Goal: Task Accomplishment & Management: Use online tool/utility

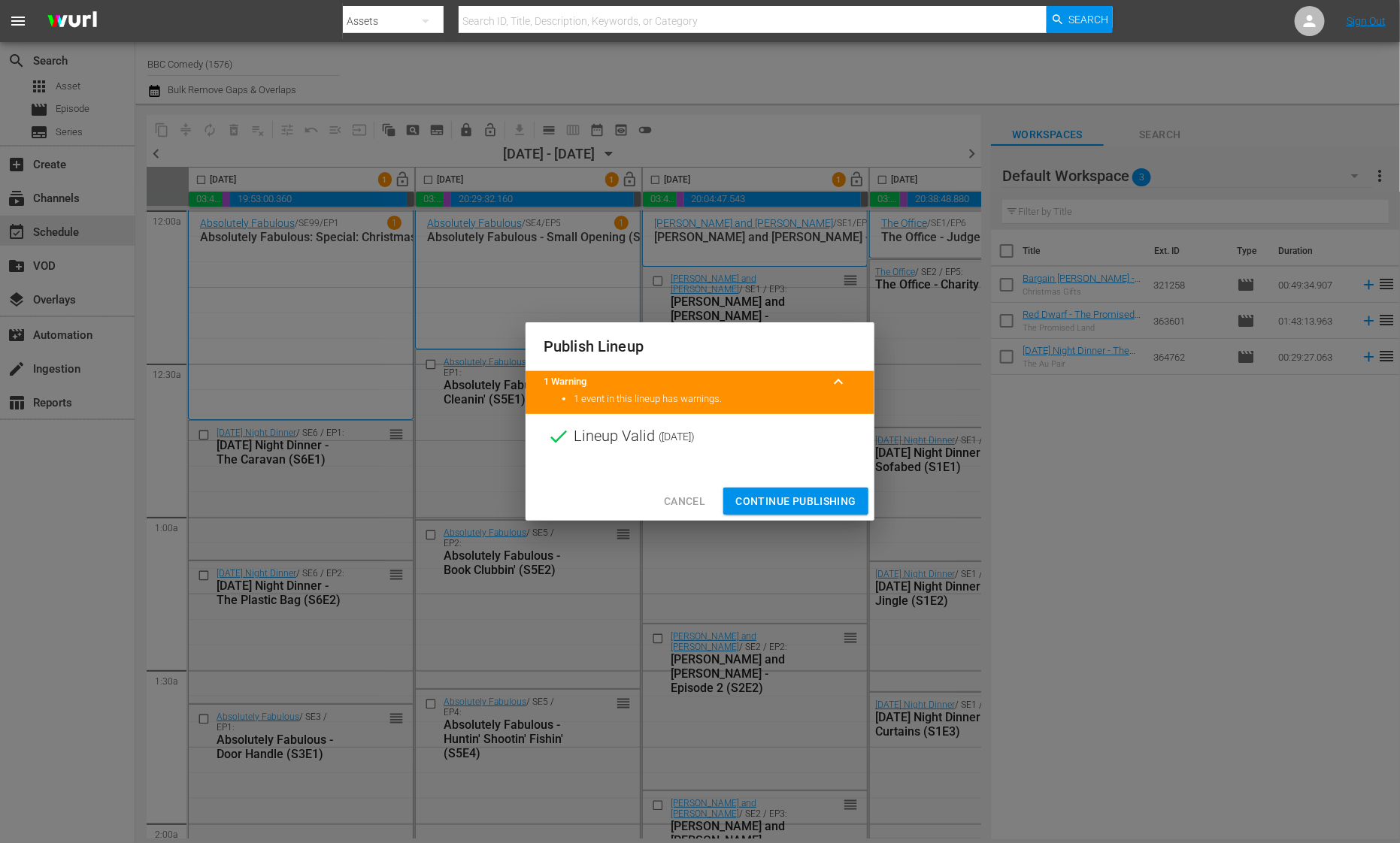
click at [784, 499] on span "Continue Publishing" at bounding box center [795, 502] width 121 height 19
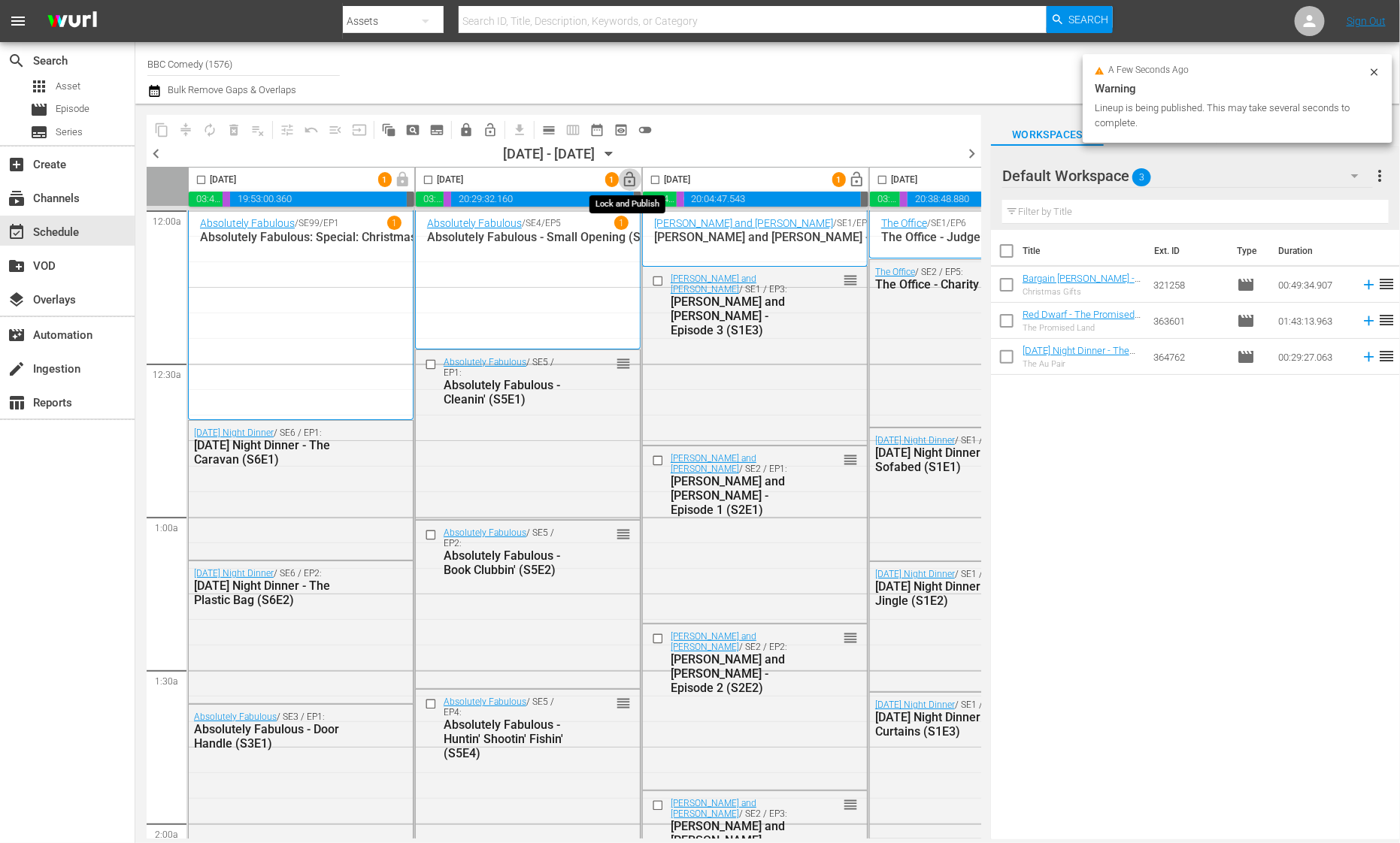
click at [628, 179] on span "lock_open" at bounding box center [630, 180] width 17 height 17
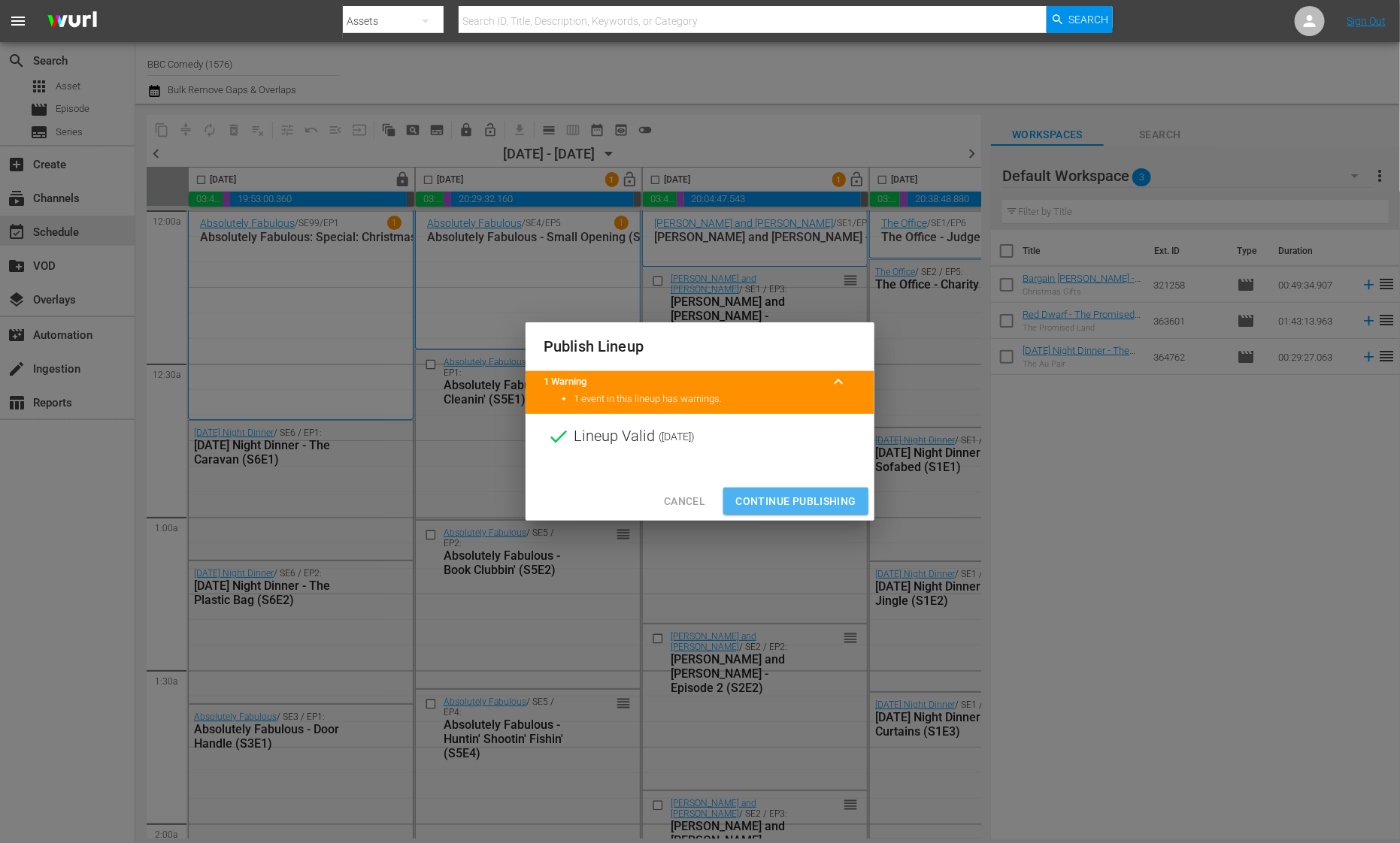
click at [772, 506] on span "Continue Publishing" at bounding box center [795, 502] width 121 height 19
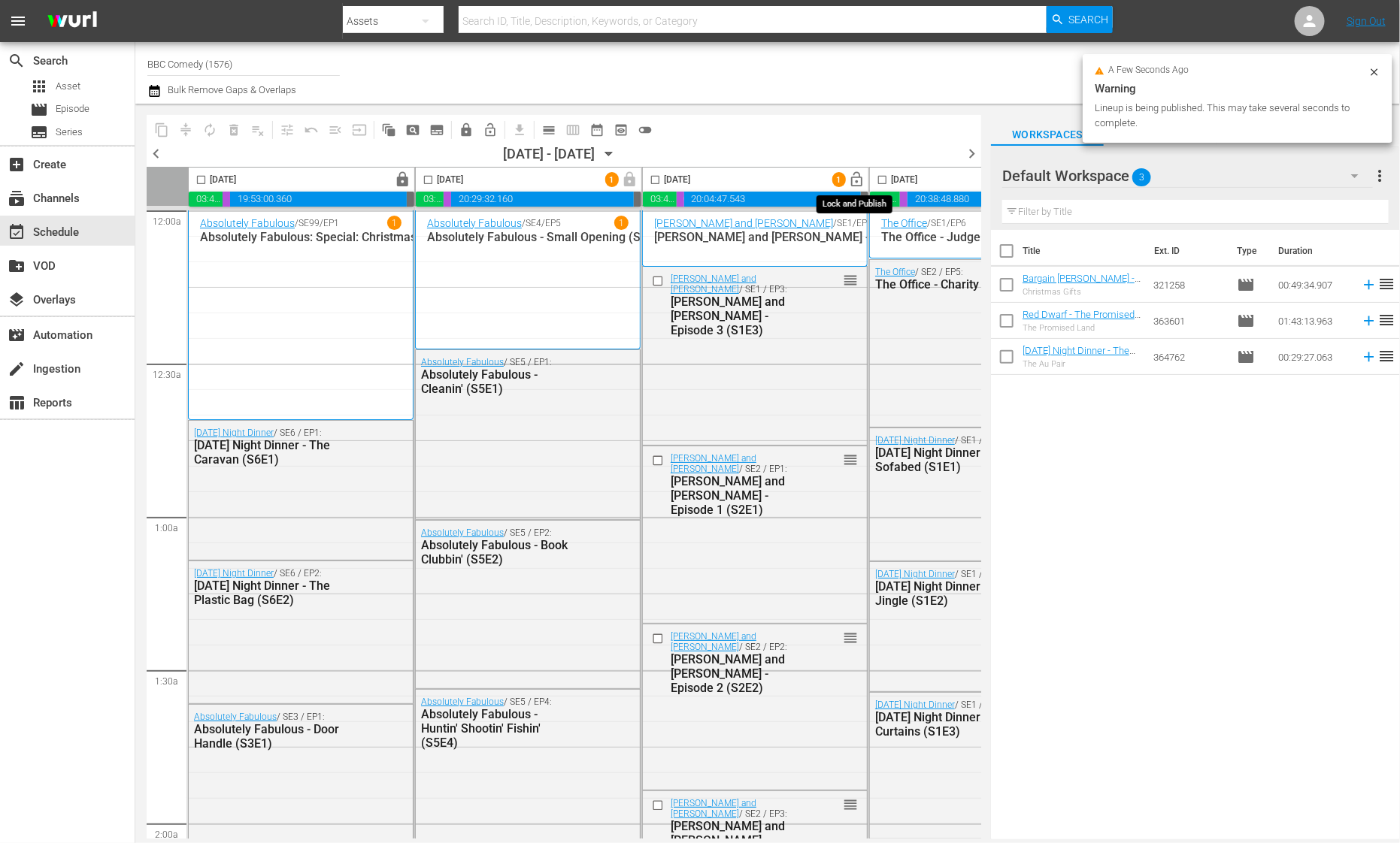
click at [850, 182] on span "lock_open" at bounding box center [858, 180] width 17 height 17
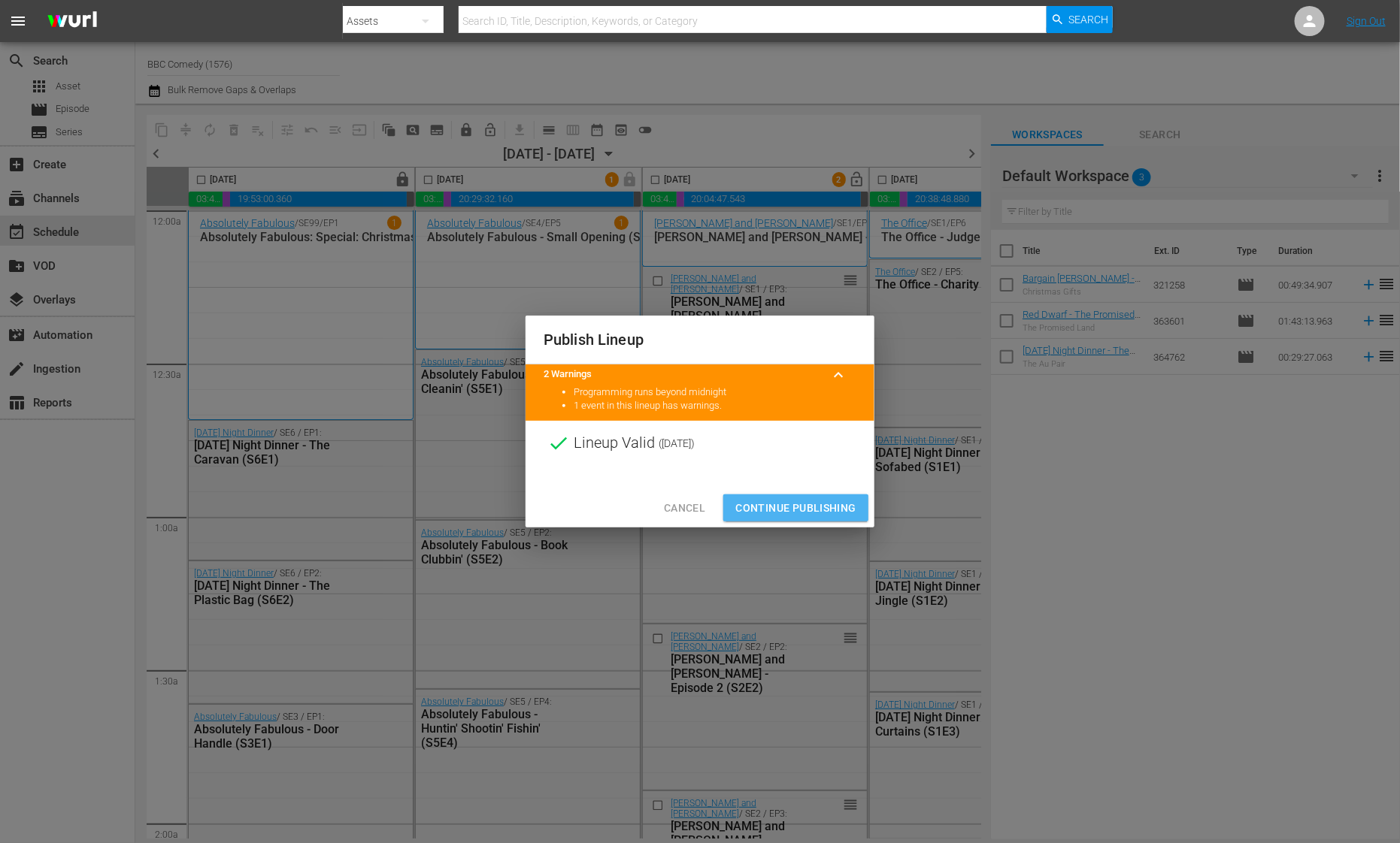
click at [794, 515] on span "Continue Publishing" at bounding box center [795, 509] width 121 height 19
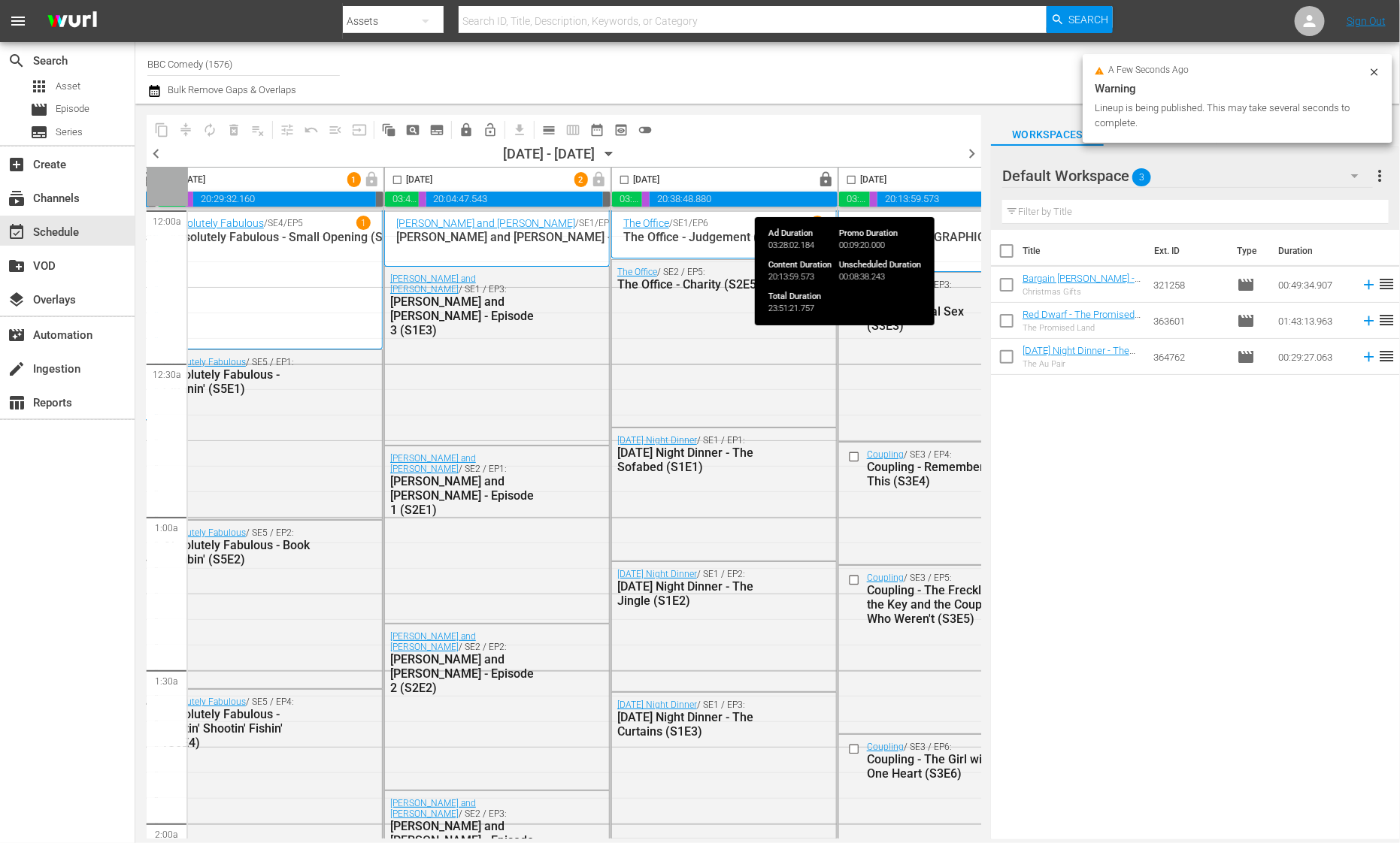
scroll to position [0, 410]
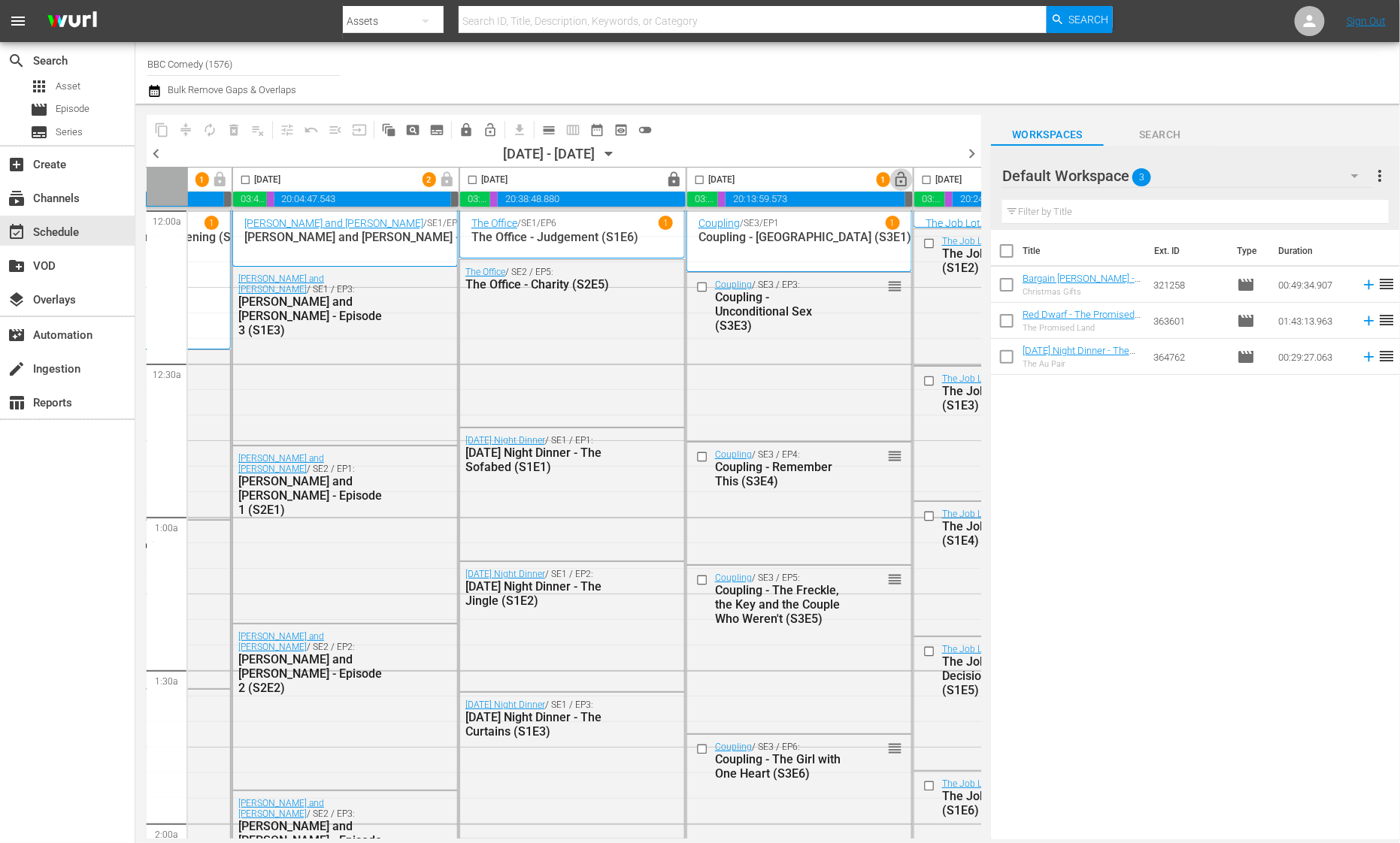
click at [900, 182] on span "lock_open" at bounding box center [902, 180] width 17 height 17
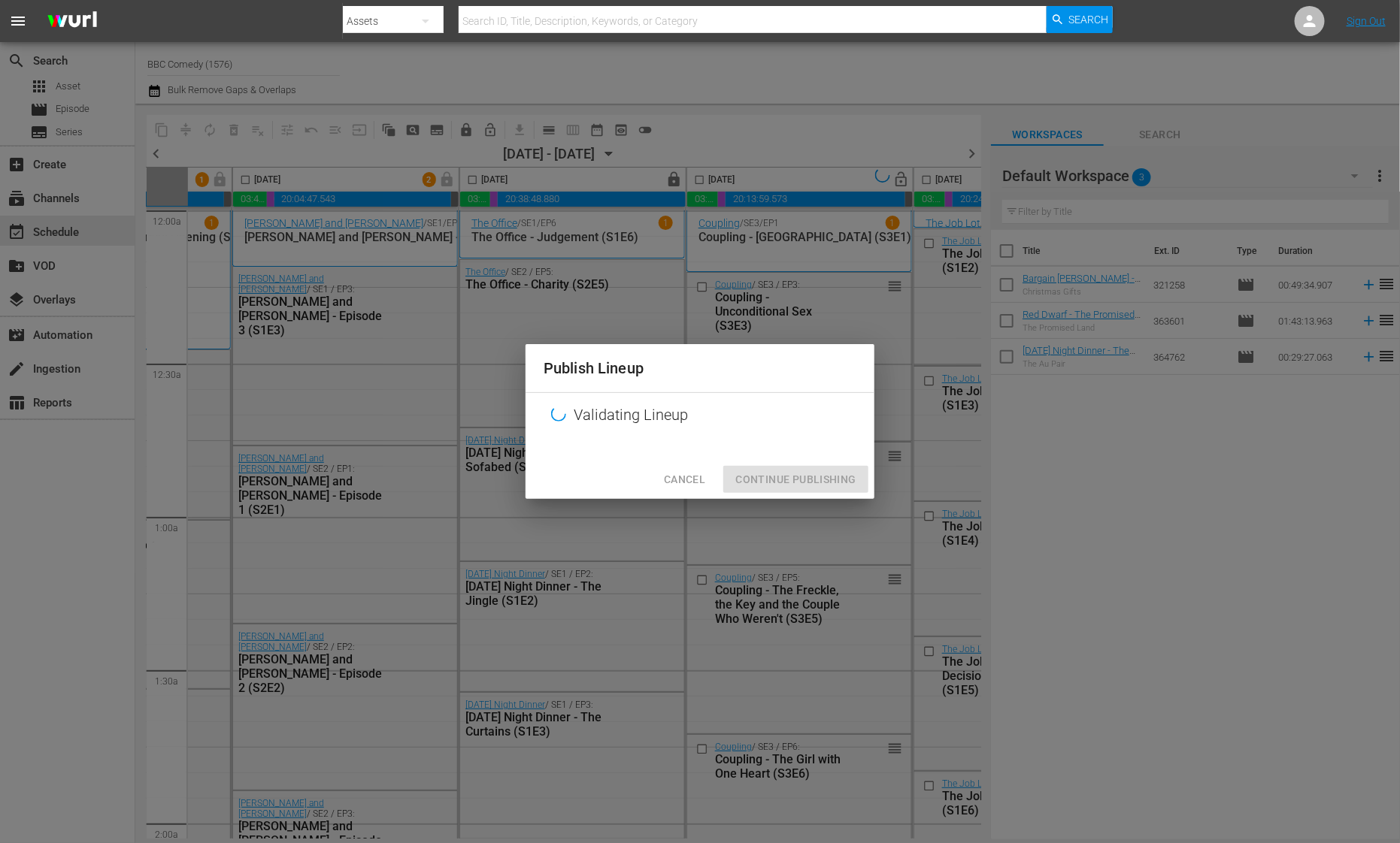
click at [894, 182] on div "Publish Lineup Validating Lineup Cancel Continue Publishing" at bounding box center [700, 421] width 1400 height 843
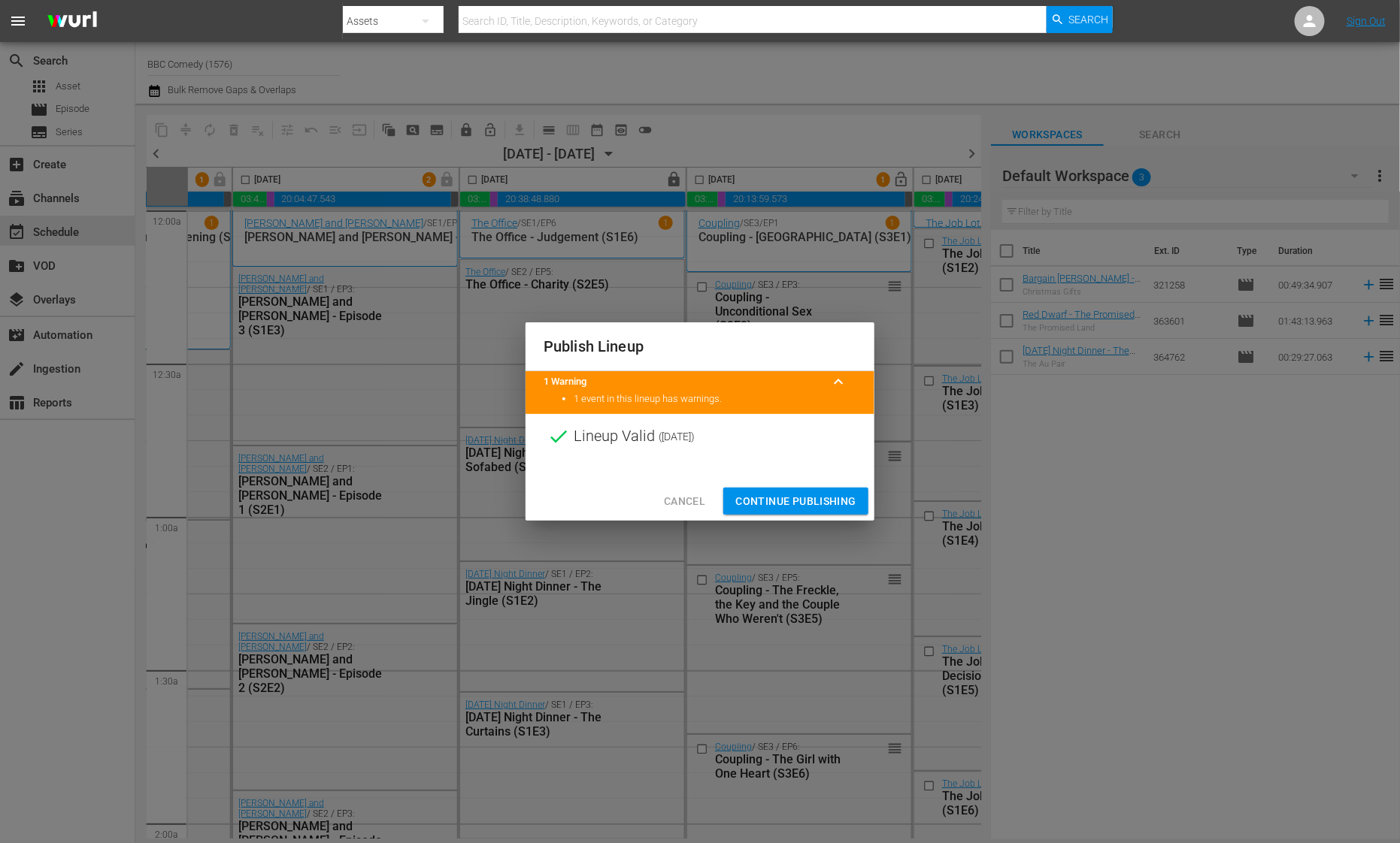
click at [752, 506] on span "Continue Publishing" at bounding box center [795, 502] width 121 height 19
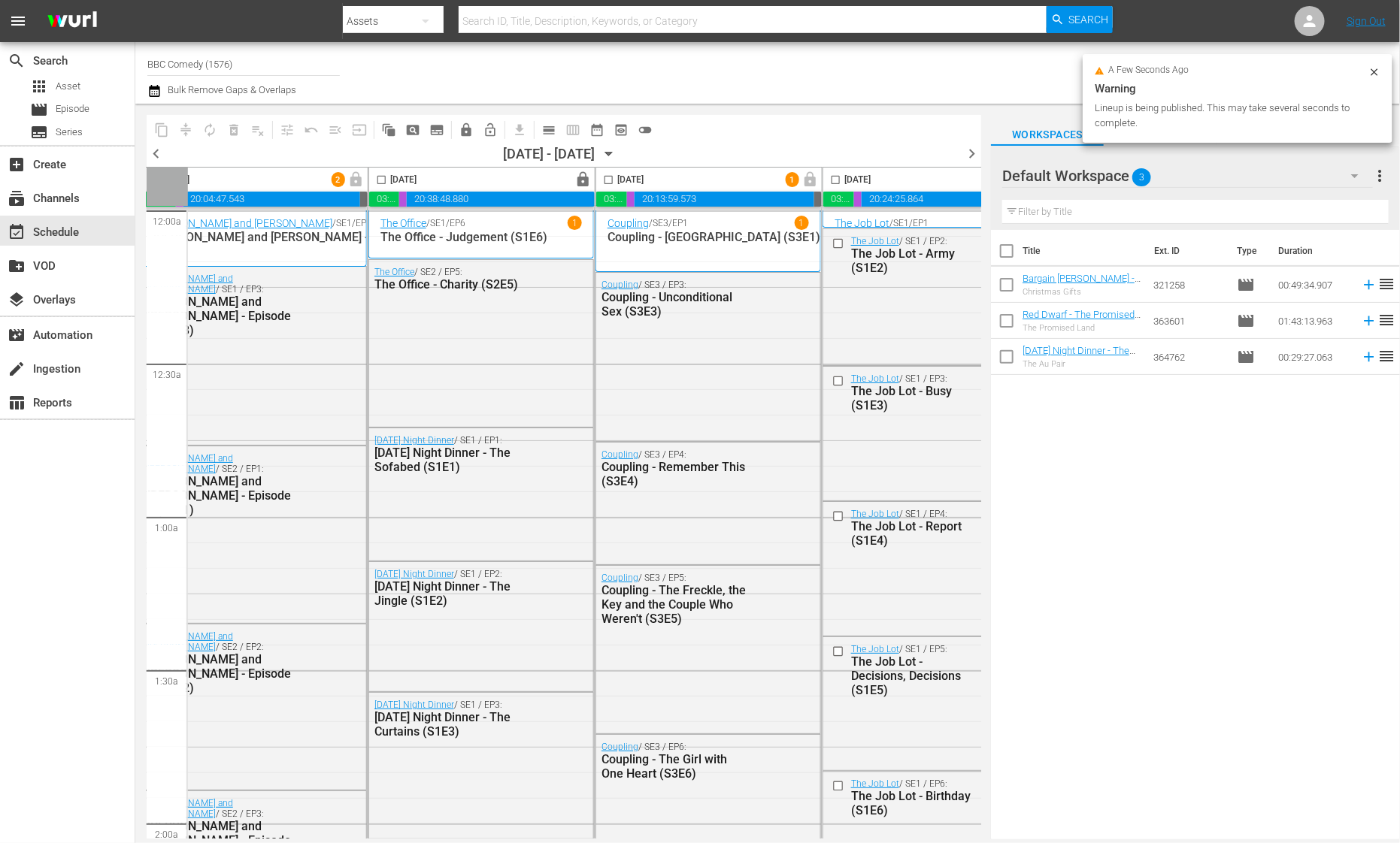
scroll to position [0, 579]
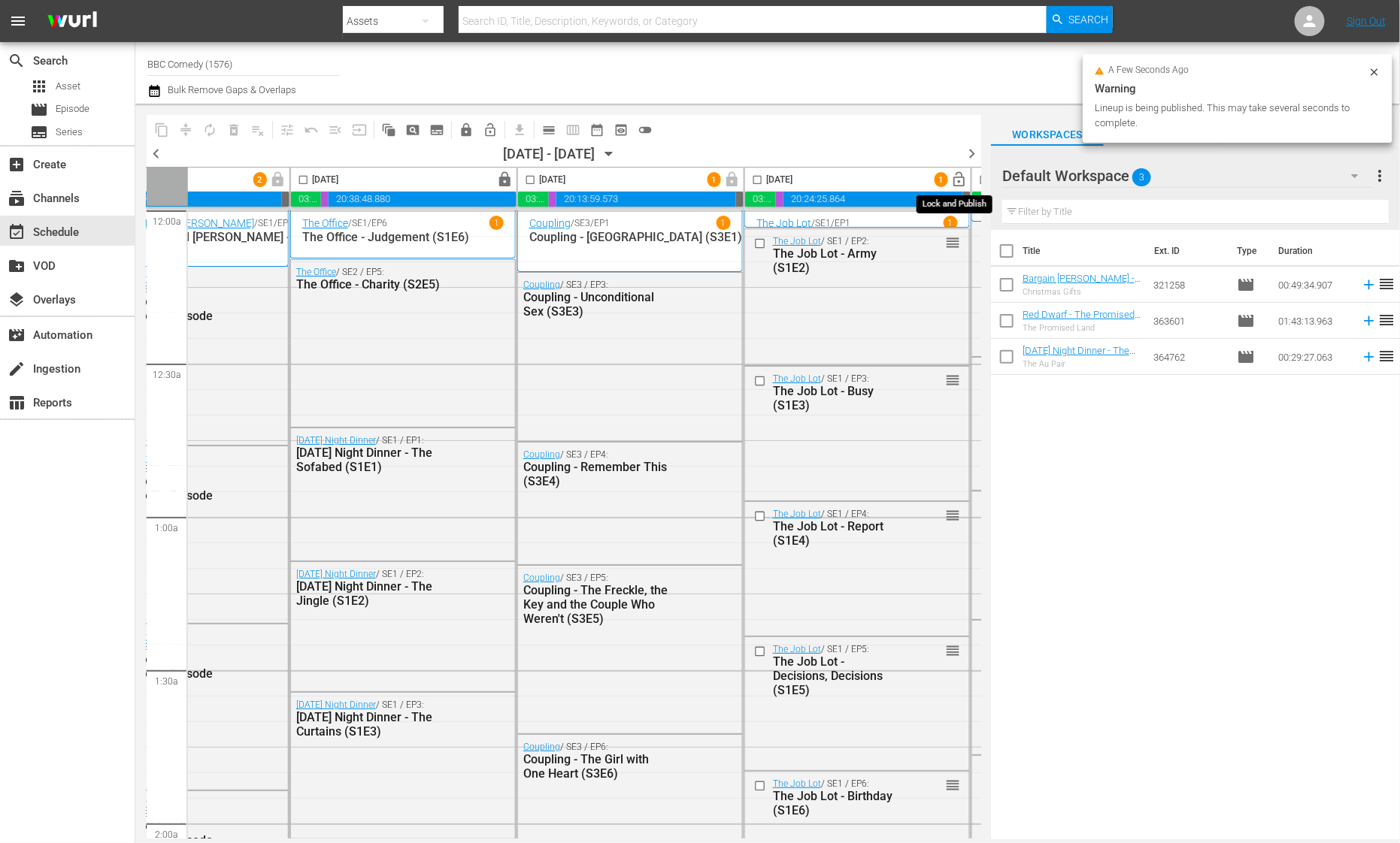
click at [953, 182] on span "lock_open" at bounding box center [960, 180] width 17 height 17
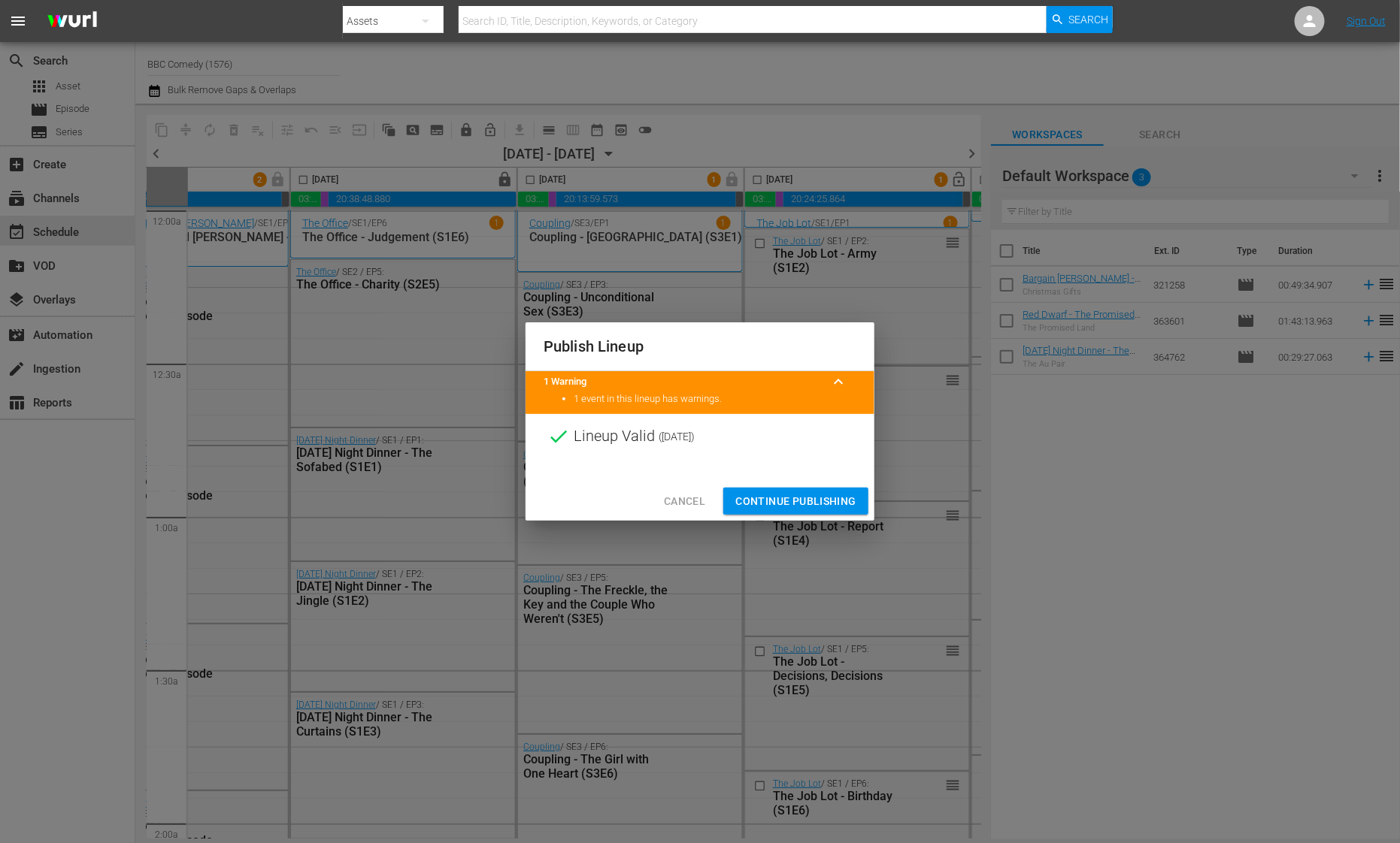
click at [761, 500] on span "Continue Publishing" at bounding box center [795, 502] width 121 height 19
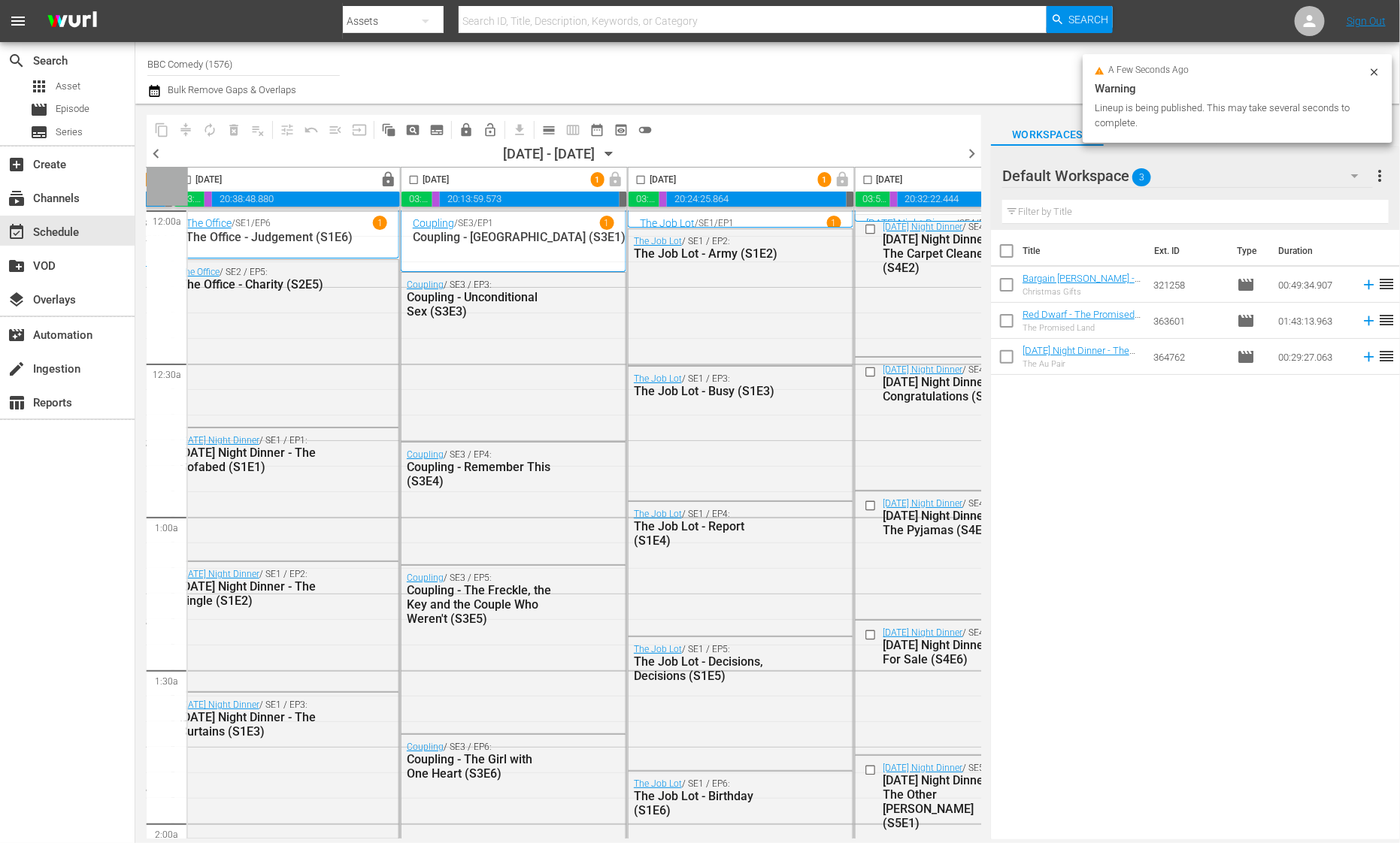
scroll to position [0, 801]
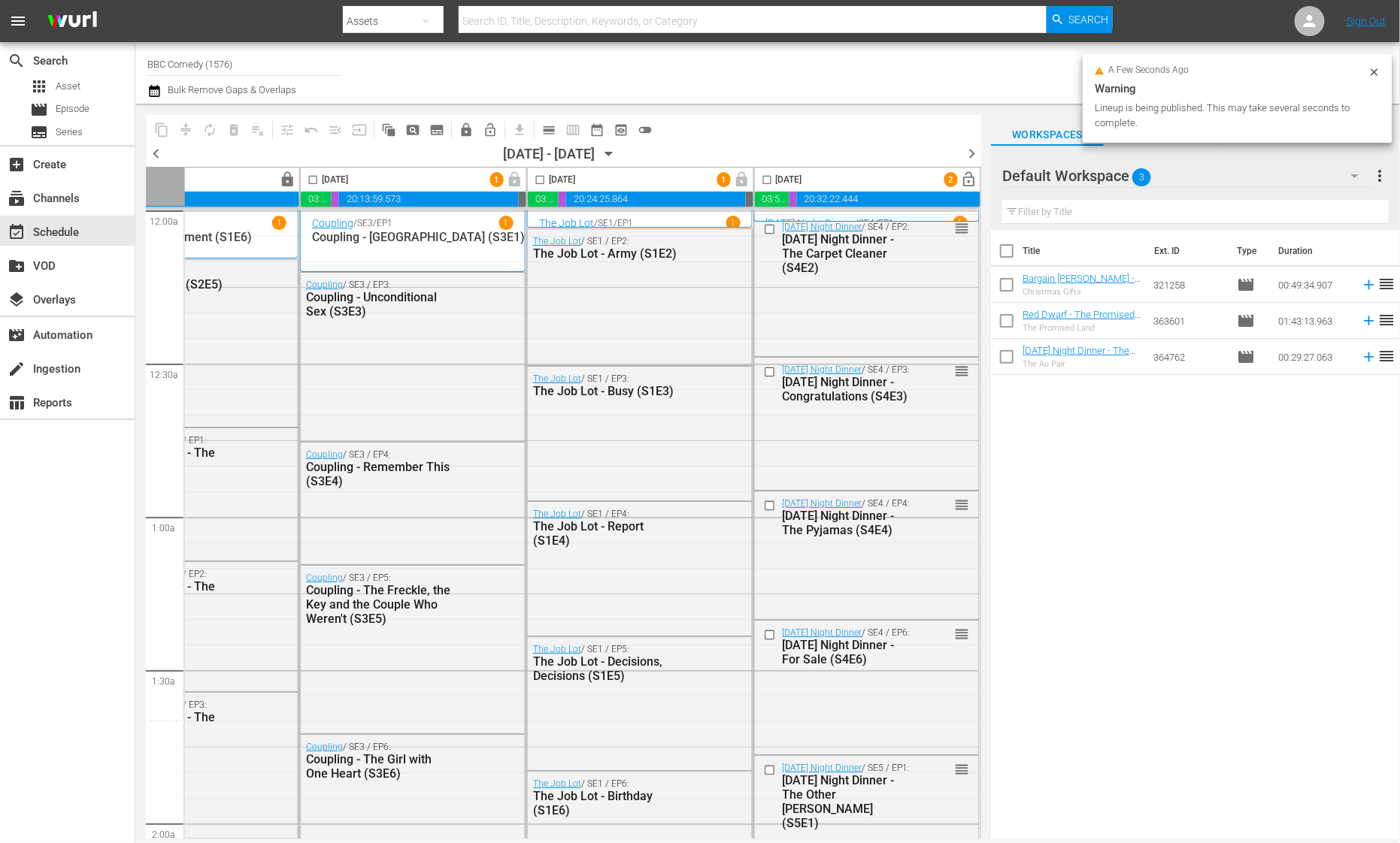
click at [963, 181] on span "lock_open" at bounding box center [969, 180] width 17 height 17
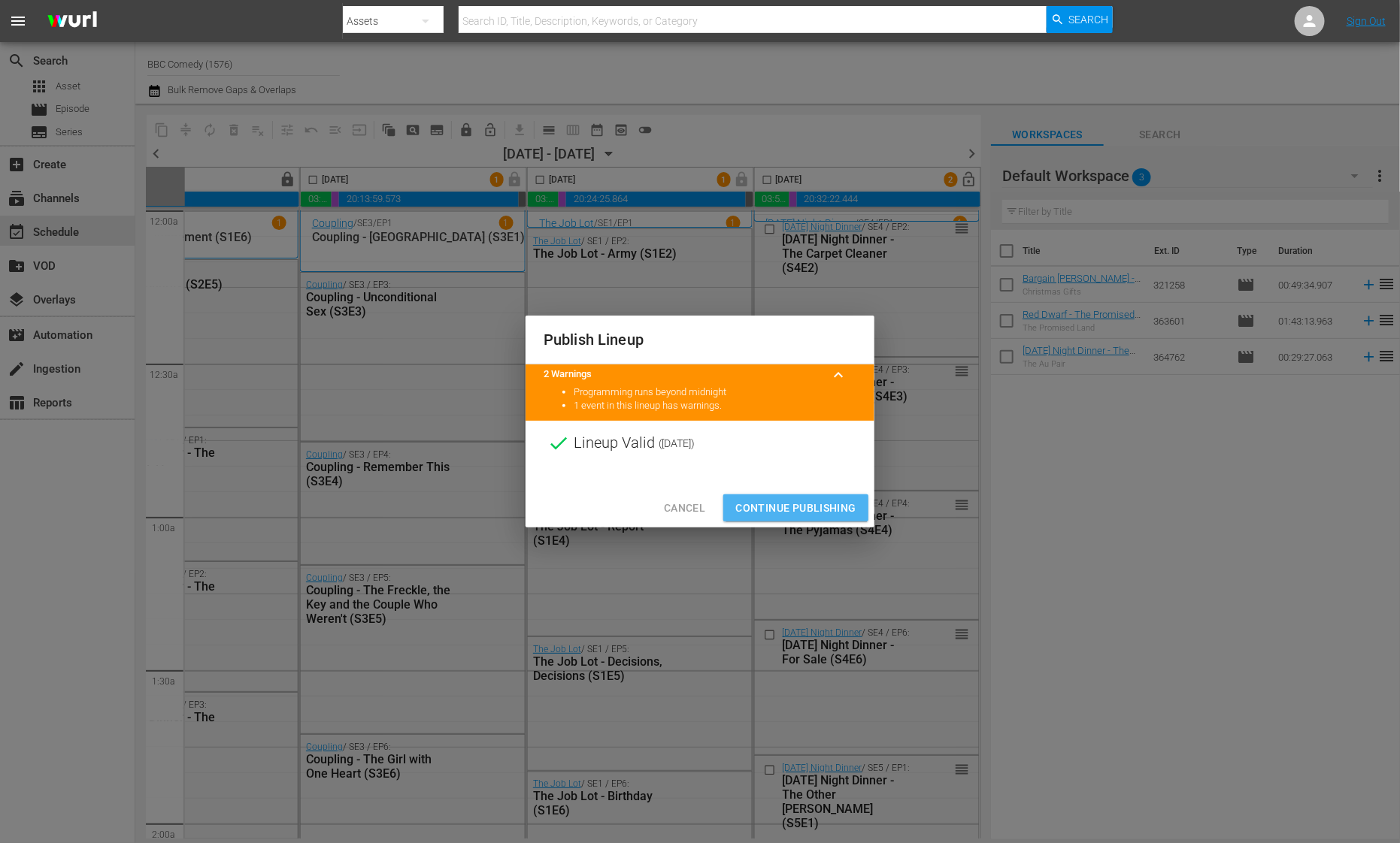
click at [791, 511] on span "Continue Publishing" at bounding box center [795, 509] width 121 height 19
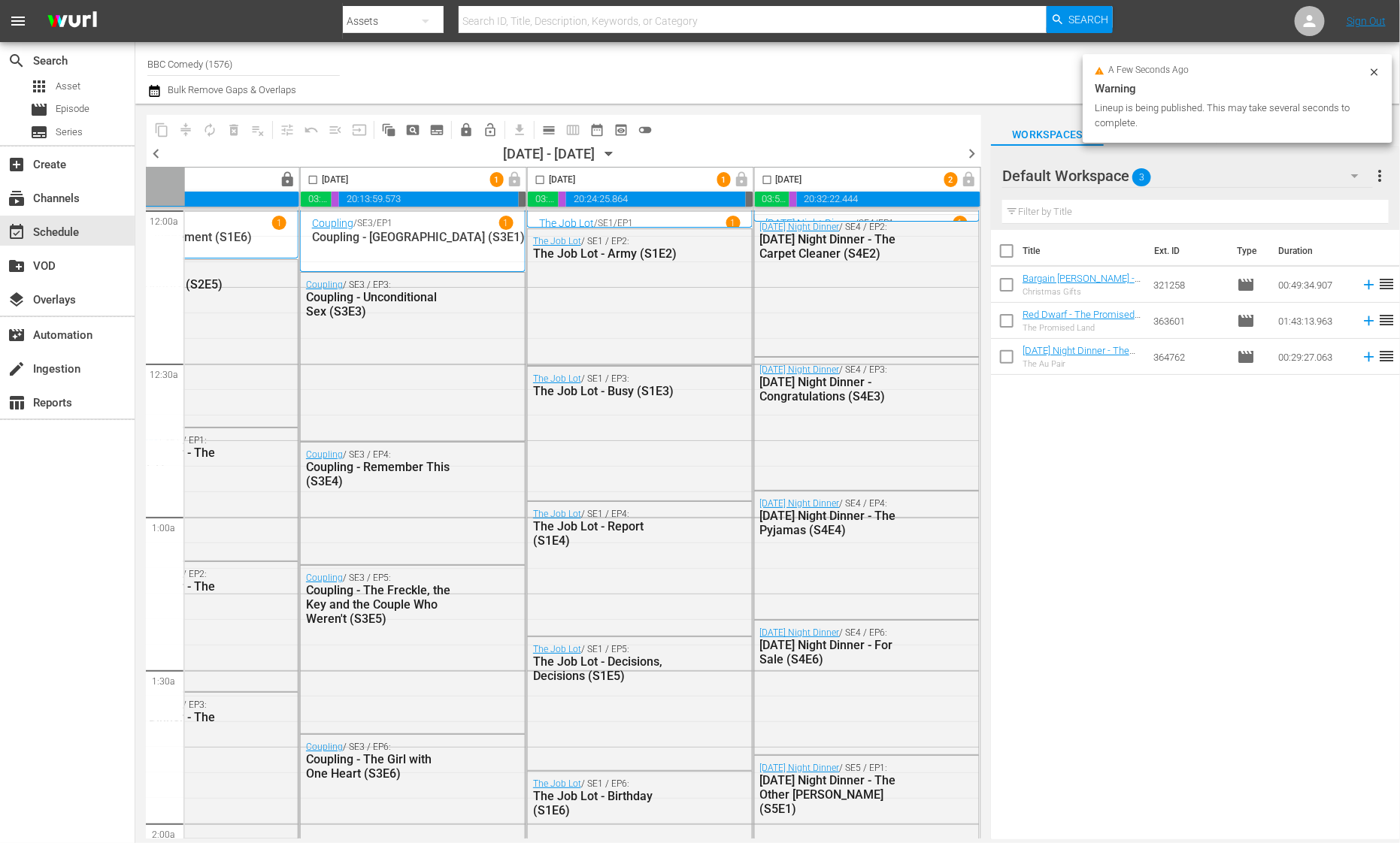
click at [976, 149] on span "chevron_right" at bounding box center [972, 153] width 19 height 19
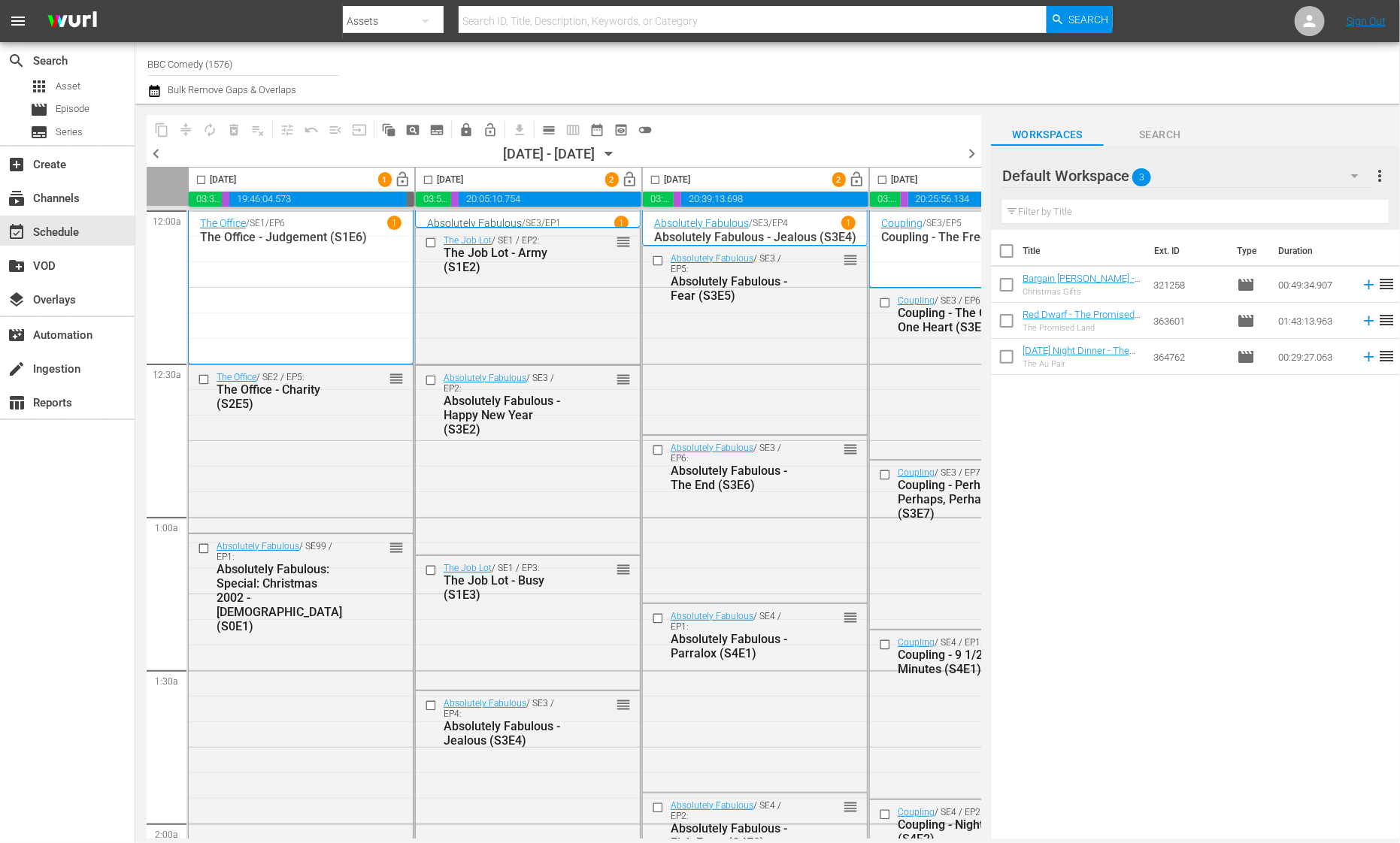
scroll to position [3, 0]
click at [402, 176] on span "lock_open" at bounding box center [403, 180] width 17 height 17
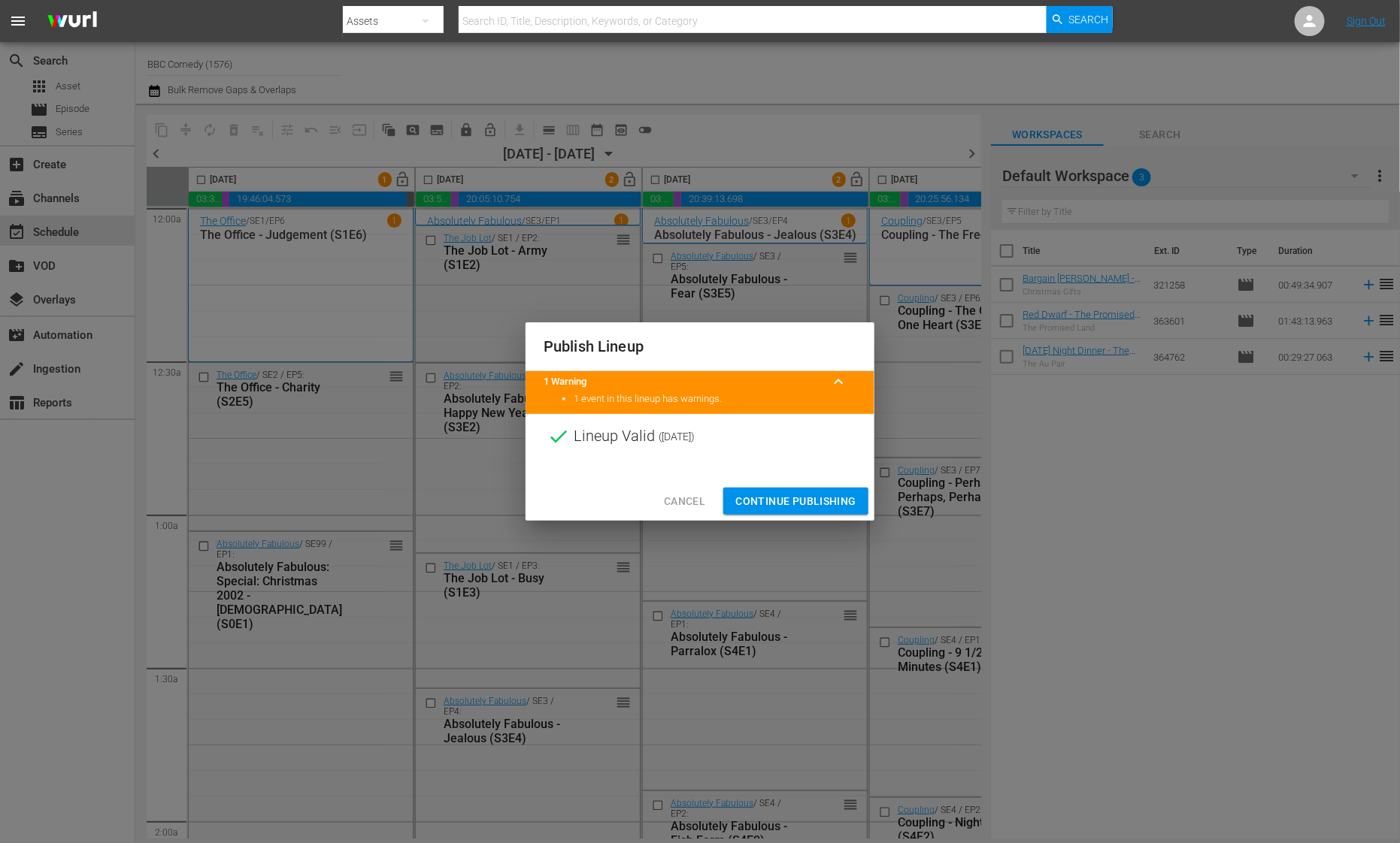
click at [781, 509] on span "Continue Publishing" at bounding box center [795, 502] width 121 height 19
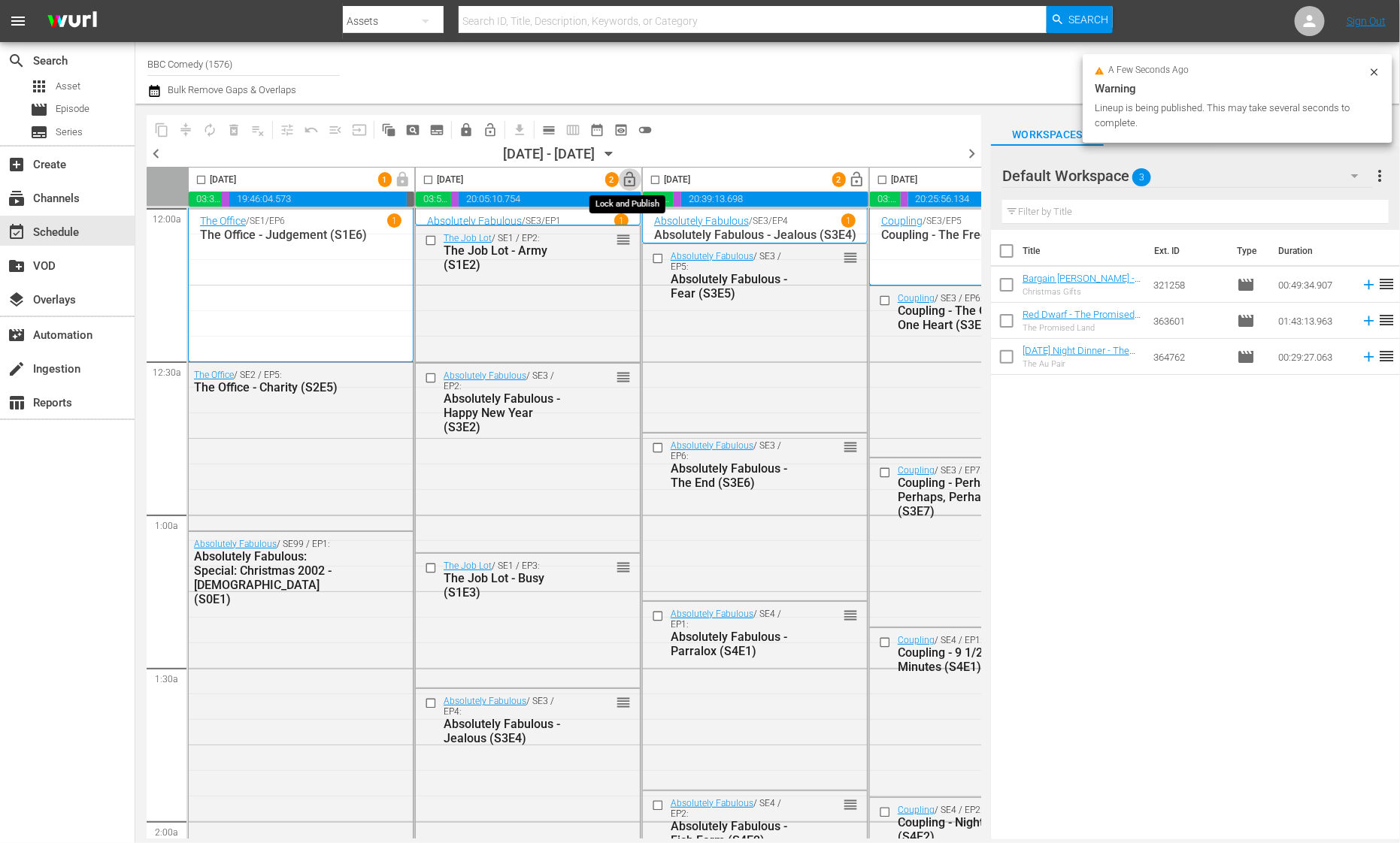
click at [628, 182] on span "lock_open" at bounding box center [630, 180] width 17 height 17
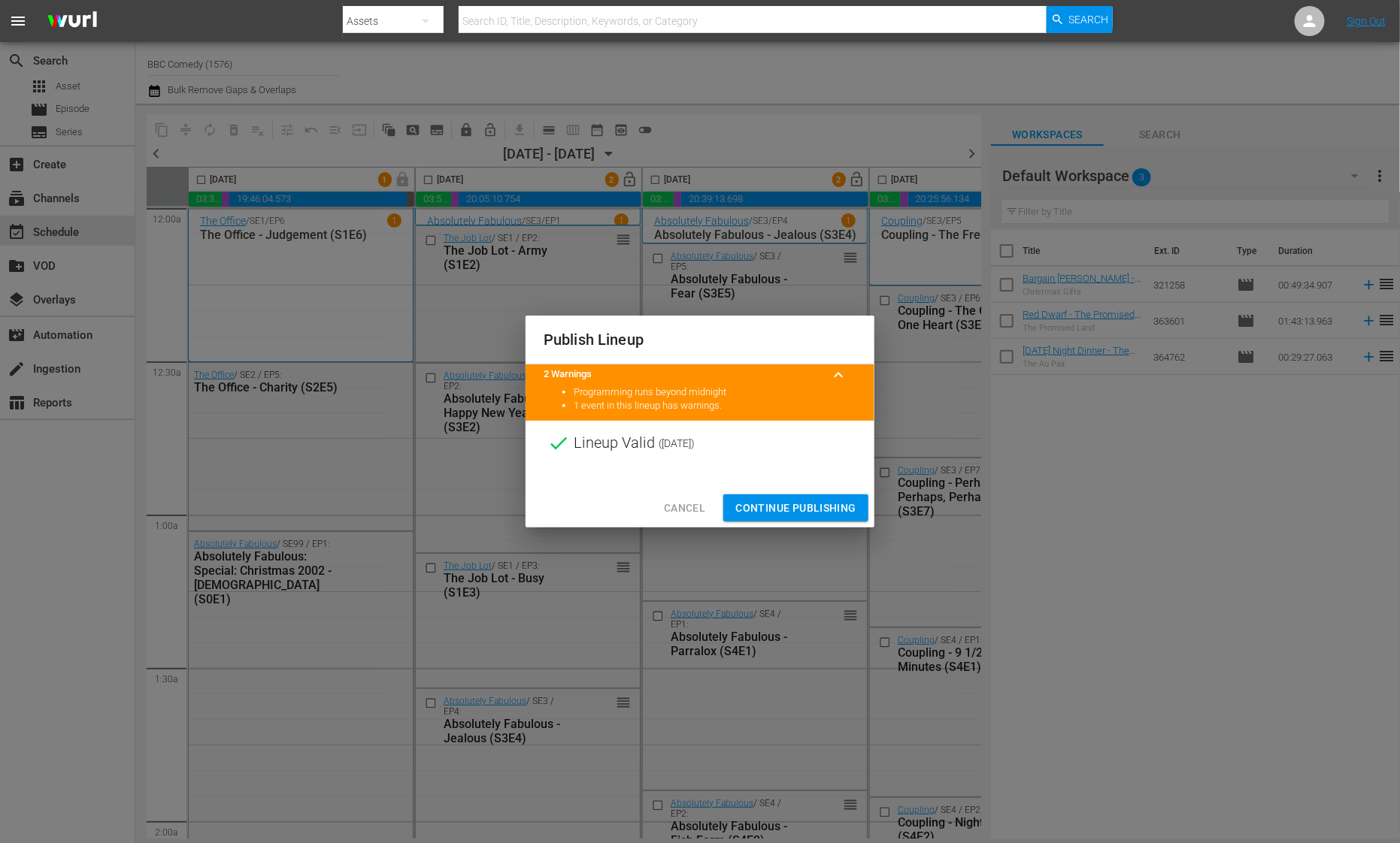
click at [803, 509] on span "Continue Publishing" at bounding box center [795, 509] width 121 height 19
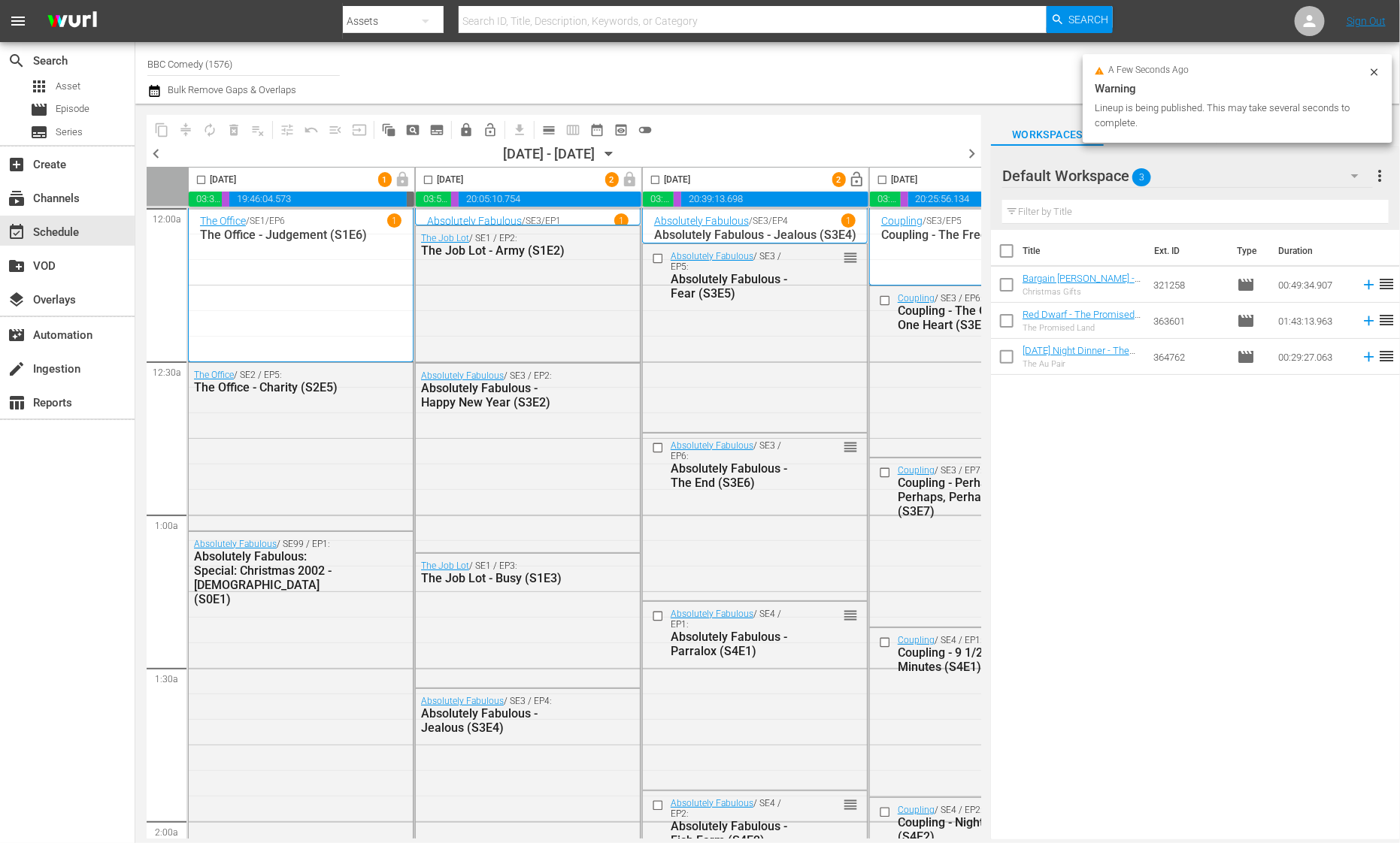
click at [857, 180] on span "lock_open" at bounding box center [858, 180] width 17 height 17
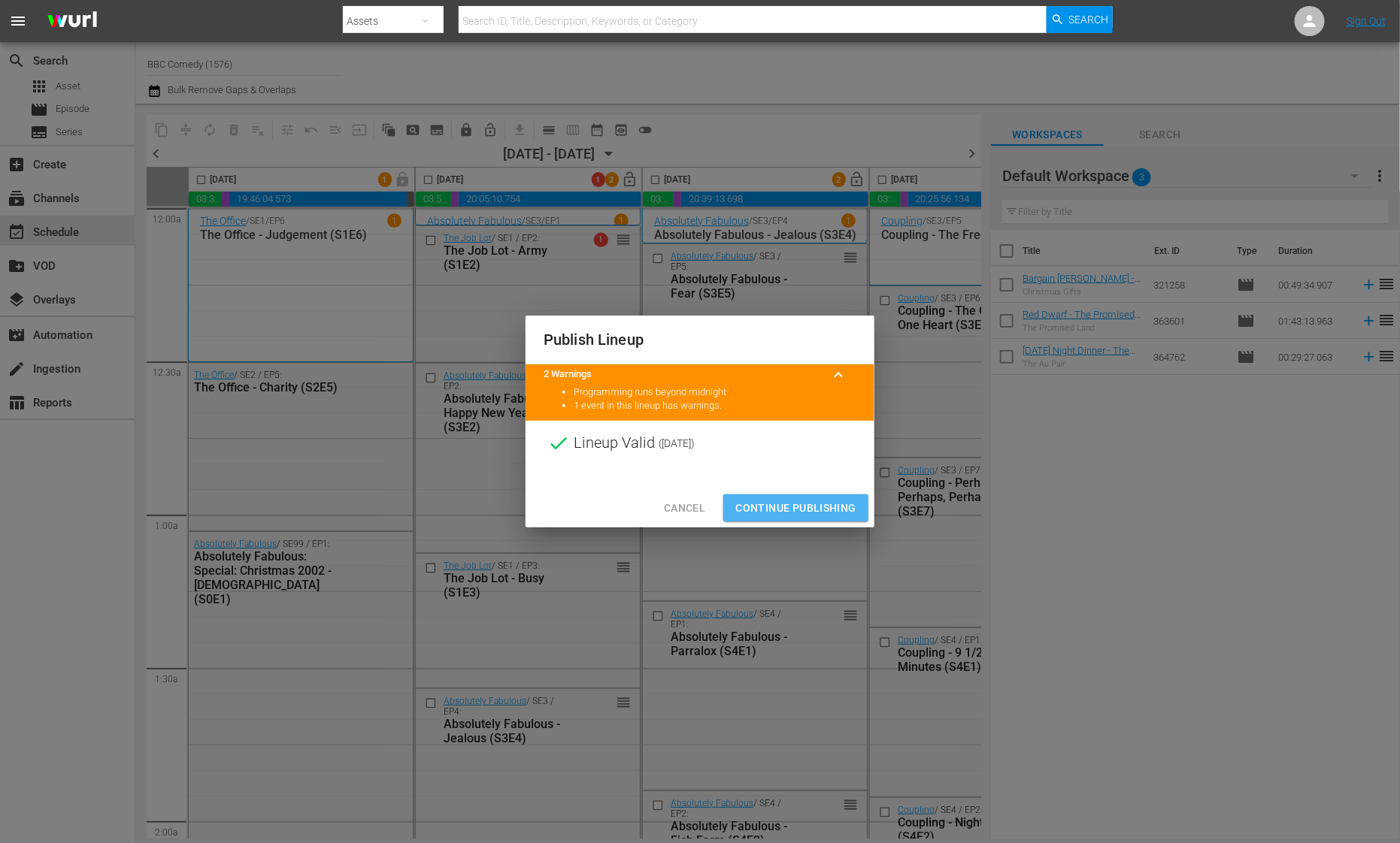
click at [752, 501] on span "Continue Publishing" at bounding box center [795, 509] width 121 height 19
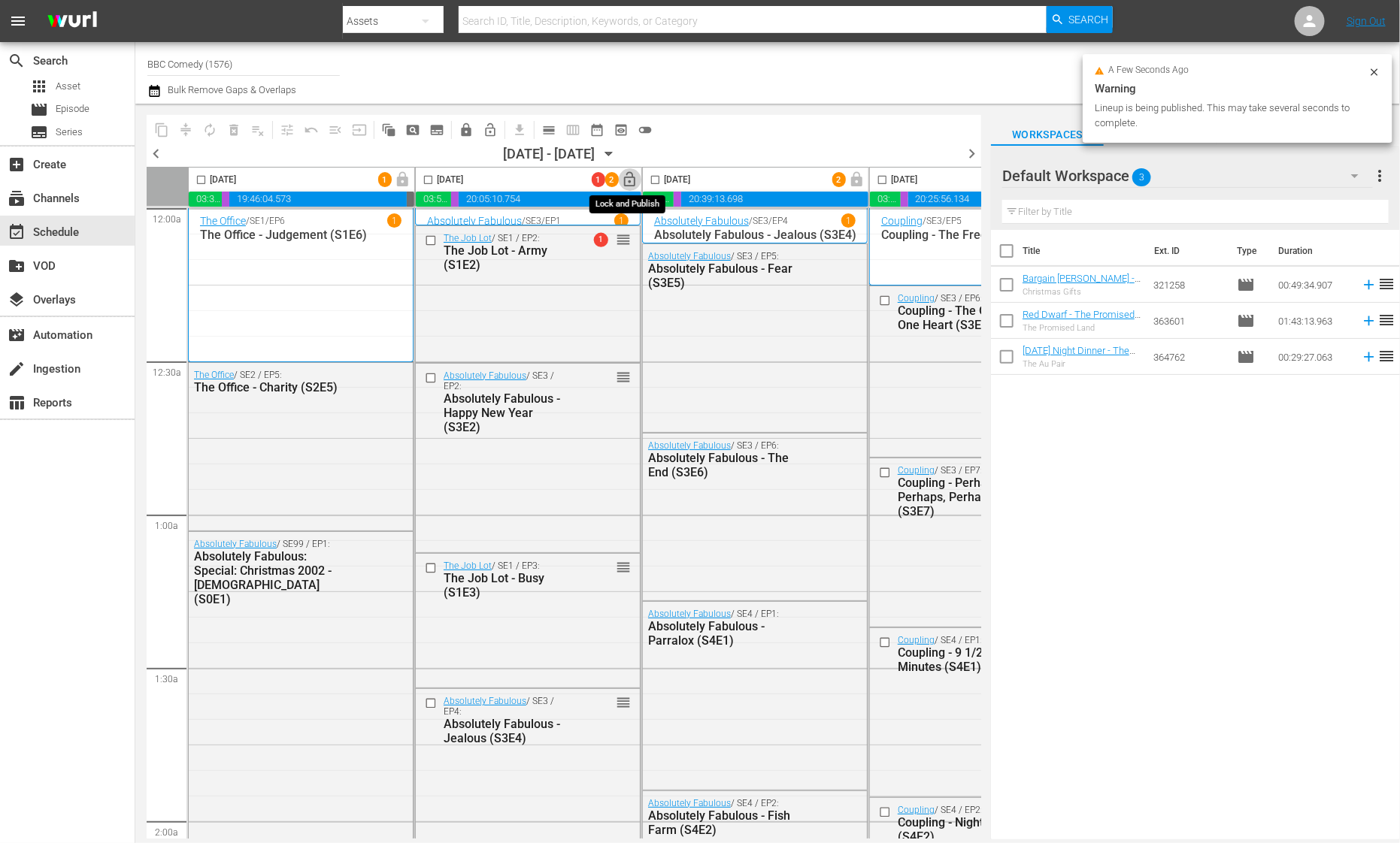
click at [620, 175] on button "lock_open" at bounding box center [630, 180] width 23 height 23
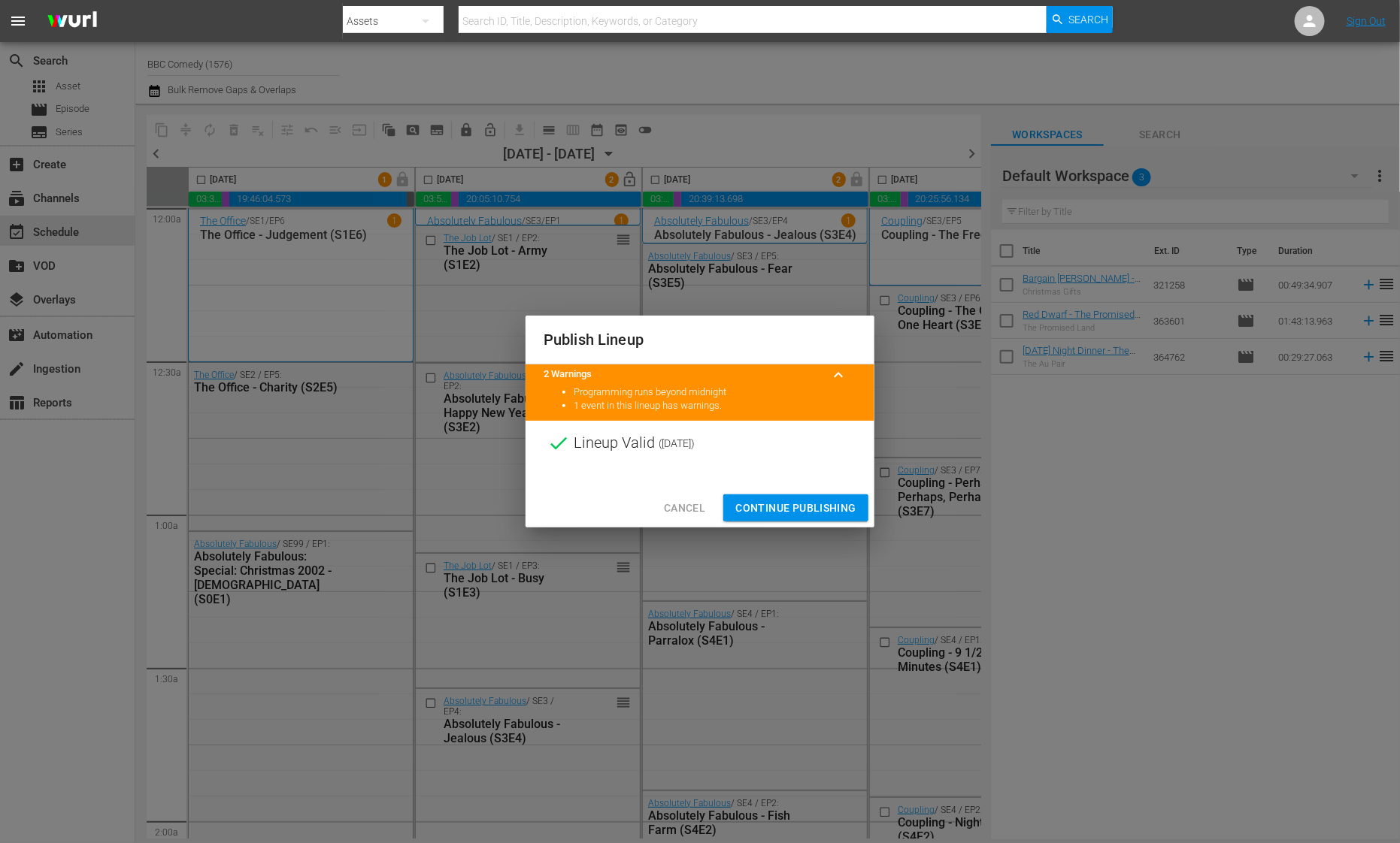
click at [730, 504] on button "Continue Publishing" at bounding box center [795, 508] width 145 height 28
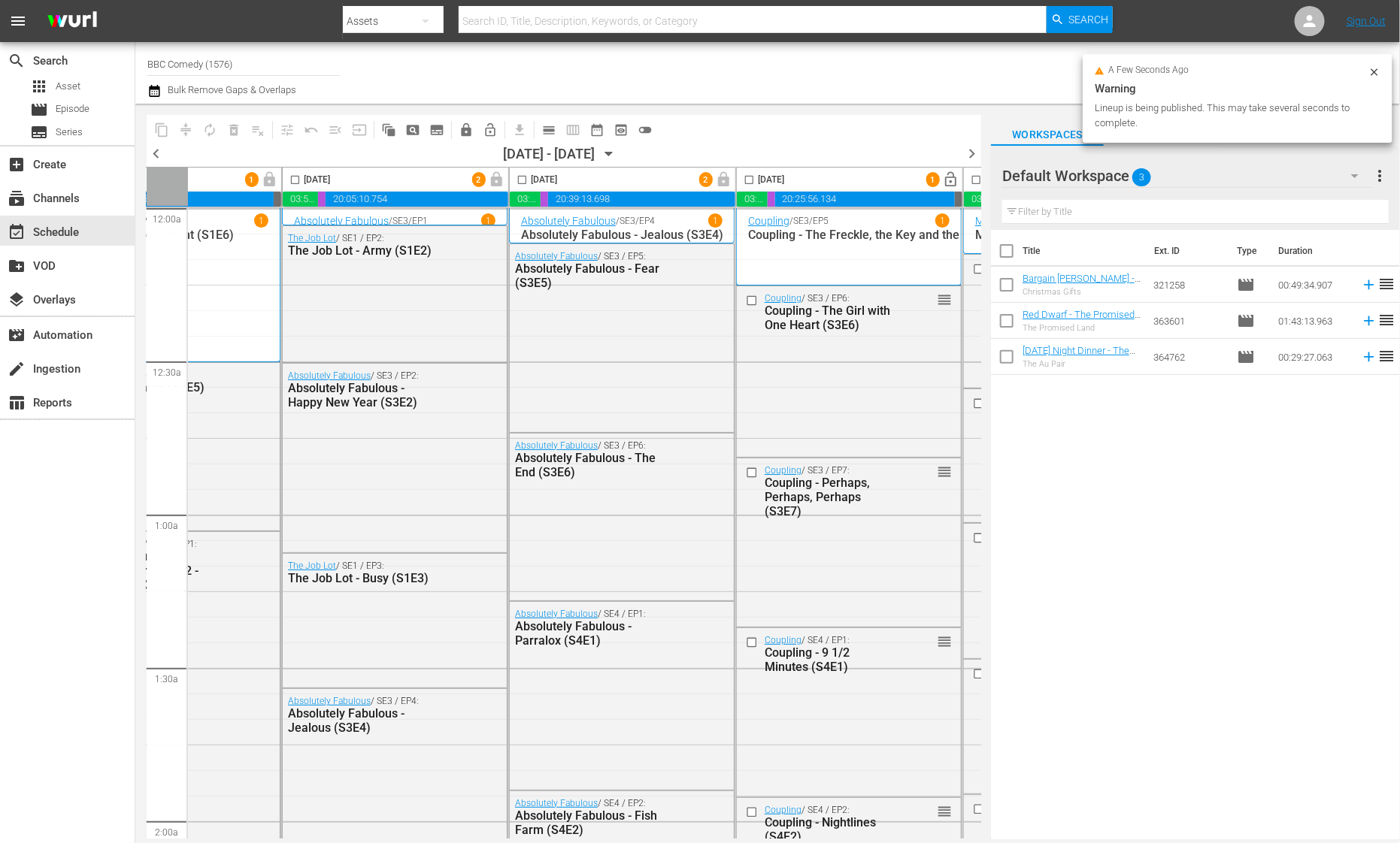
scroll to position [3, 211]
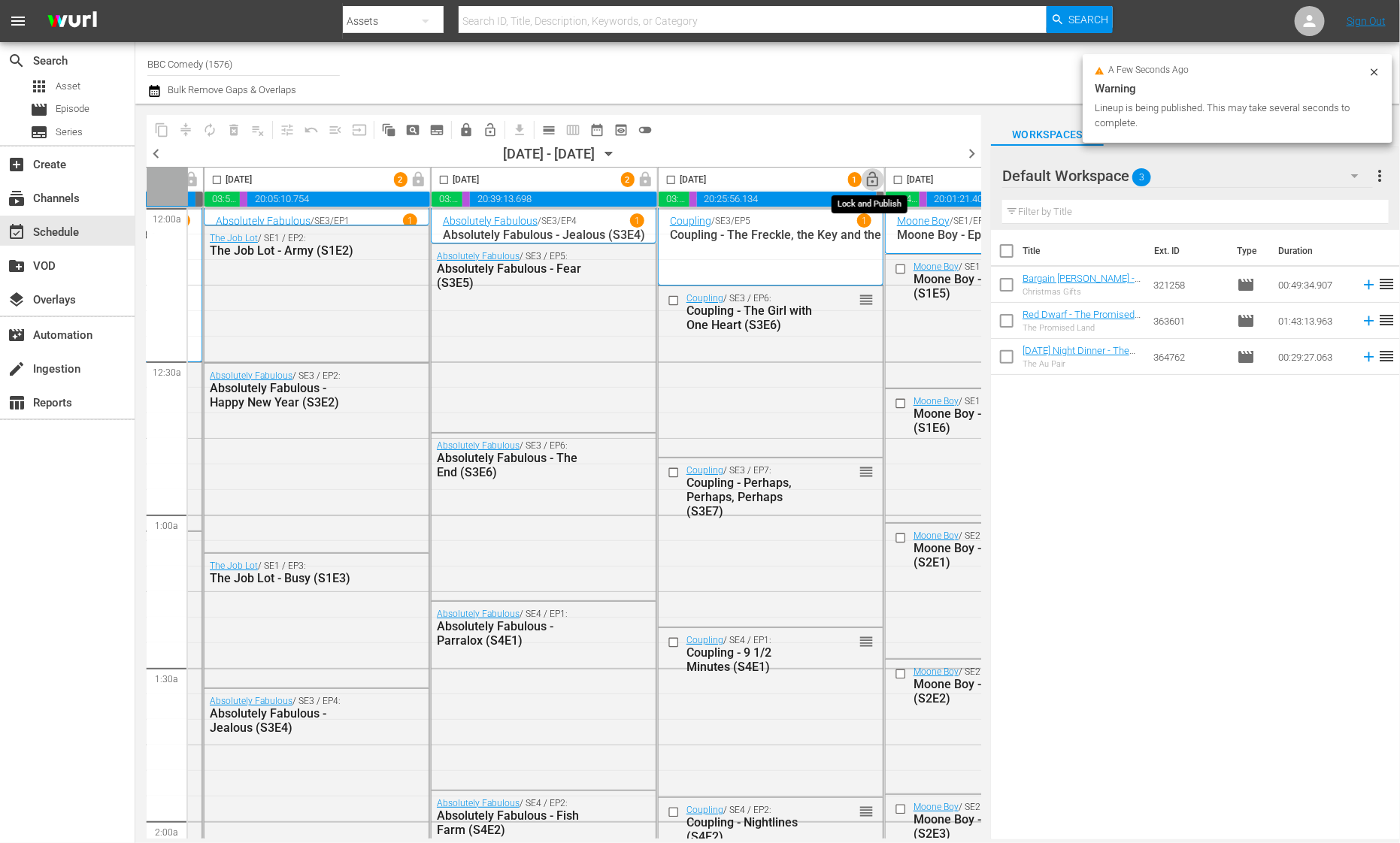
click at [870, 181] on span "lock_open" at bounding box center [873, 180] width 17 height 17
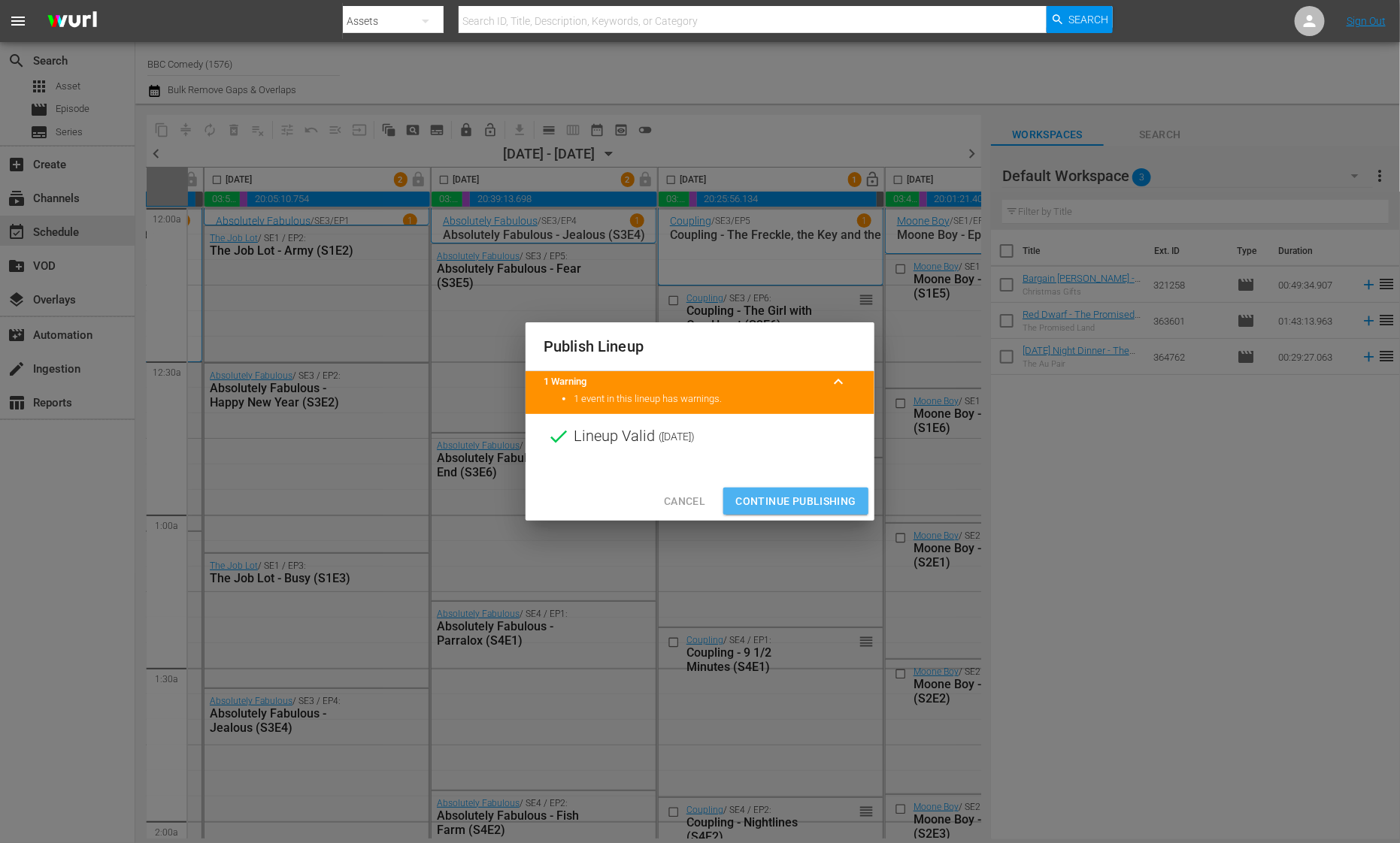
click at [843, 503] on span "Continue Publishing" at bounding box center [795, 502] width 121 height 19
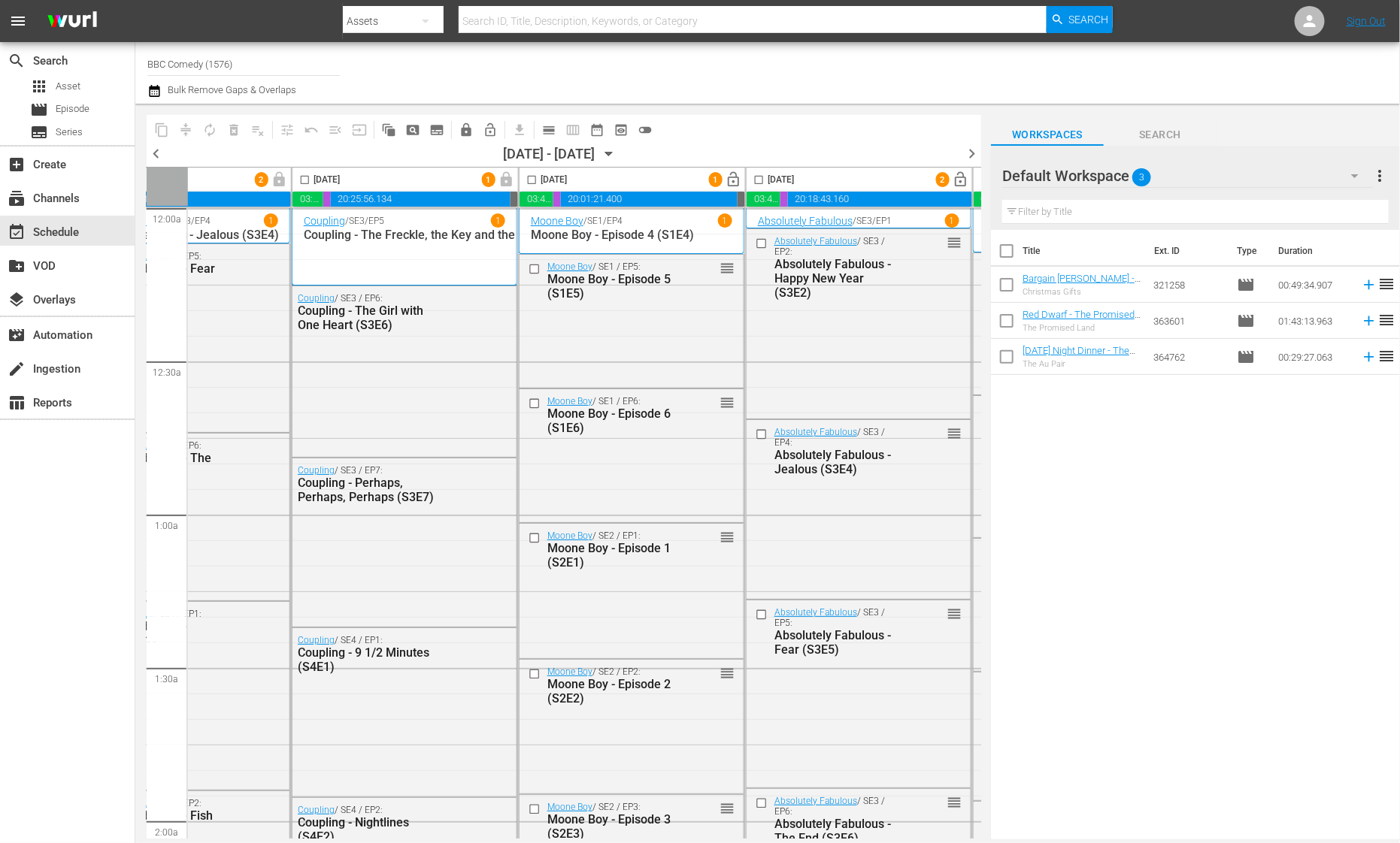
scroll to position [3, 603]
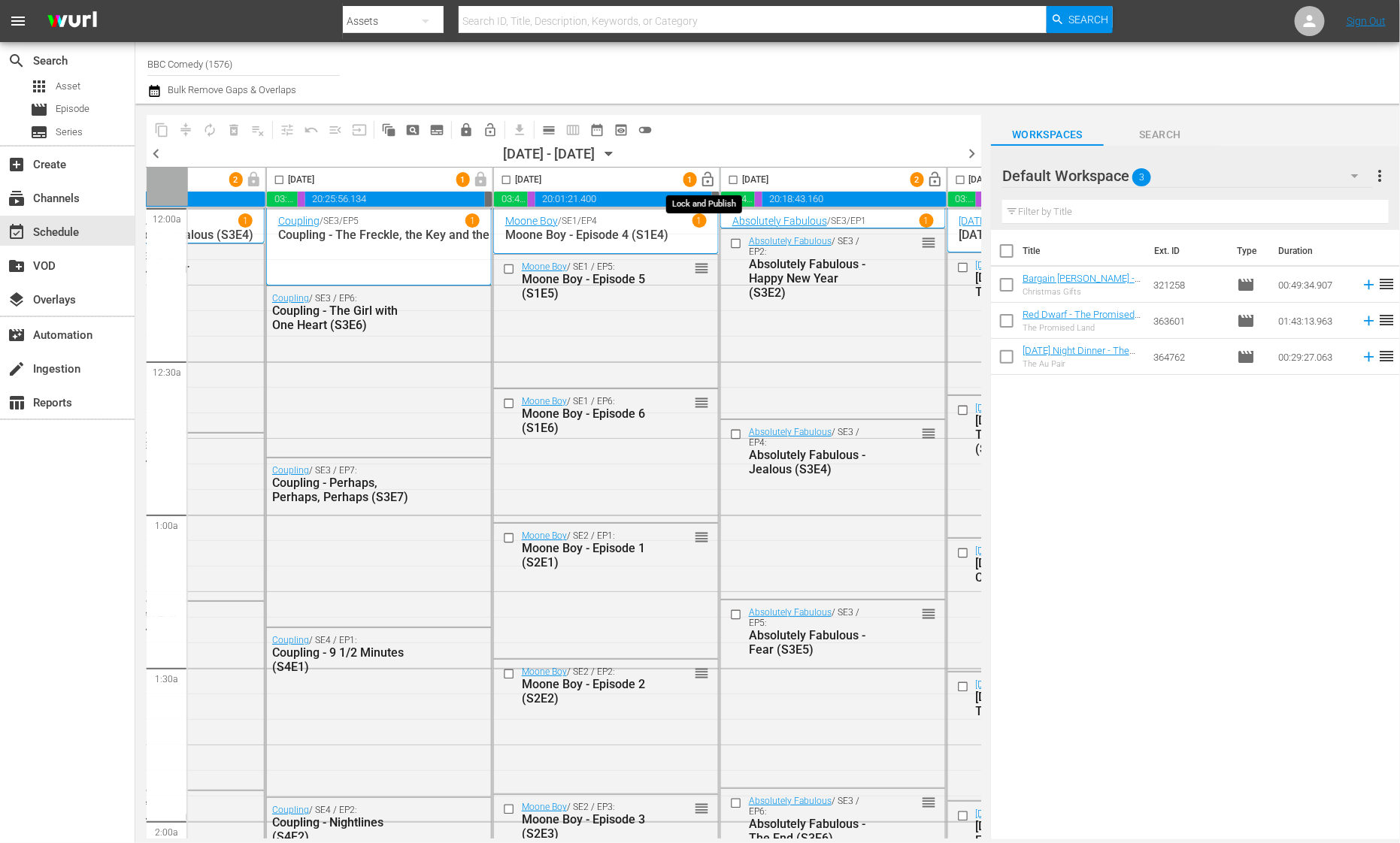
click at [700, 176] on span "lock_open" at bounding box center [709, 180] width 17 height 17
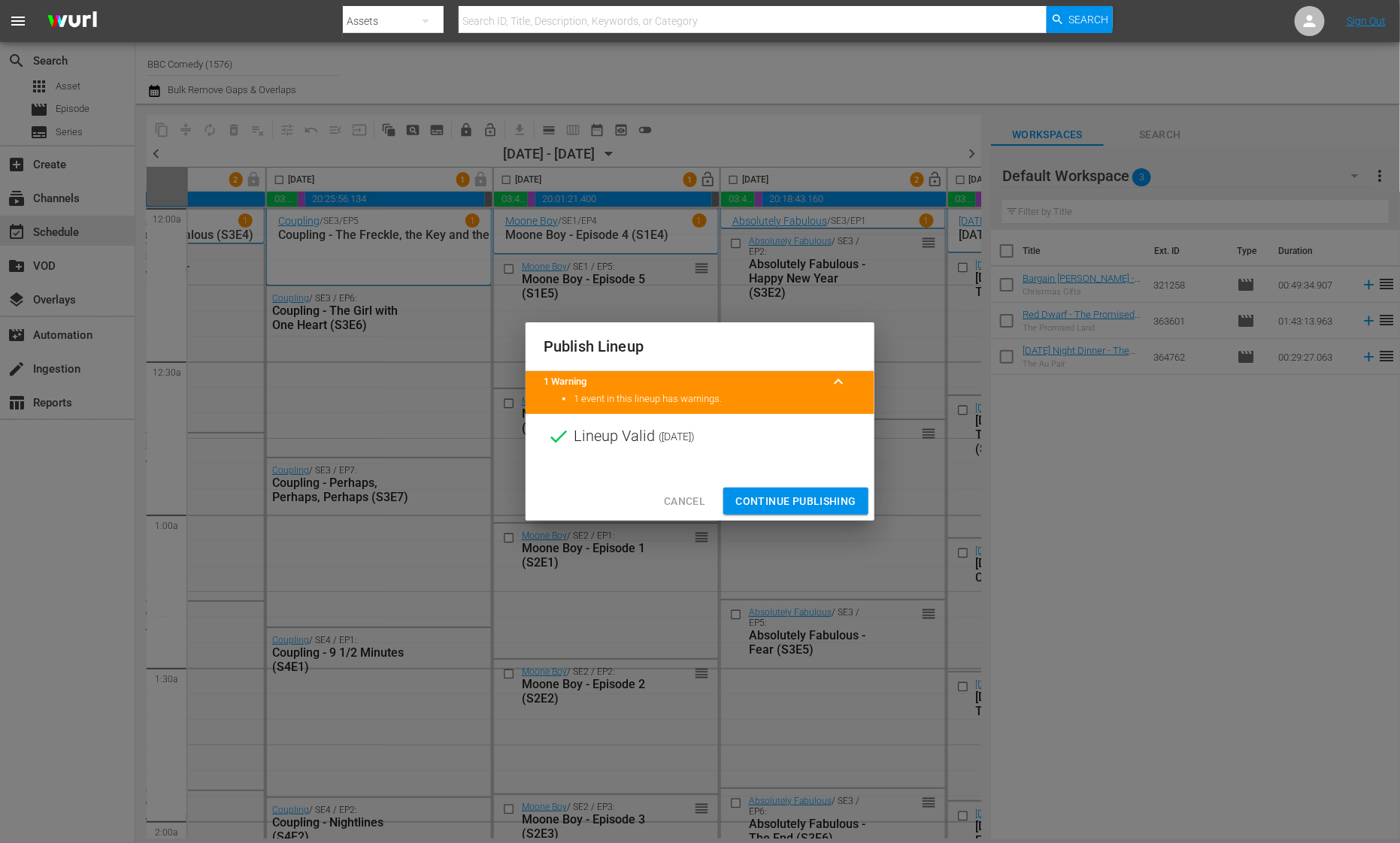
click at [777, 500] on span "Continue Publishing" at bounding box center [795, 502] width 121 height 19
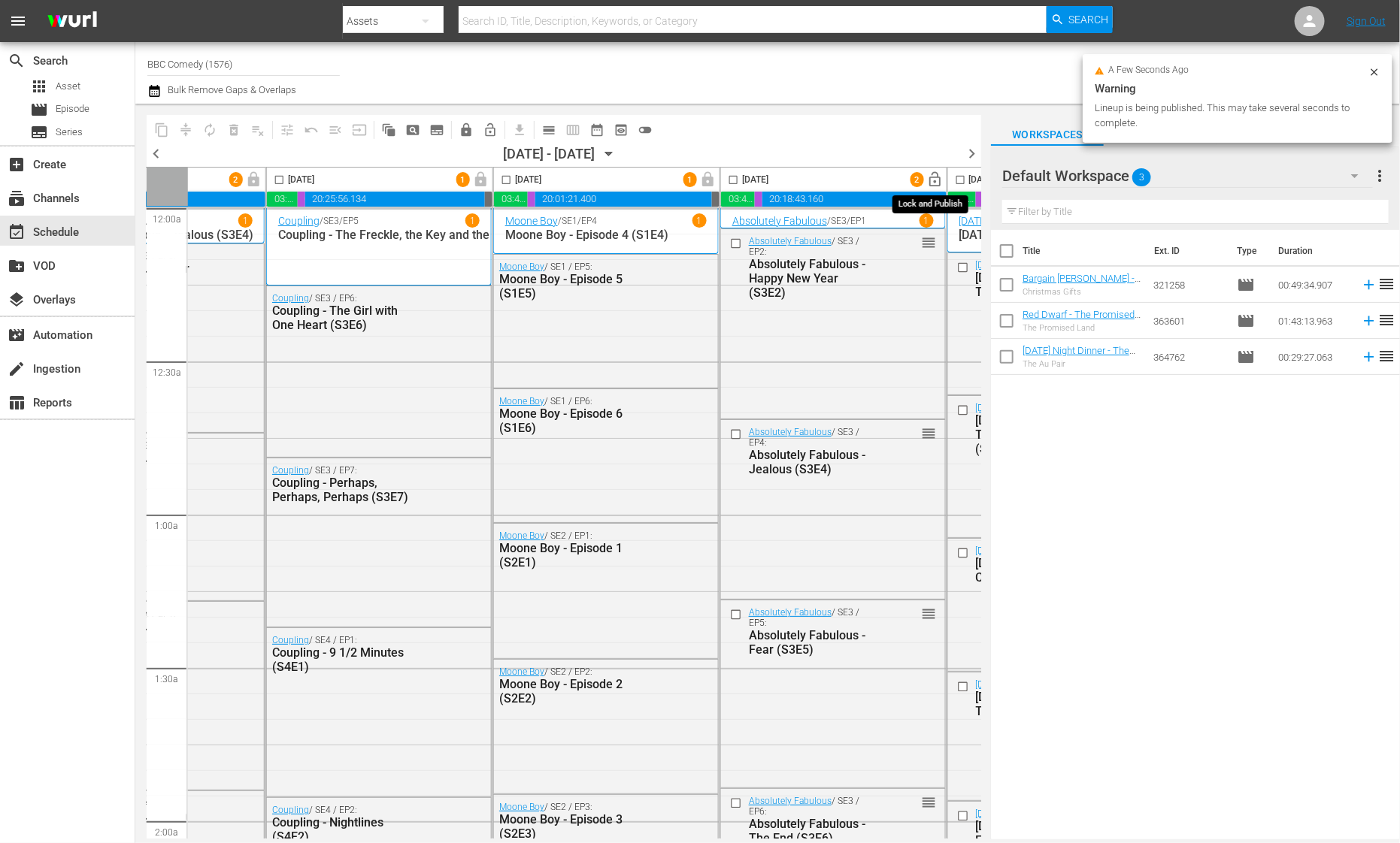
click at [929, 176] on span "lock_open" at bounding box center [935, 180] width 17 height 17
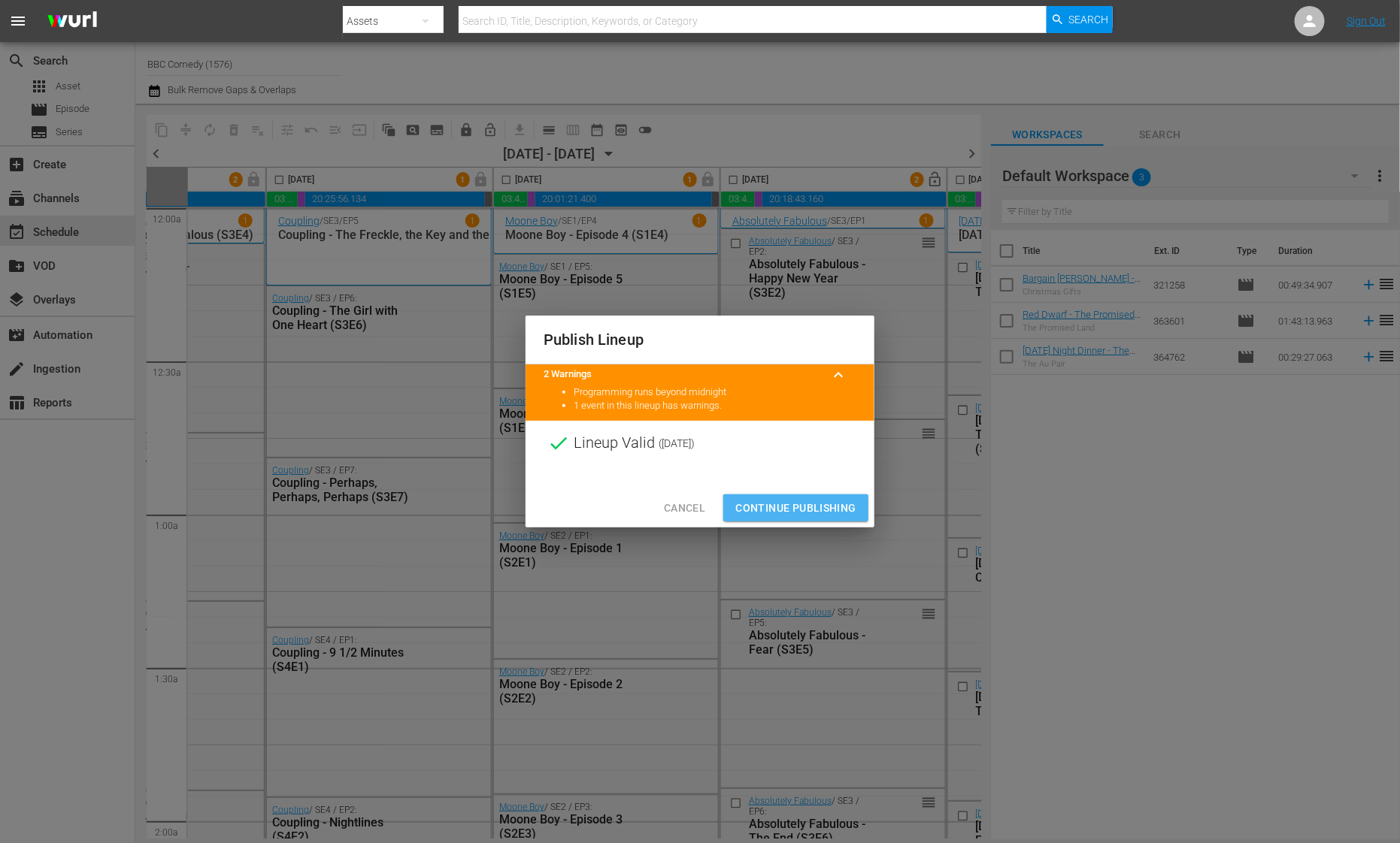
click at [779, 503] on span "Continue Publishing" at bounding box center [795, 509] width 121 height 19
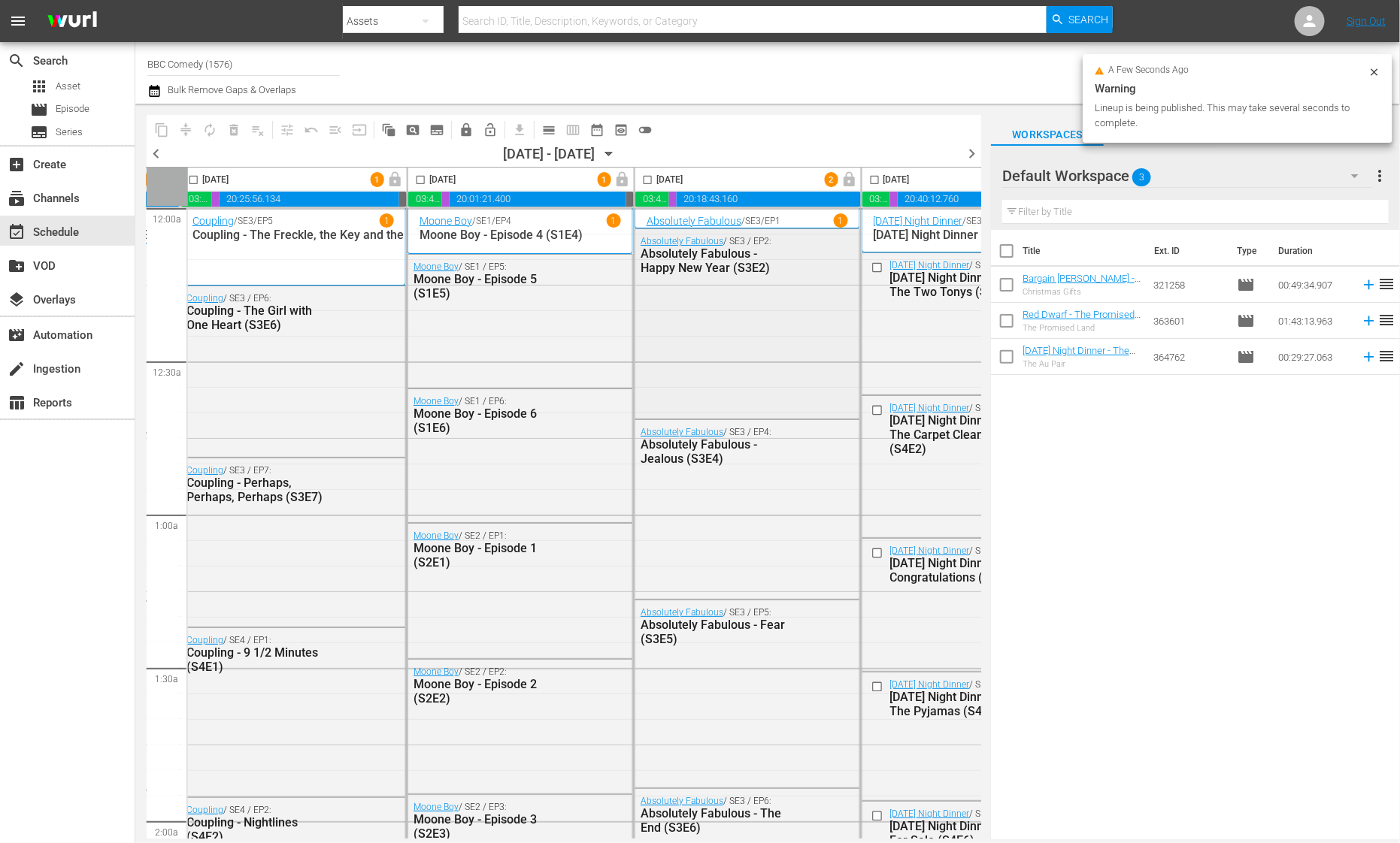
scroll to position [3, 801]
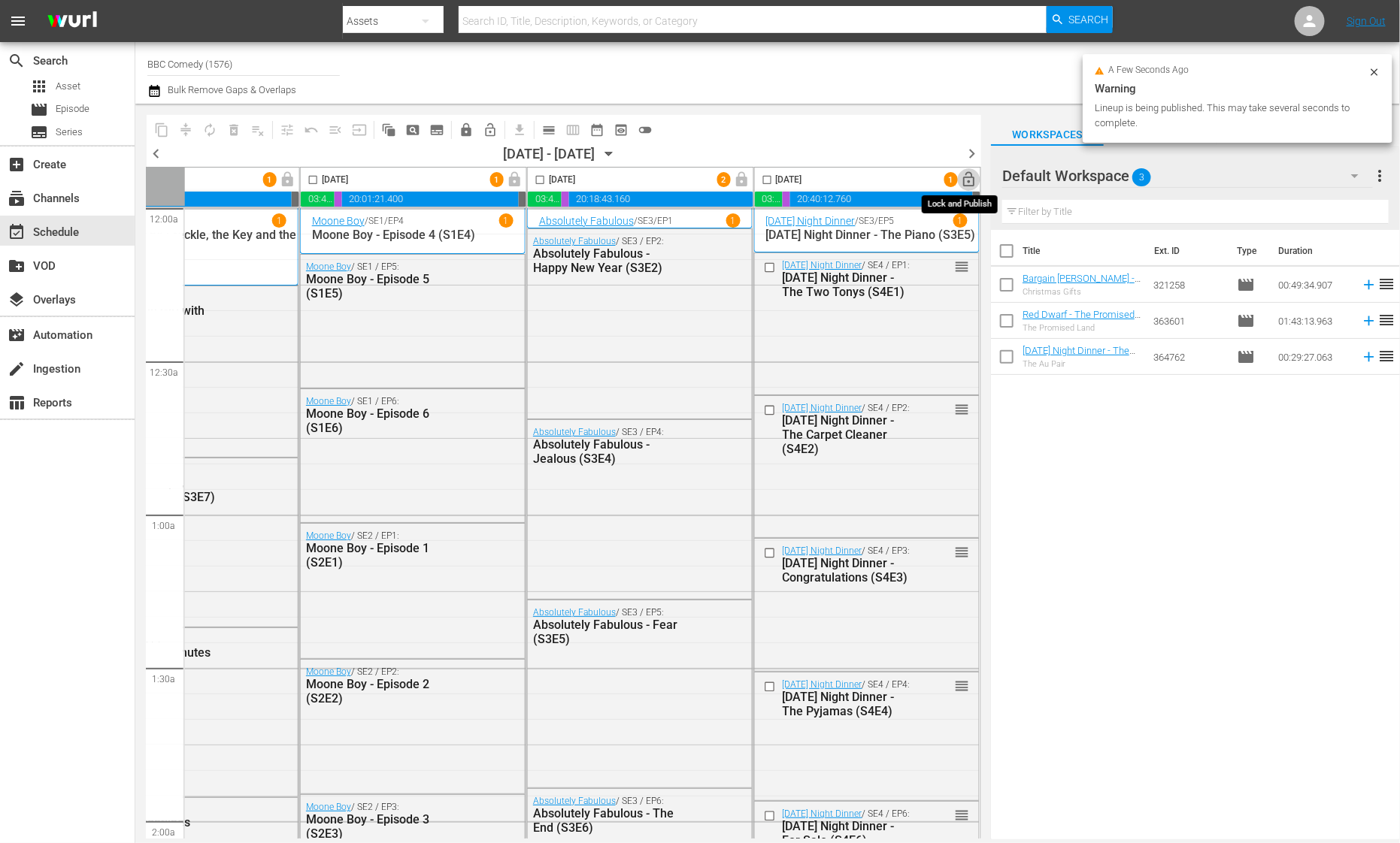
click at [961, 176] on span "lock_open" at bounding box center [969, 180] width 17 height 17
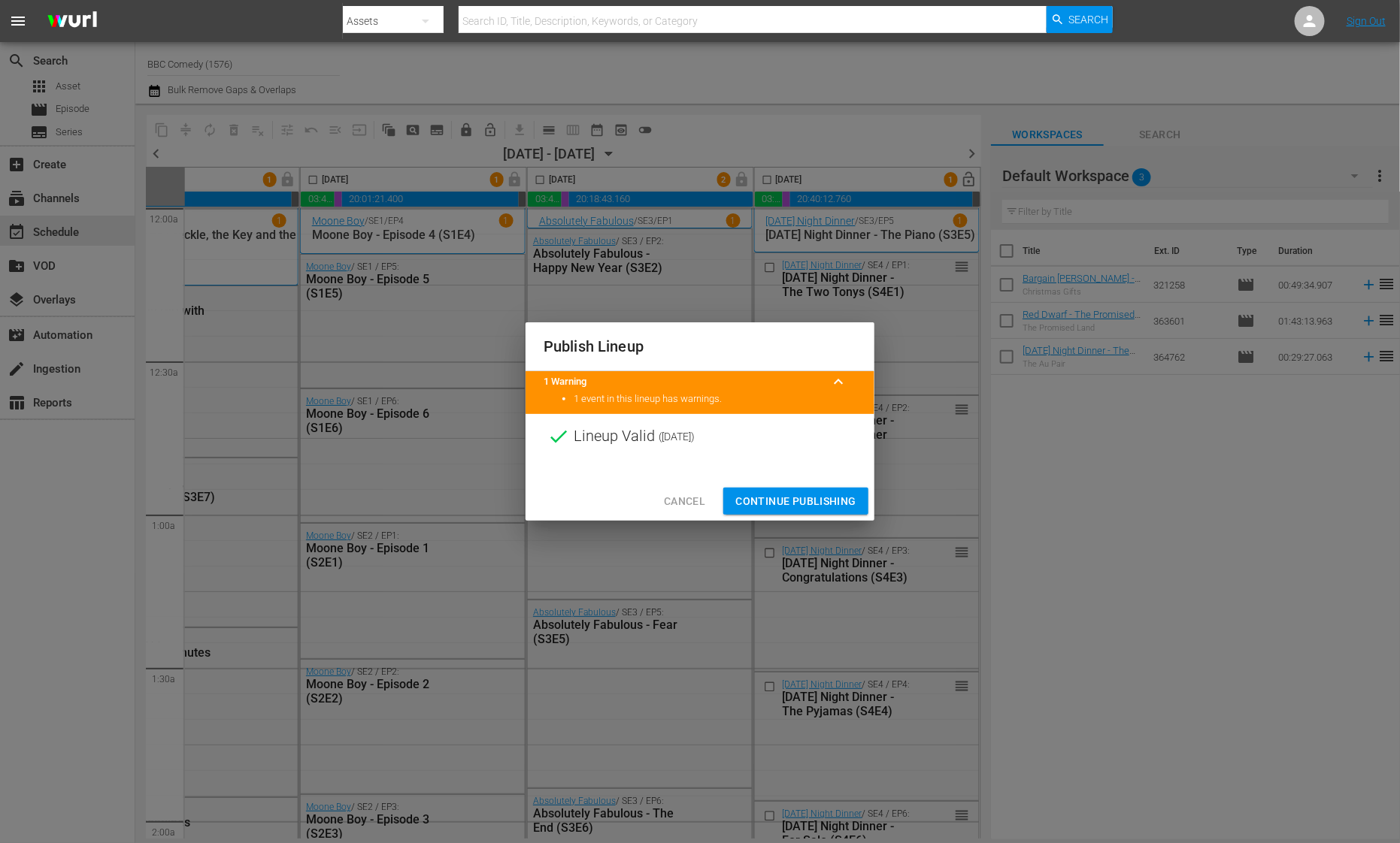
click at [736, 496] on span "Continue Publishing" at bounding box center [795, 502] width 121 height 19
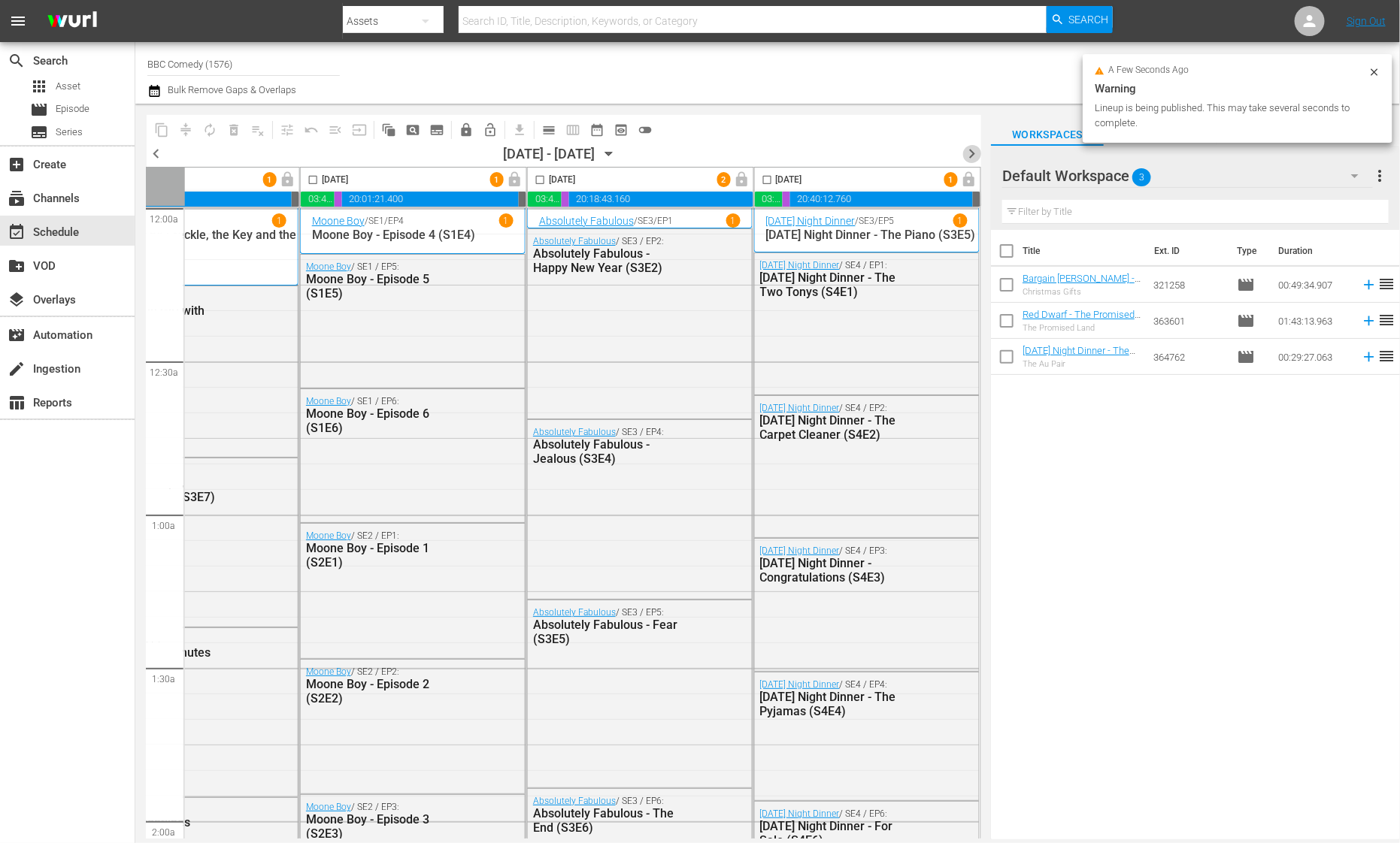
click at [968, 154] on span "chevron_right" at bounding box center [972, 153] width 19 height 19
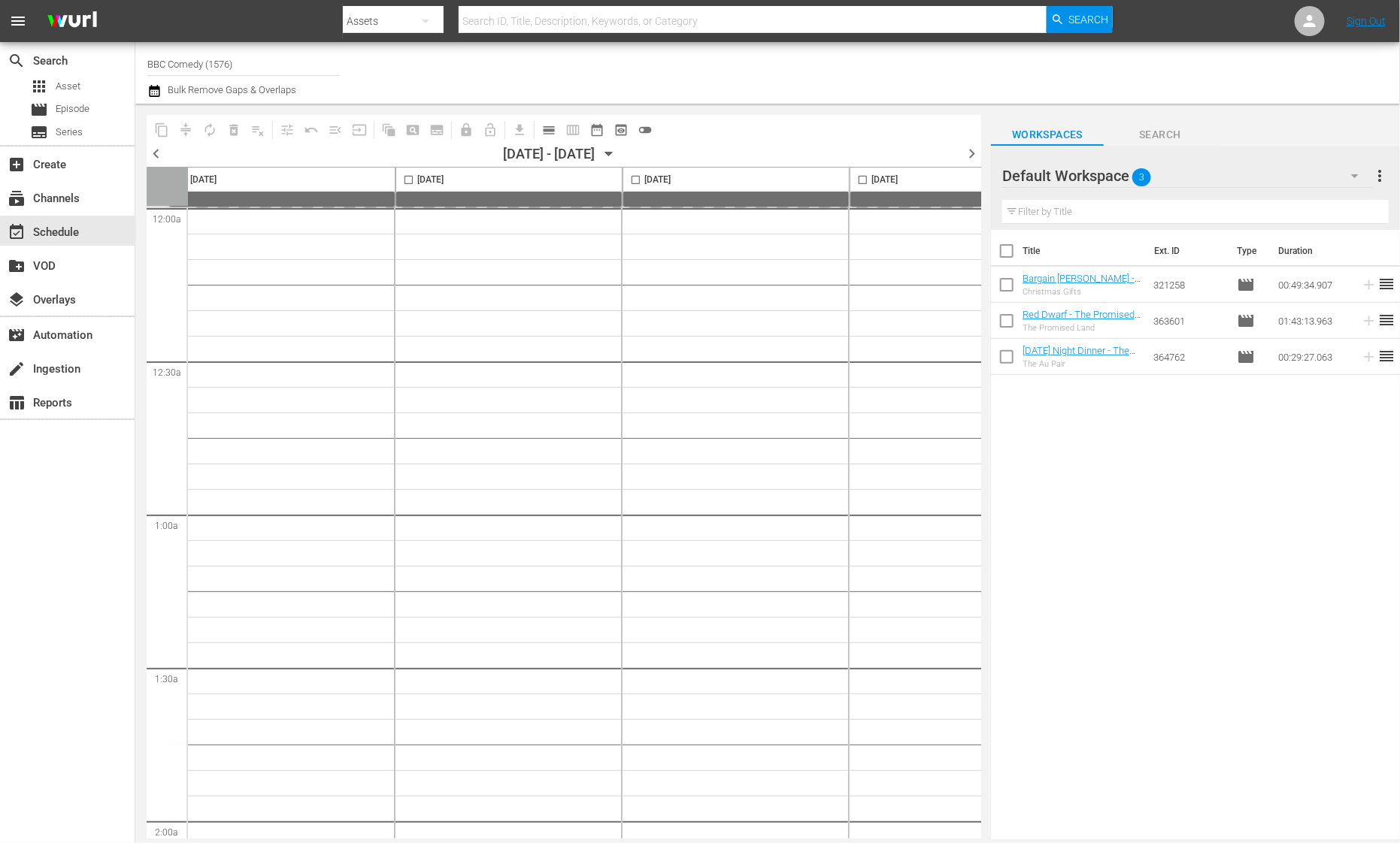
scroll to position [3, 0]
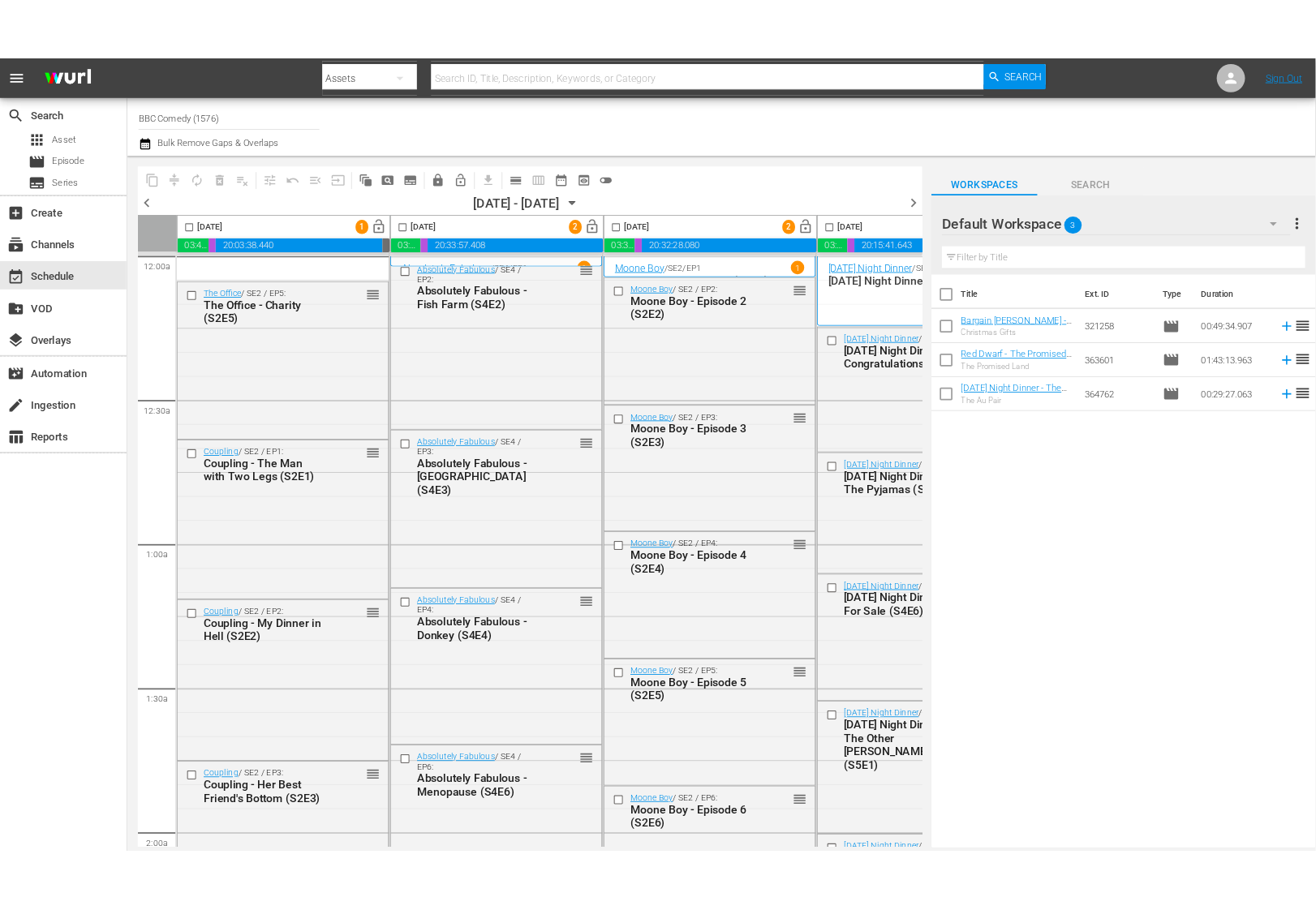
scroll to position [3, 0]
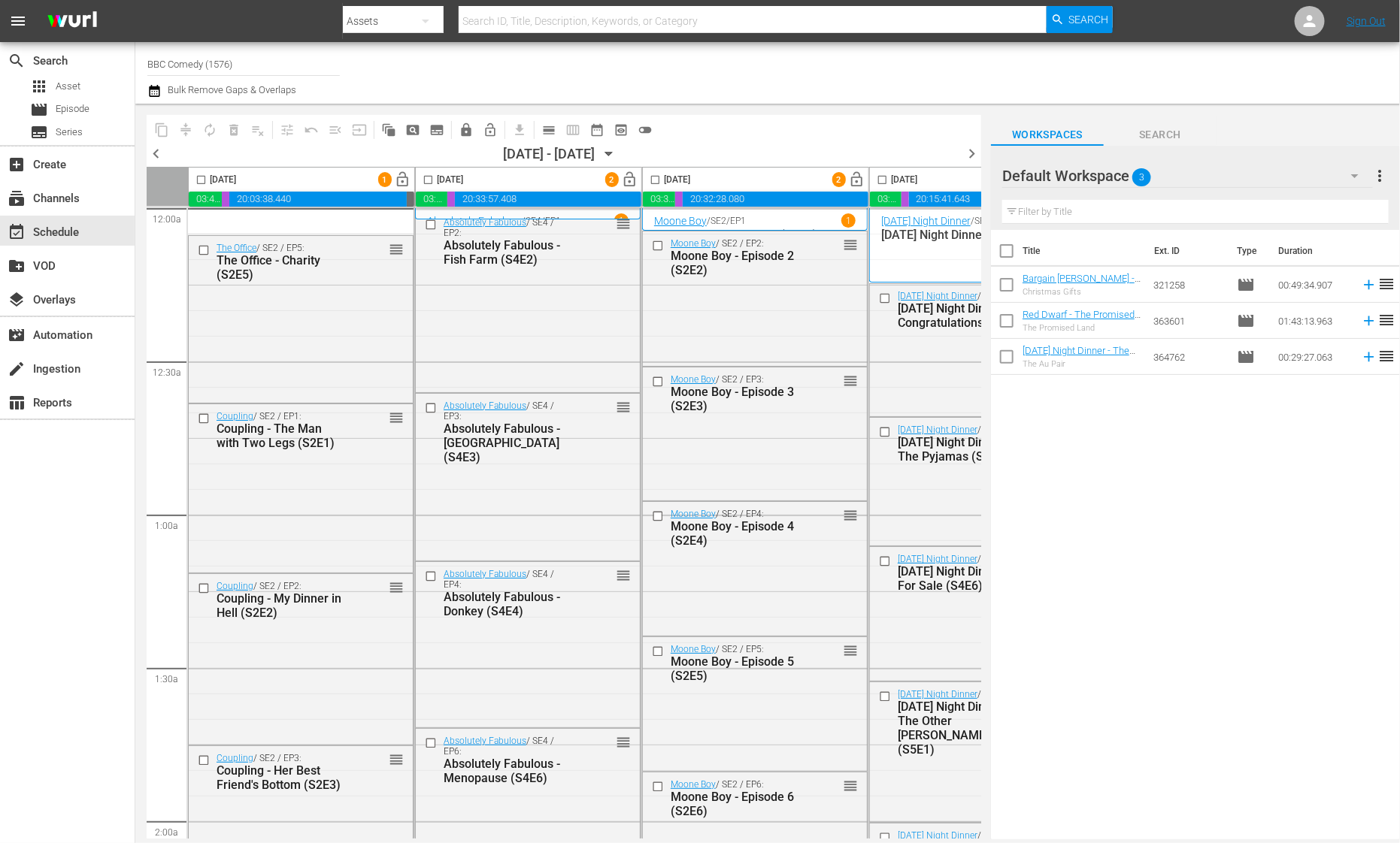
click at [401, 184] on span "lock_open" at bounding box center [403, 180] width 17 height 17
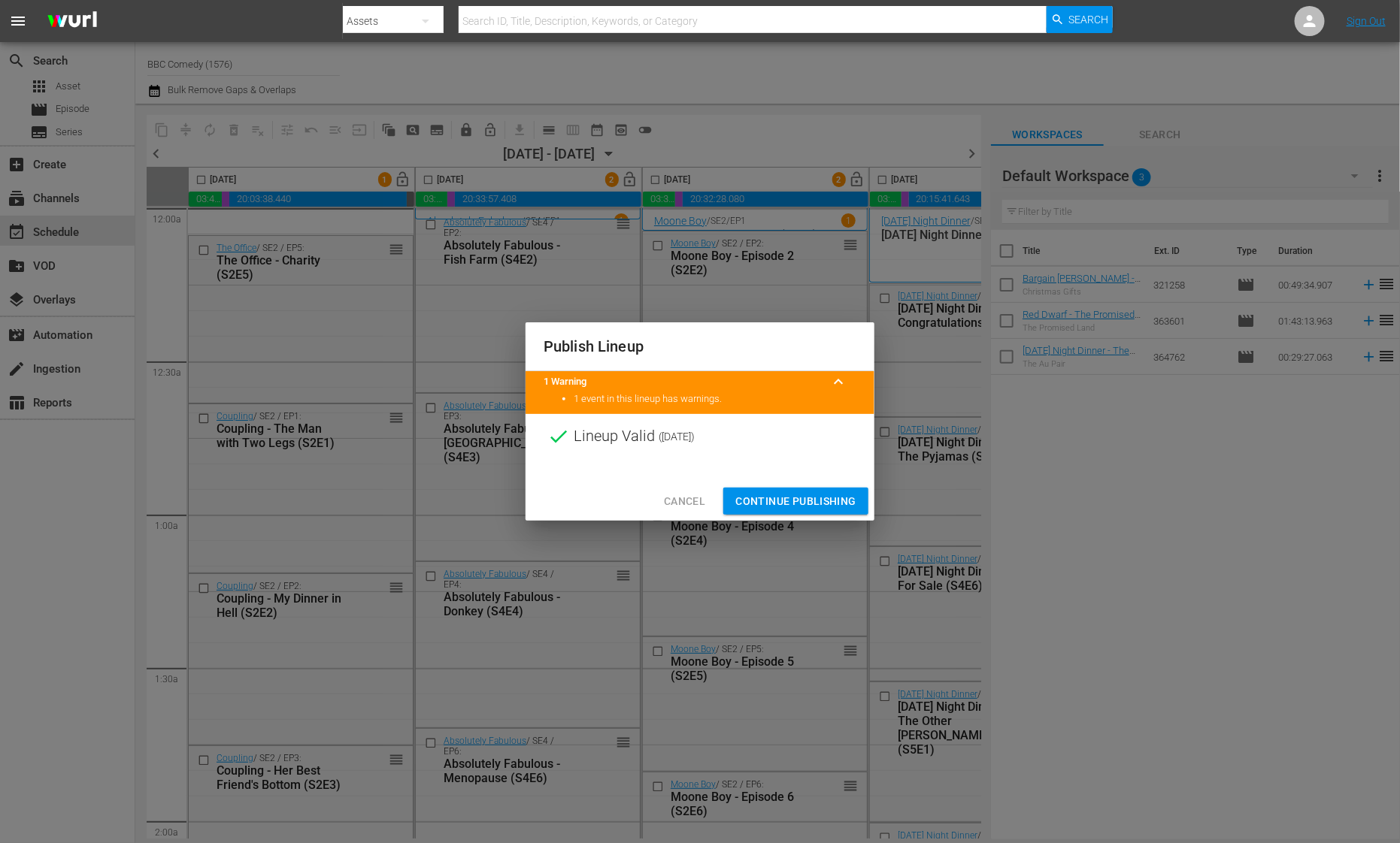
click at [795, 506] on span "Continue Publishing" at bounding box center [795, 502] width 121 height 19
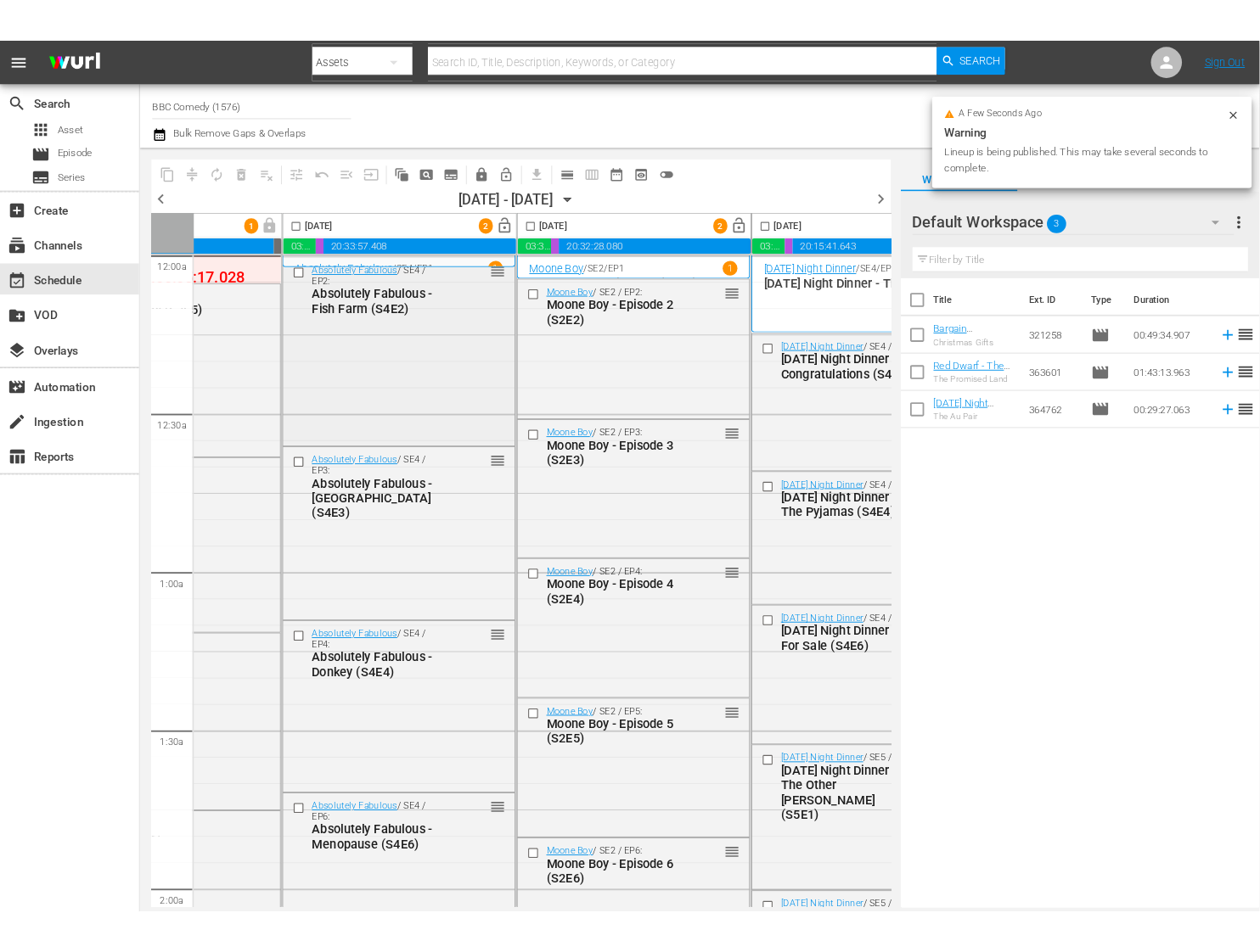
scroll to position [3, 266]
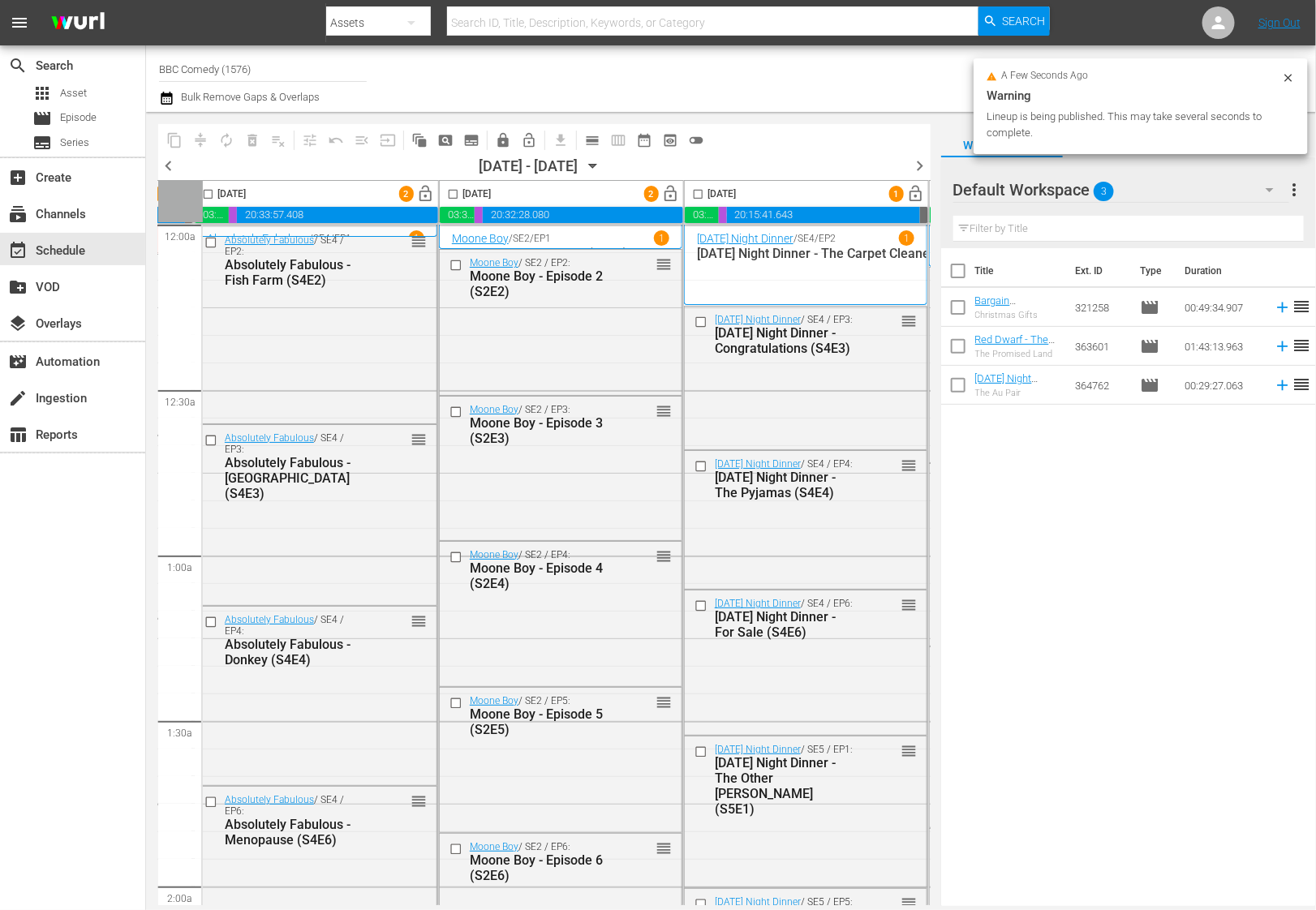
click at [421, 193] on span "lock_open" at bounding box center [426, 194] width 18 height 18
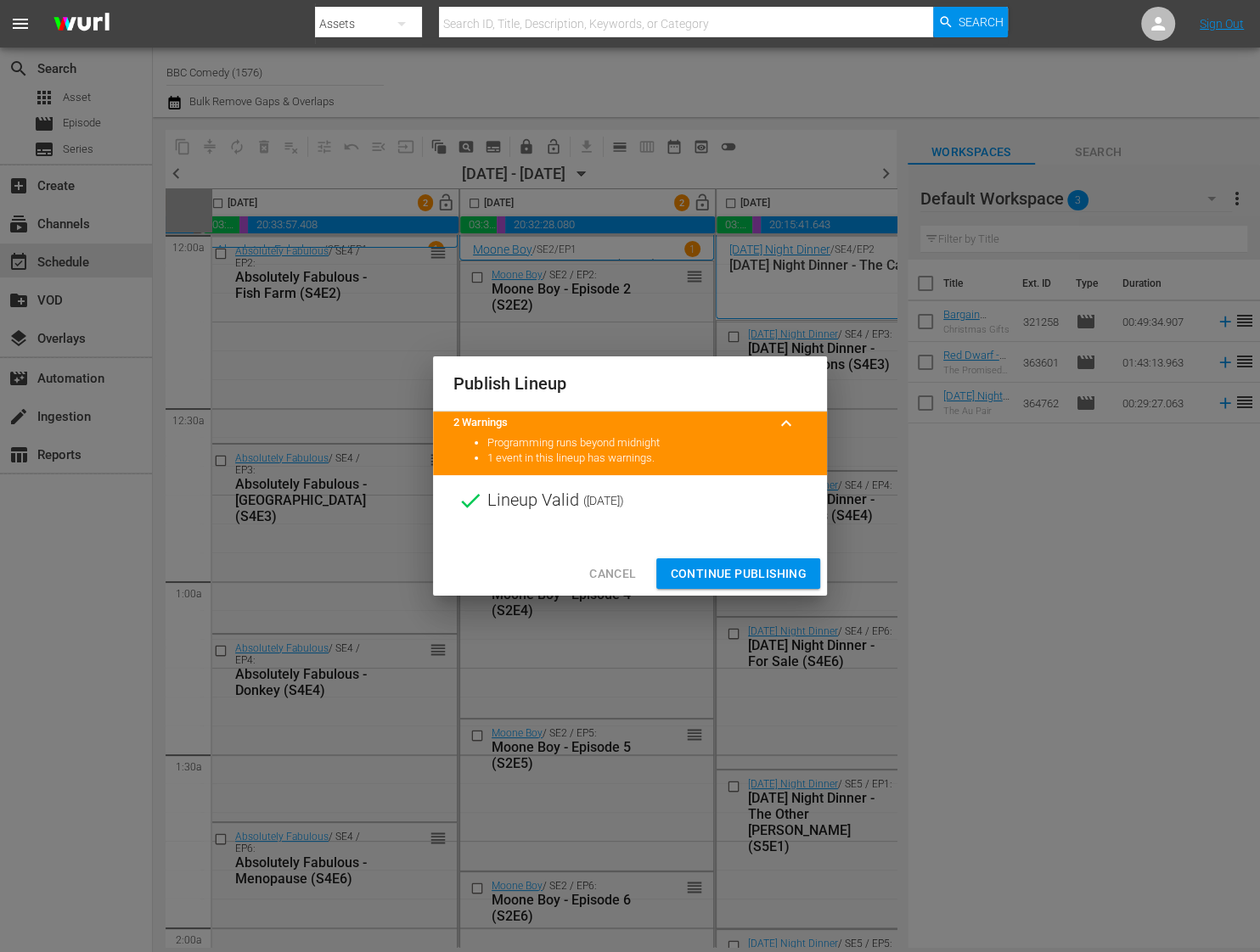
click at [759, 580] on span "Continue Publishing" at bounding box center [738, 575] width 137 height 21
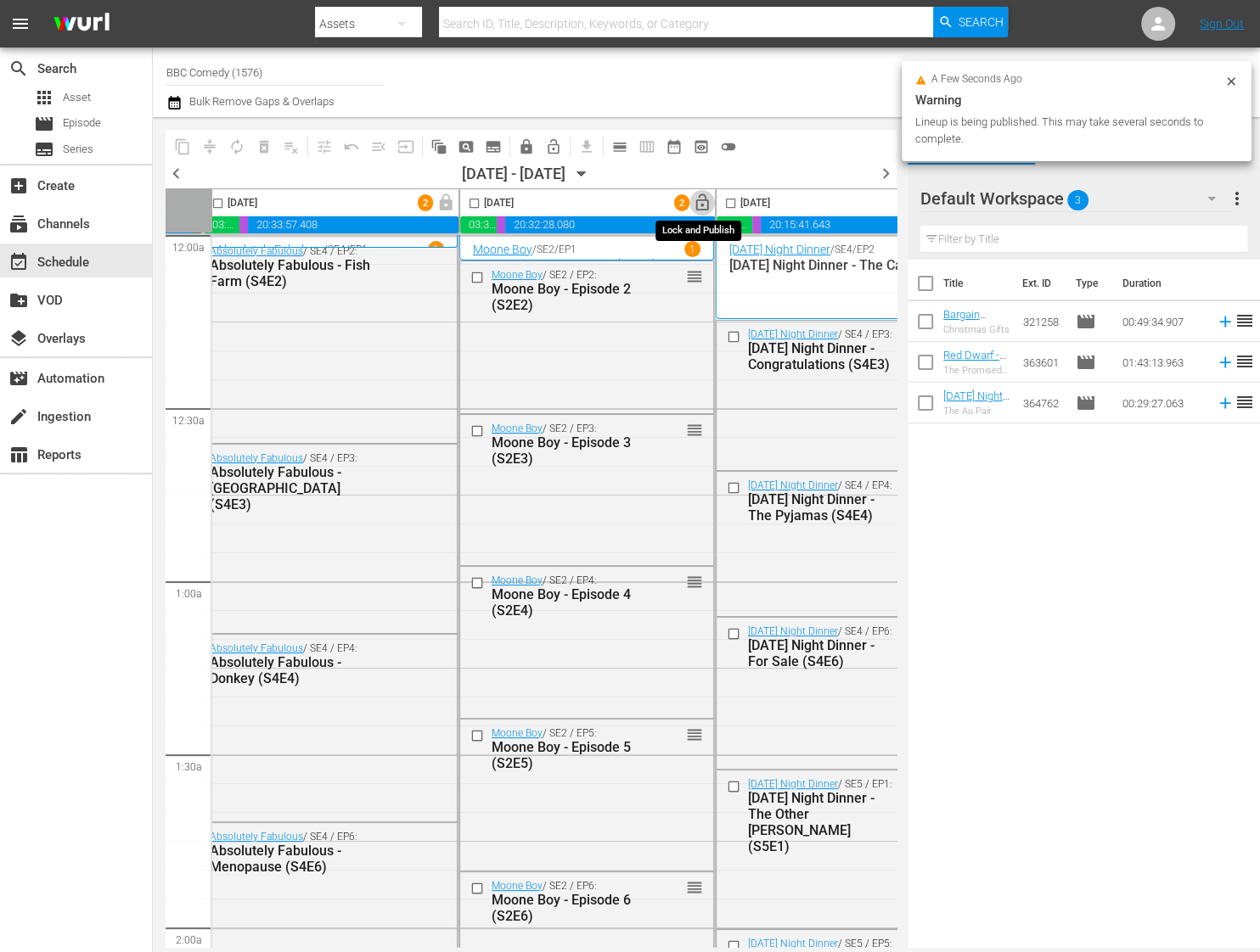
click at [701, 205] on span "lock_open" at bounding box center [703, 203] width 19 height 19
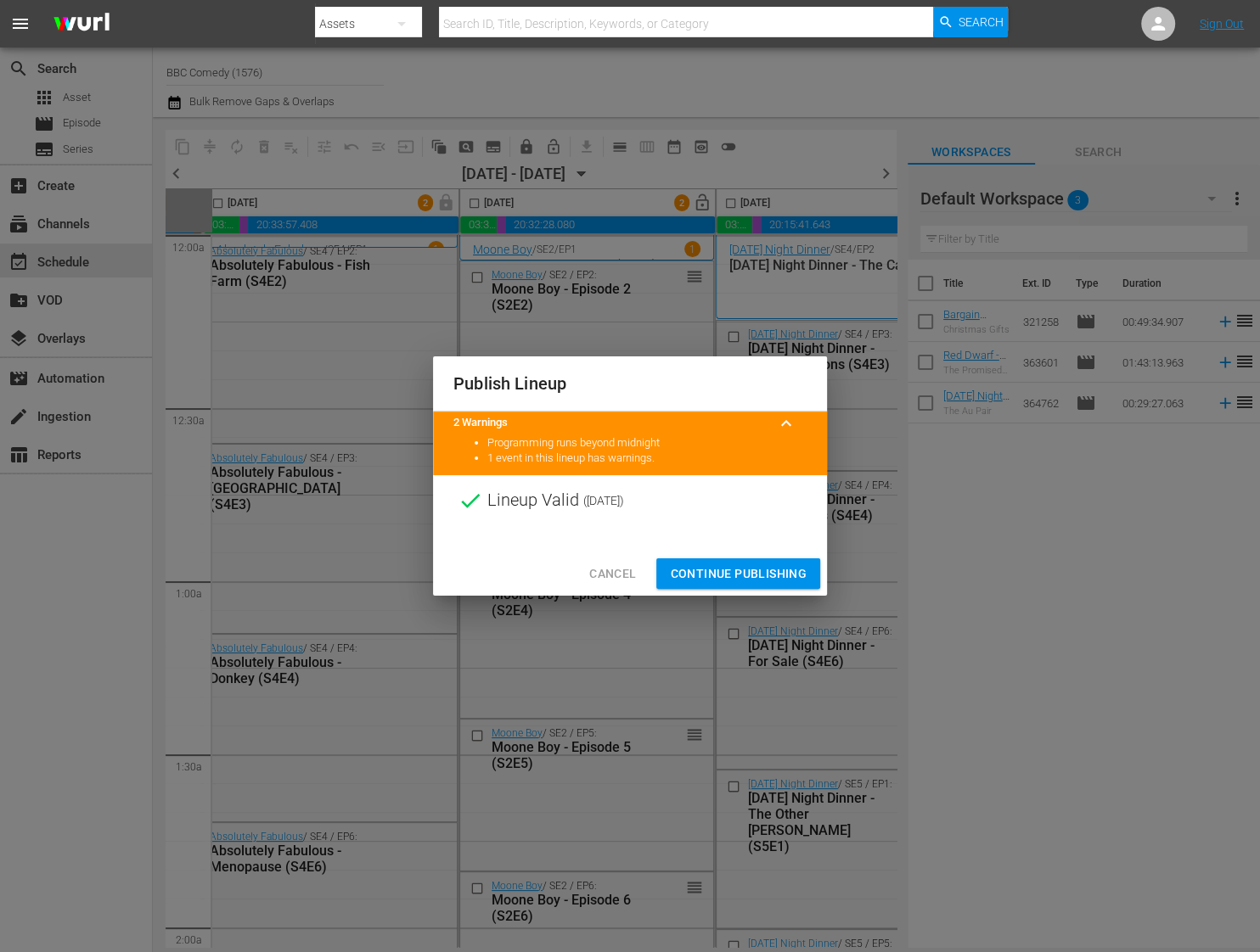
click at [714, 572] on span "Continue Publishing" at bounding box center [738, 575] width 137 height 21
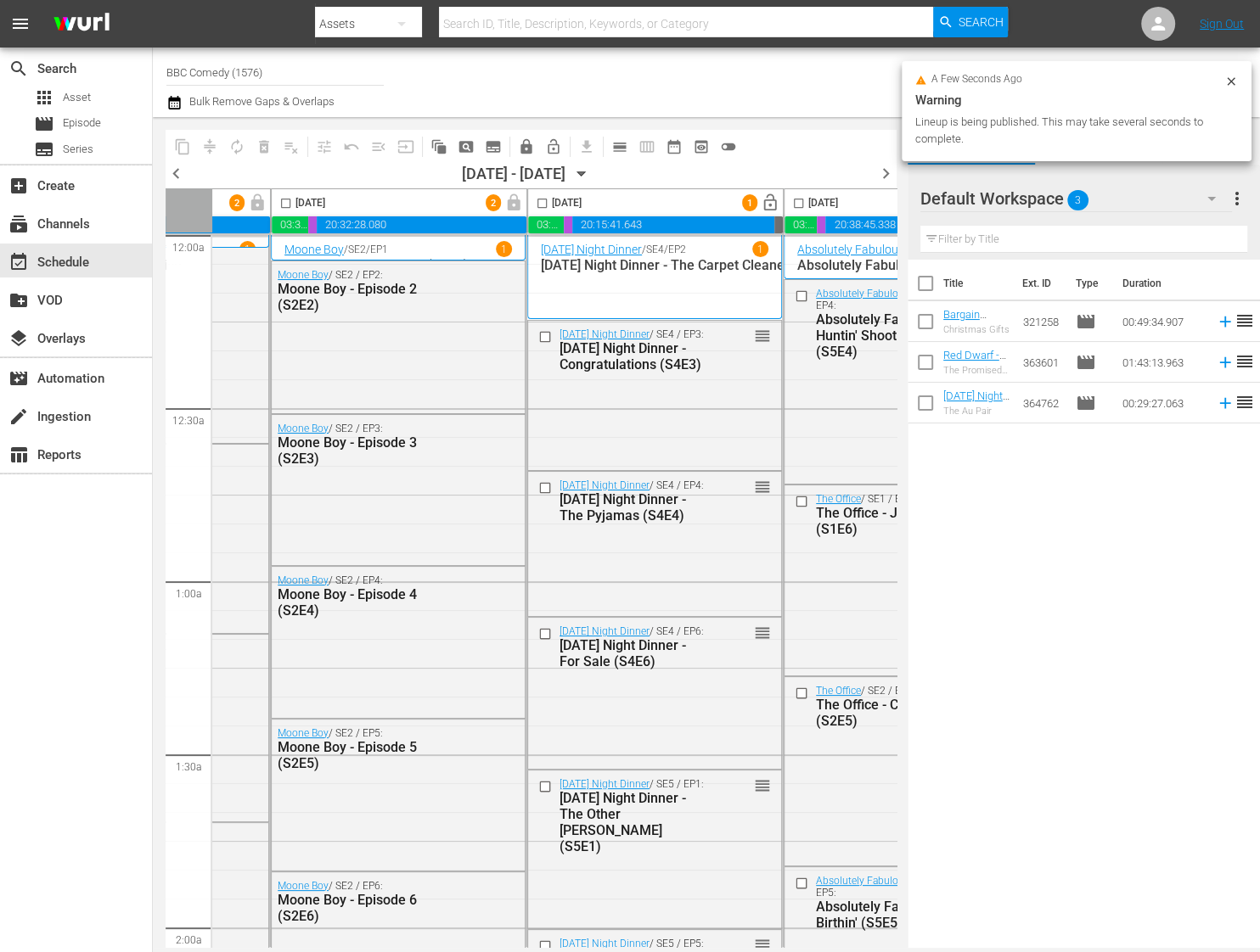
scroll to position [3, 456]
click at [765, 206] on span "lock_open" at bounding box center [768, 203] width 19 height 19
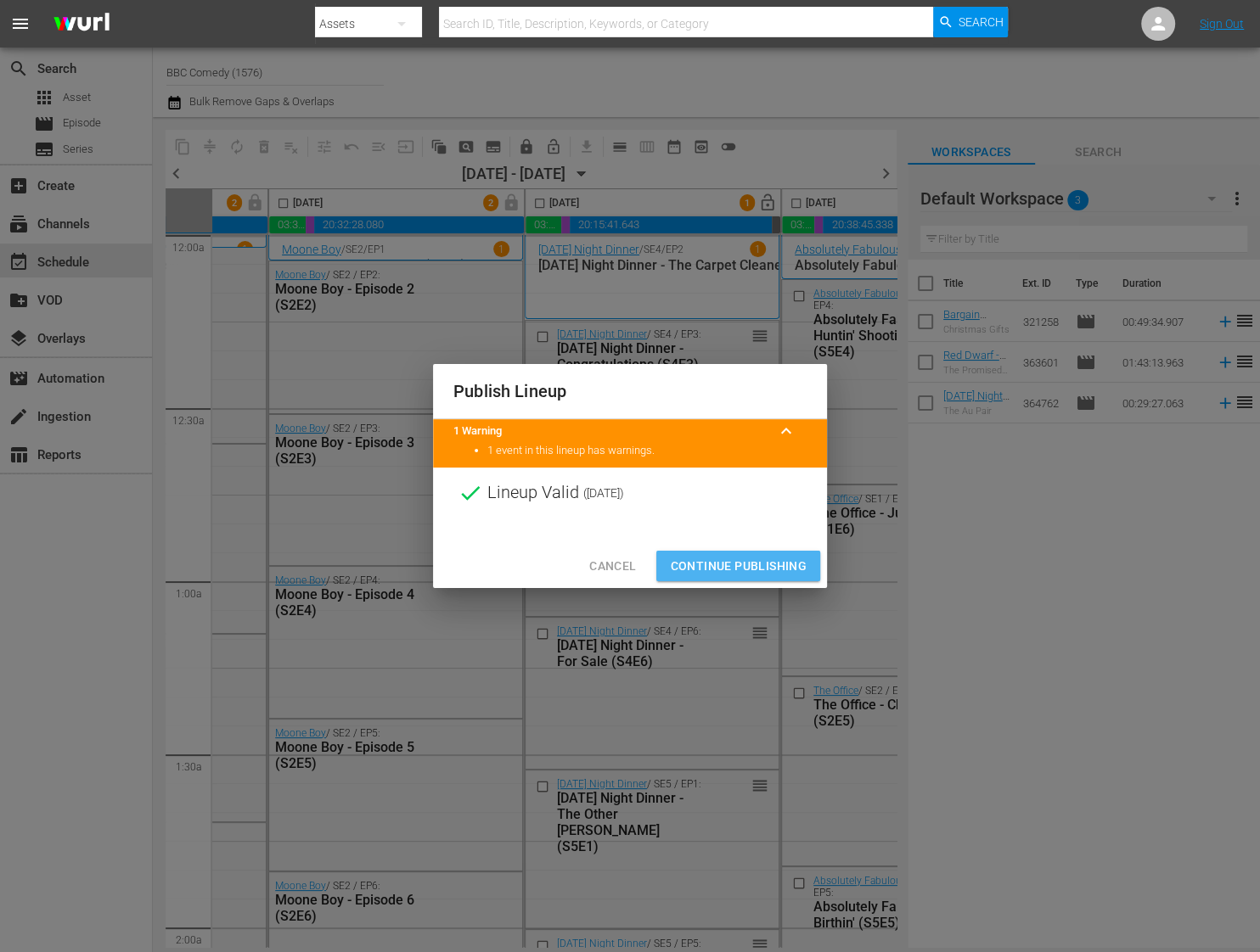
click at [710, 572] on span "Continue Publishing" at bounding box center [738, 567] width 137 height 21
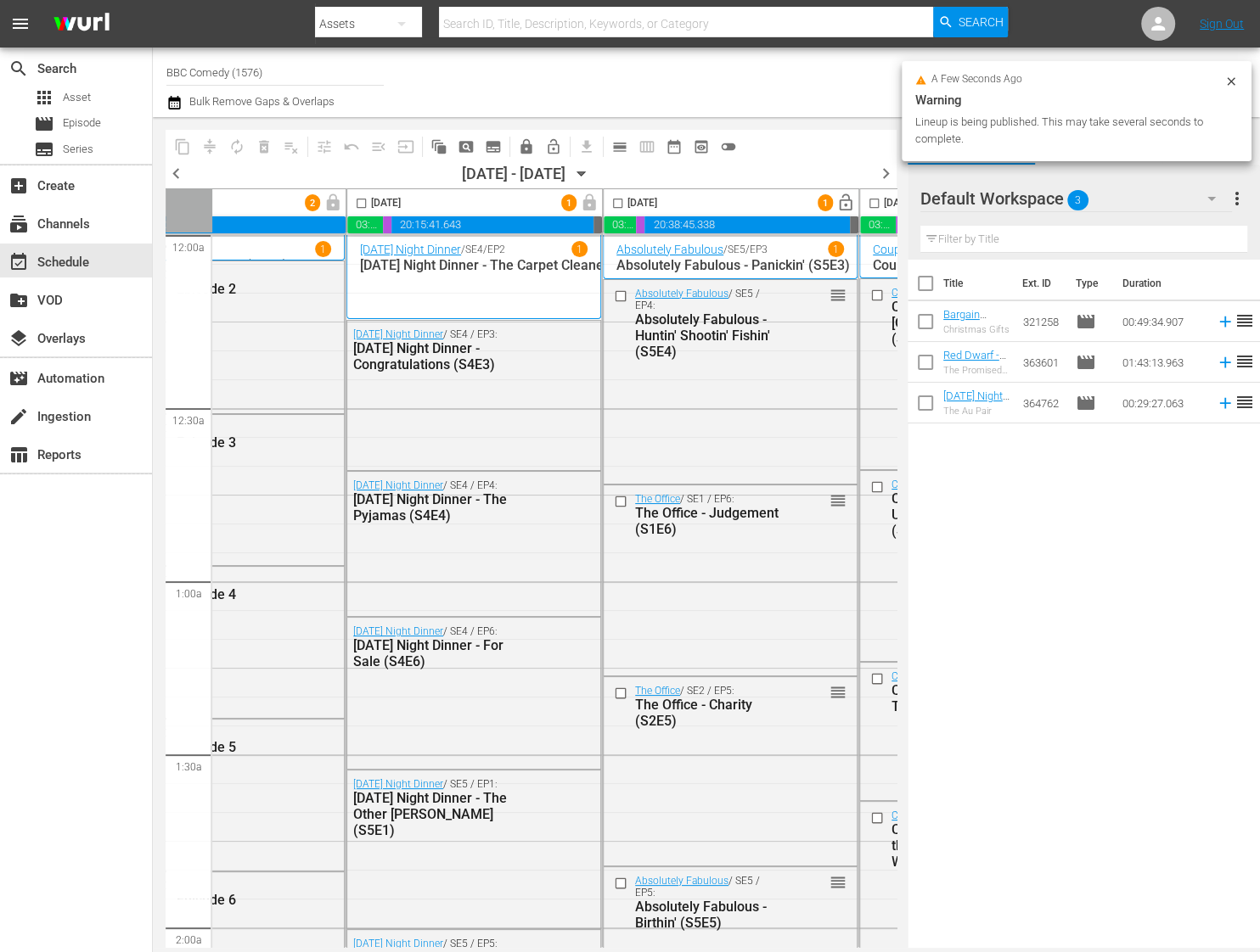
scroll to position [3, 710]
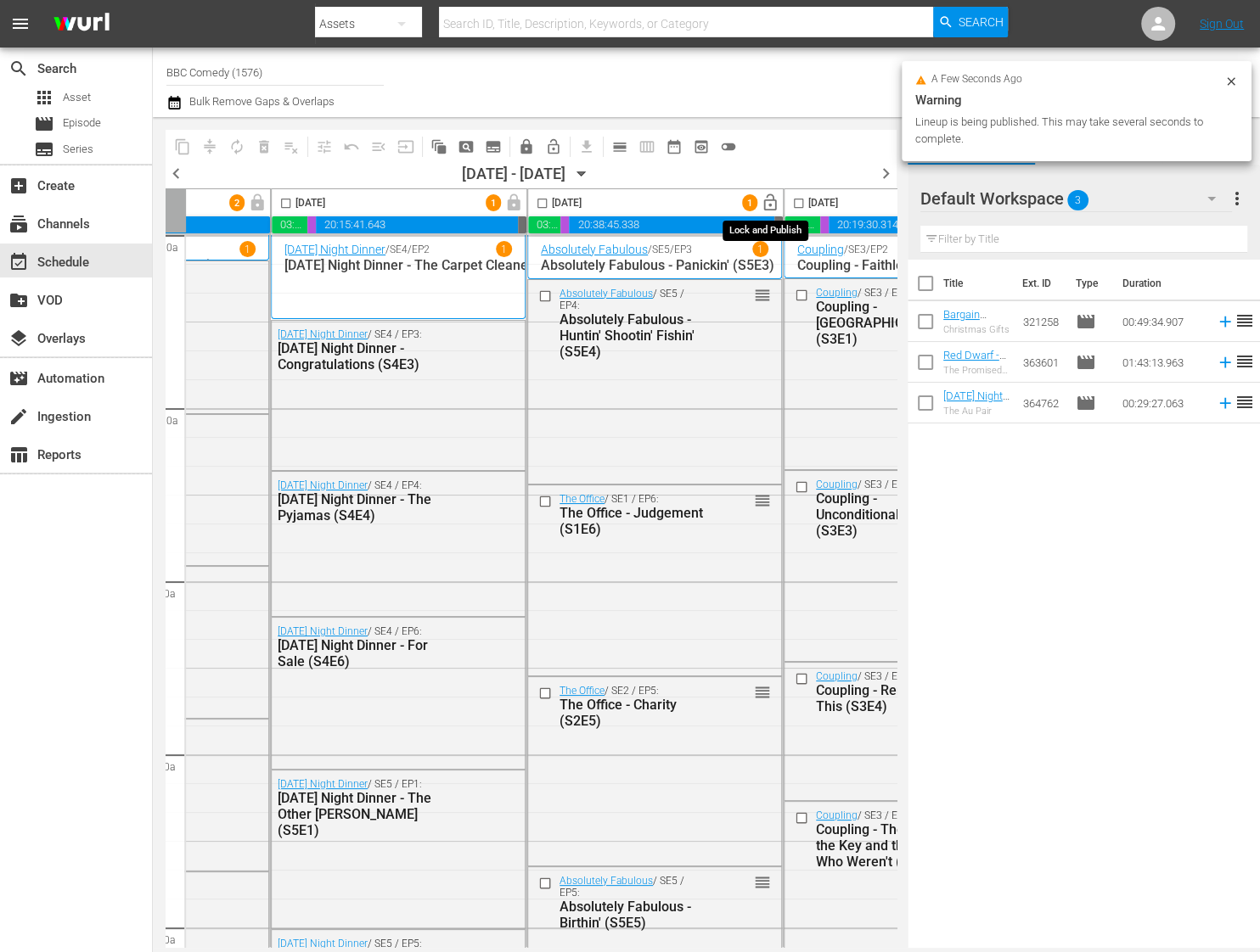
click at [770, 197] on span "lock_open" at bounding box center [770, 203] width 19 height 19
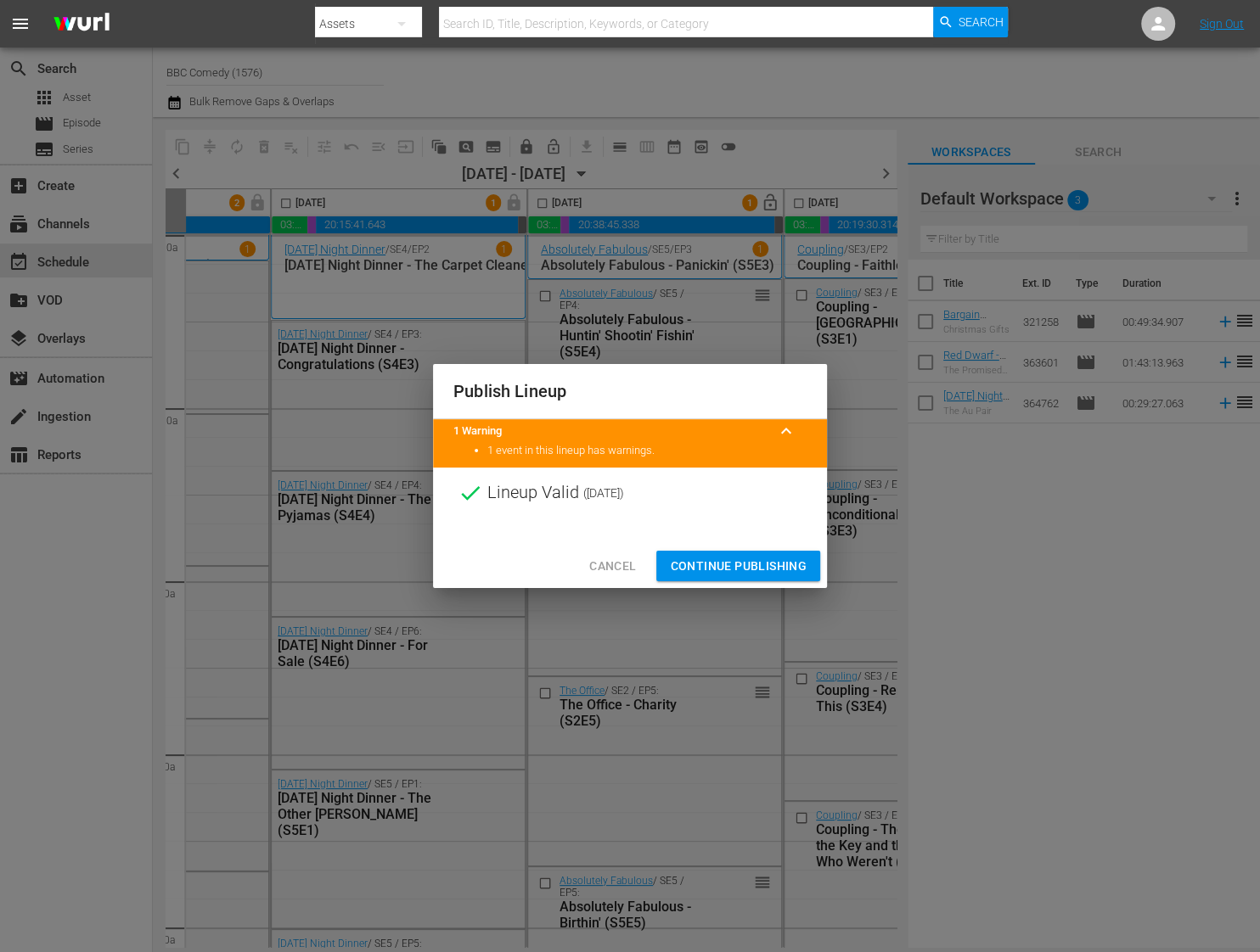
click at [767, 569] on span "Continue Publishing" at bounding box center [738, 567] width 137 height 21
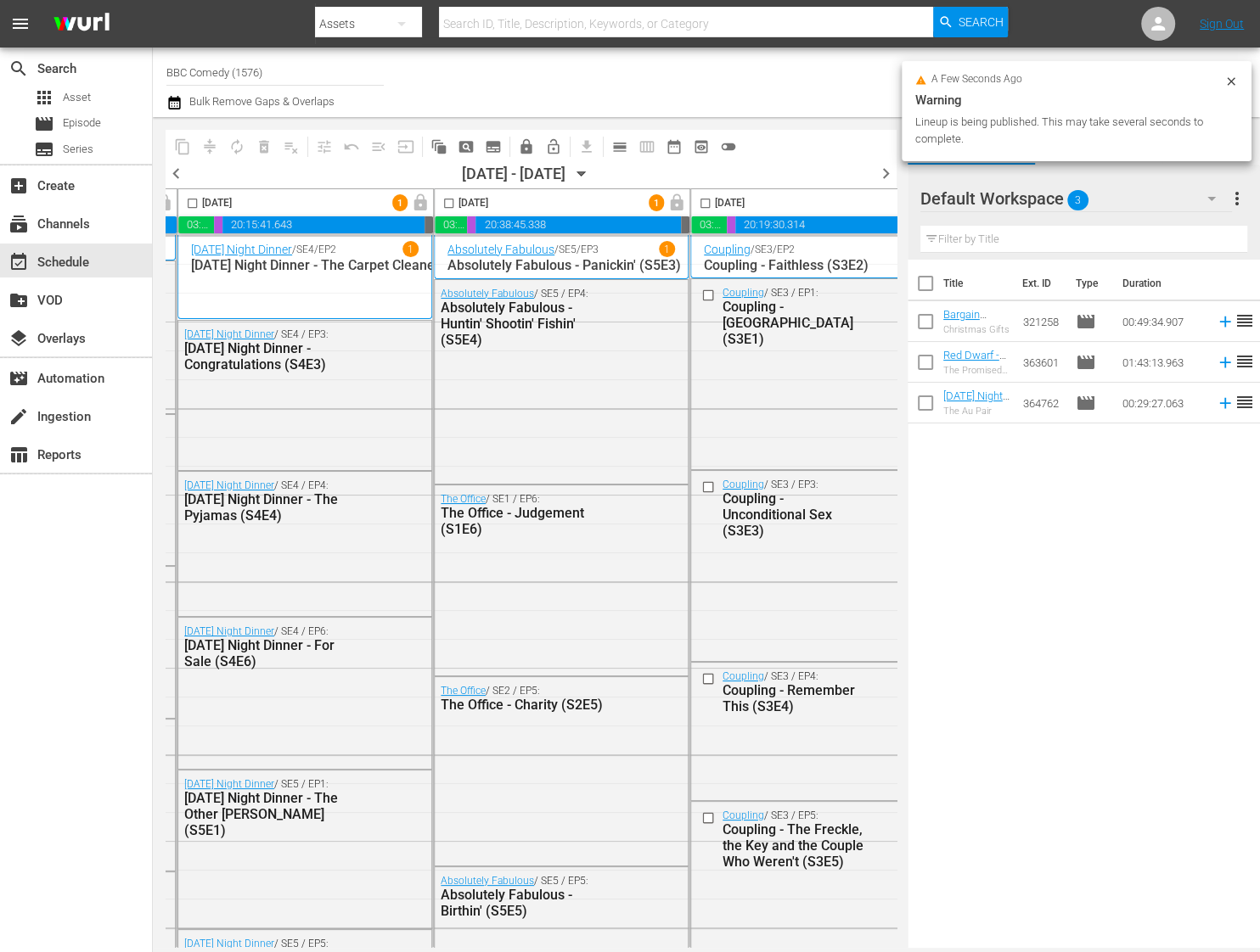
scroll to position [3, 910]
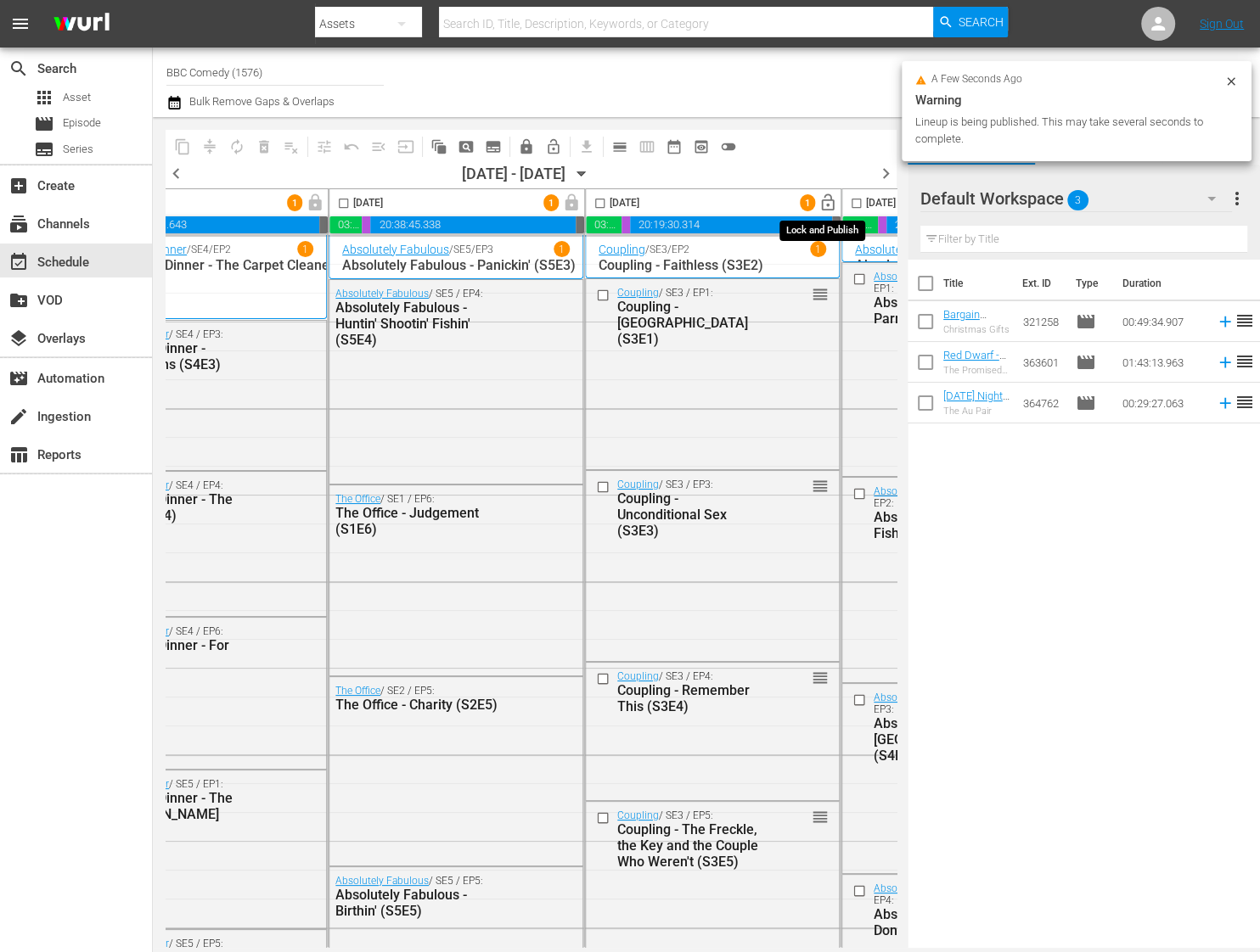
click at [823, 201] on span "lock_open" at bounding box center [828, 203] width 19 height 19
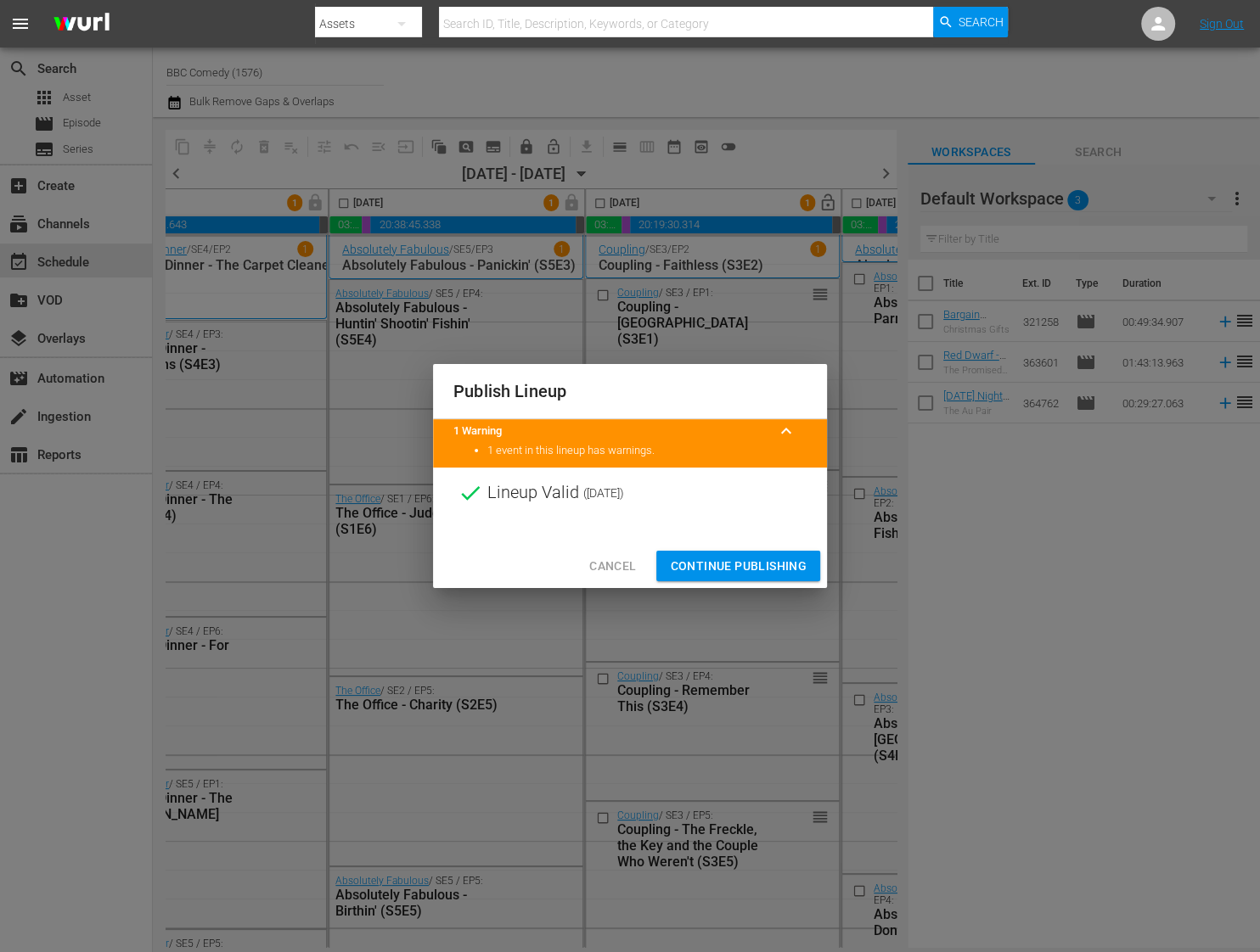
click at [747, 560] on span "Continue Publishing" at bounding box center [738, 567] width 137 height 21
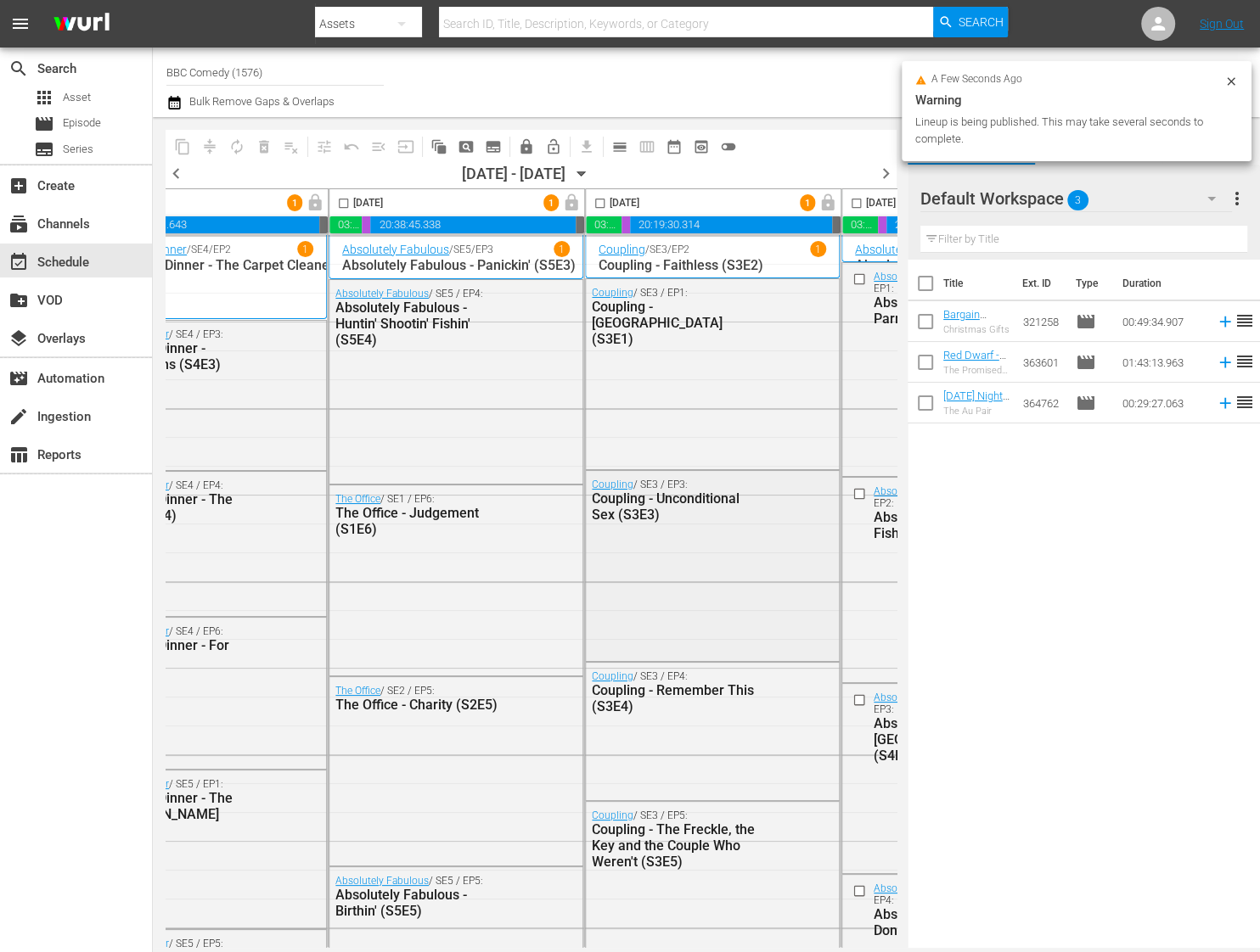
scroll to position [3, 1117]
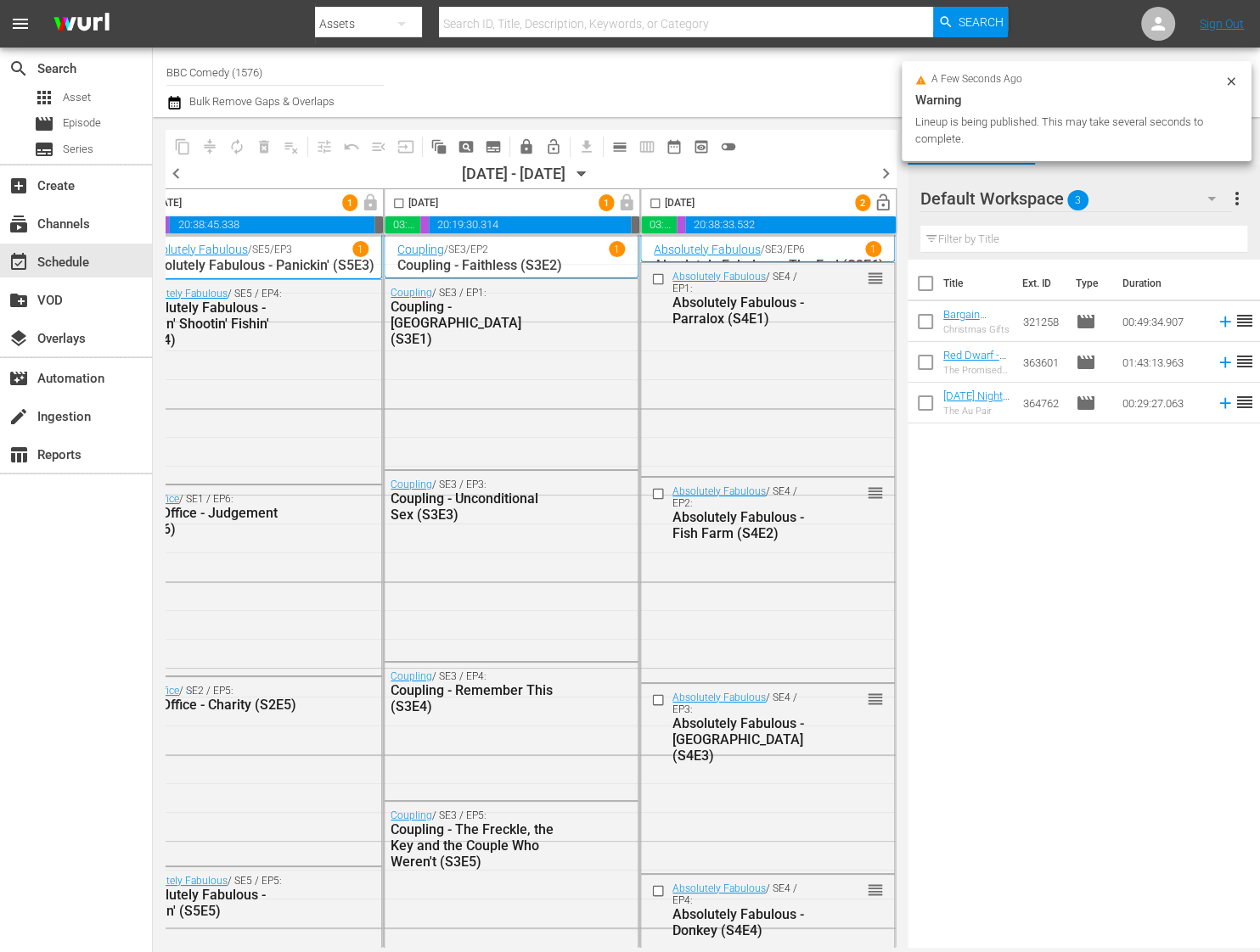
click at [873, 205] on span "lock_open" at bounding box center [883, 203] width 19 height 19
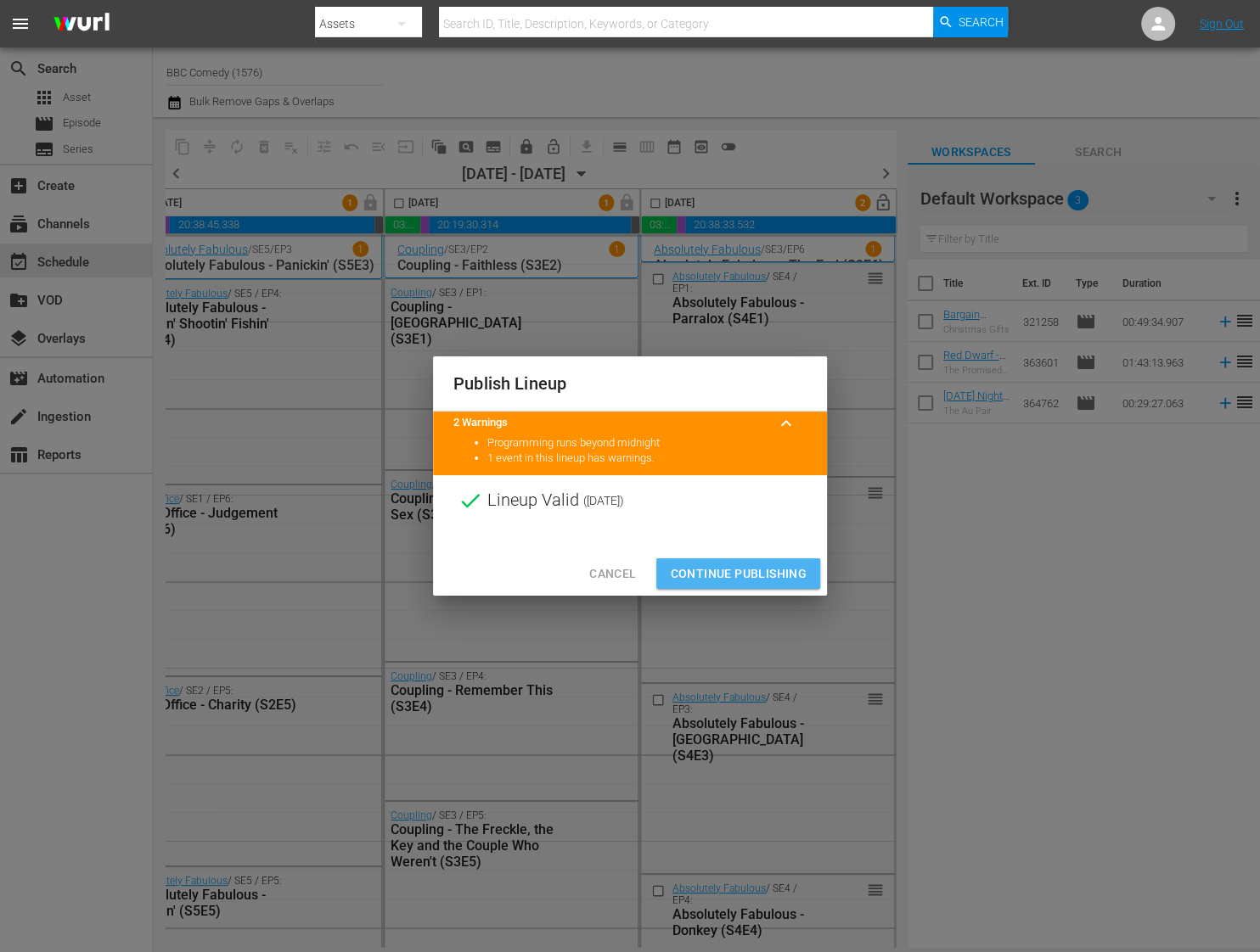
click at [715, 573] on span "Continue Publishing" at bounding box center [738, 575] width 137 height 21
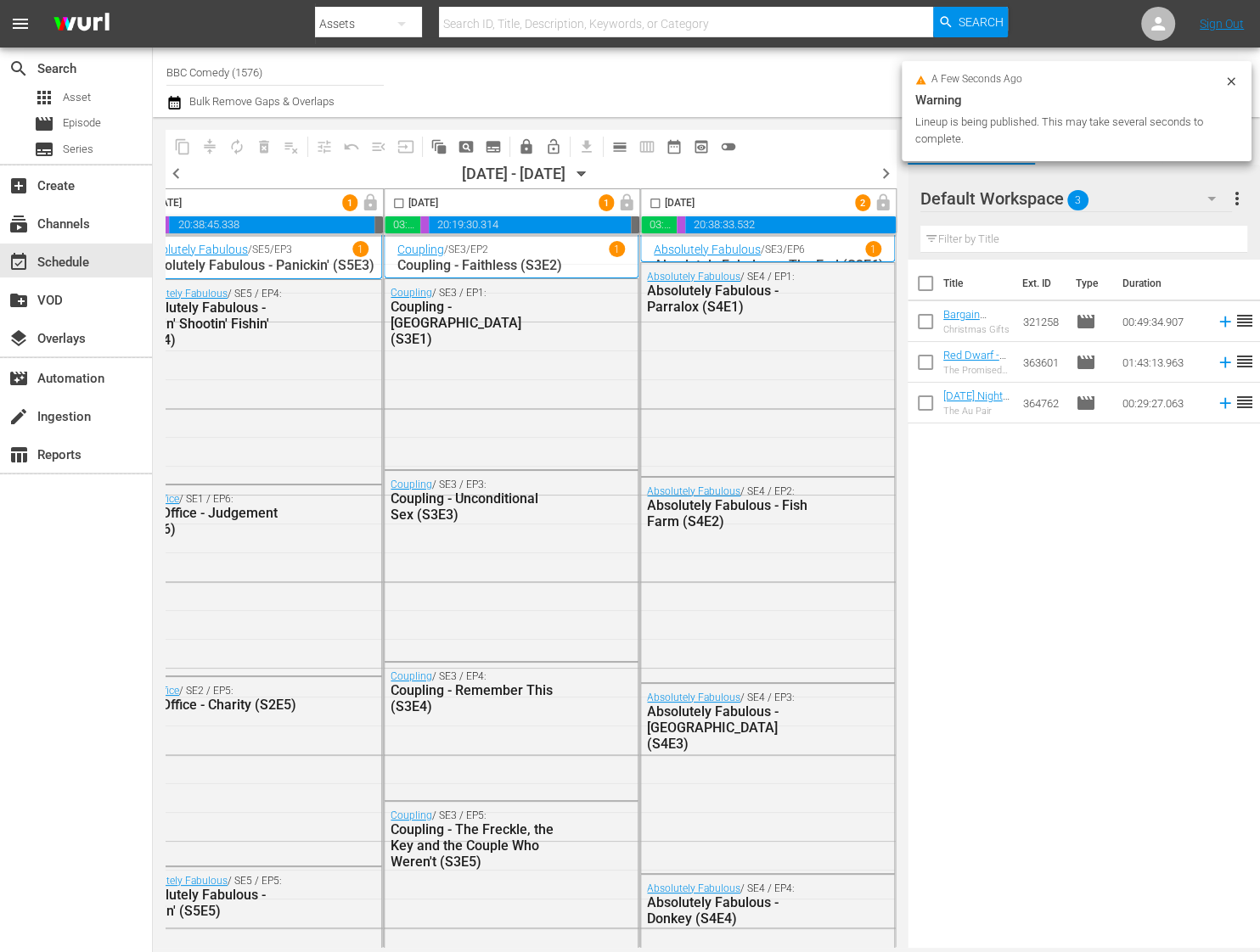
click at [887, 174] on span "chevron_right" at bounding box center [886, 173] width 21 height 21
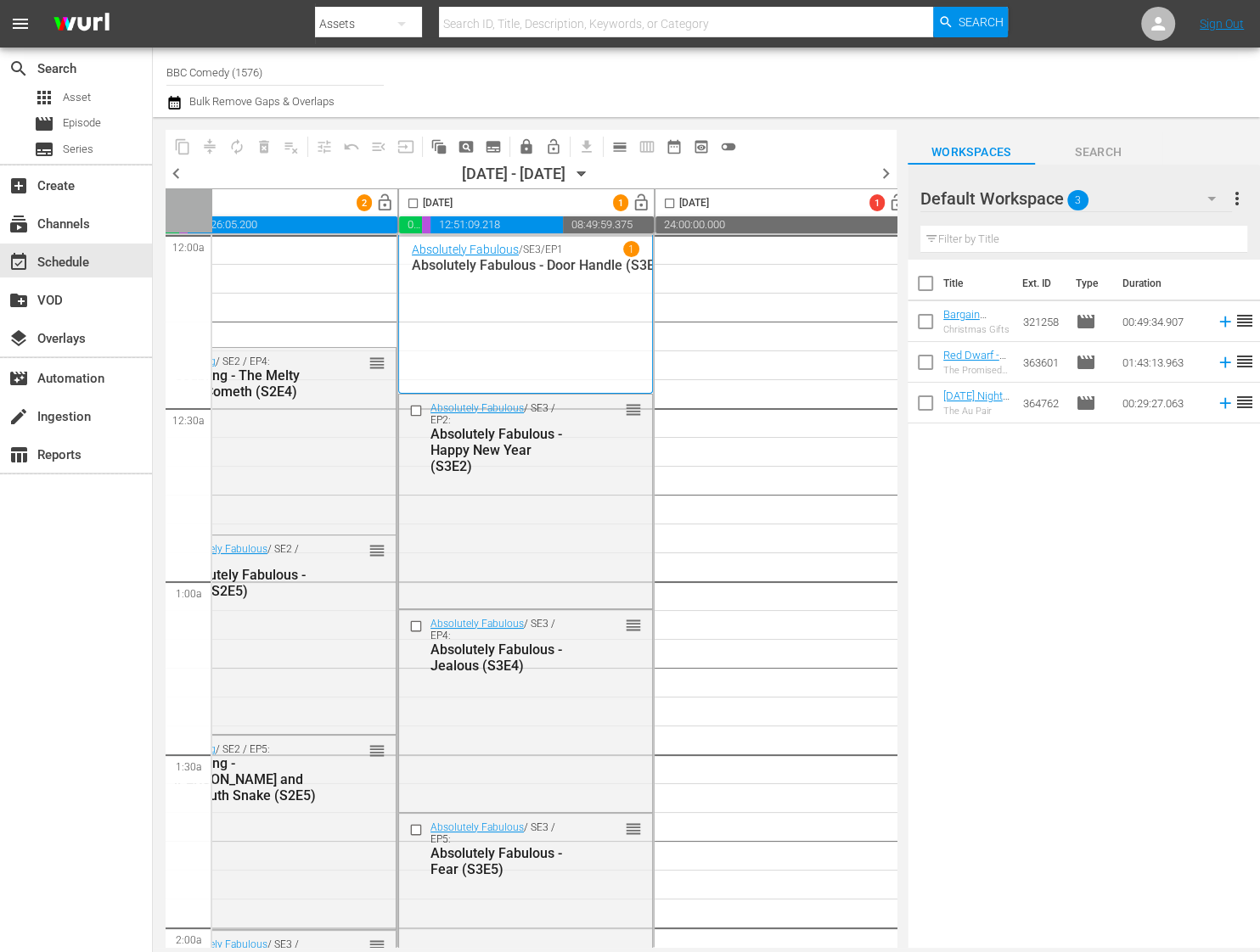
scroll to position [3, 0]
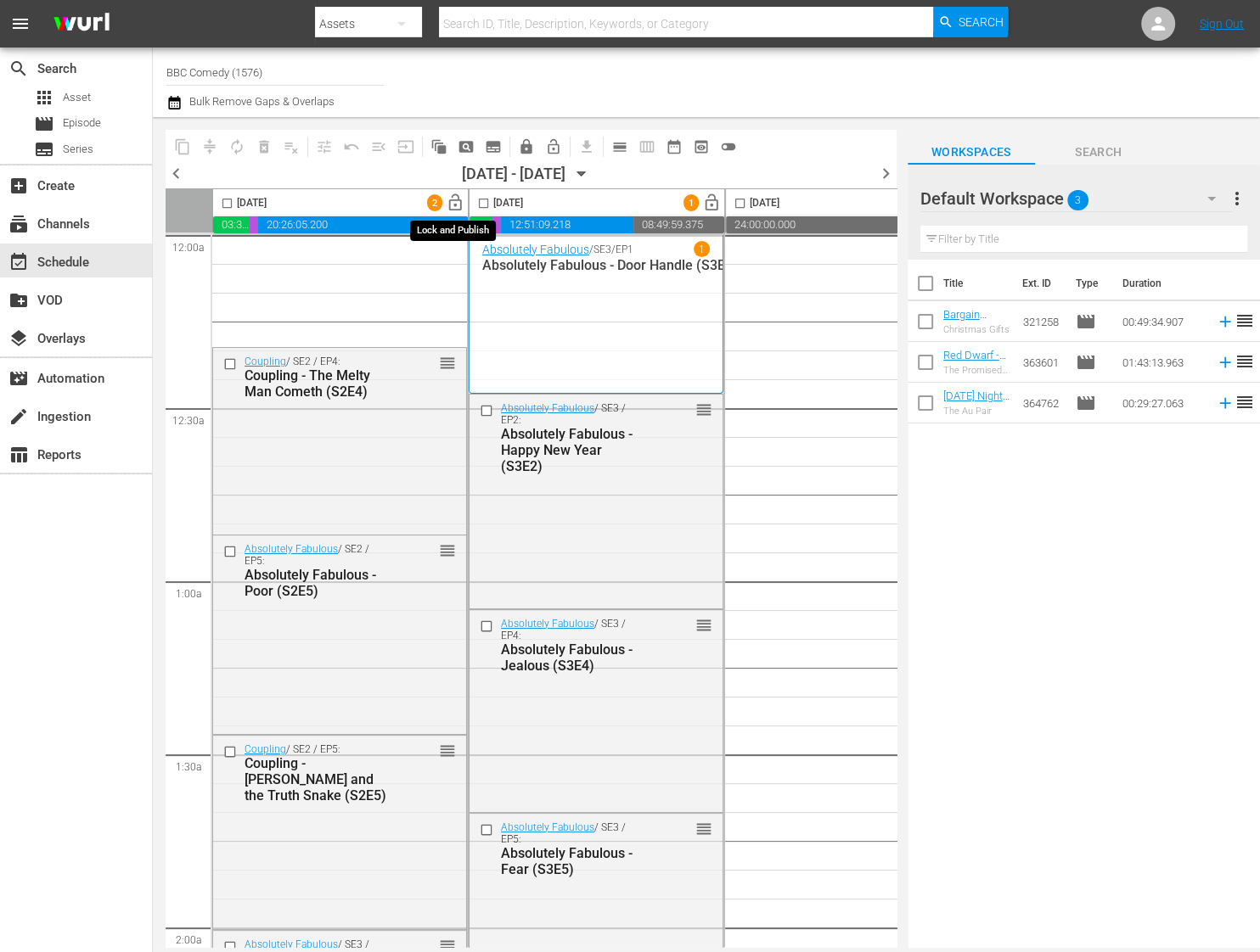
click at [451, 200] on span "lock_open" at bounding box center [455, 203] width 19 height 19
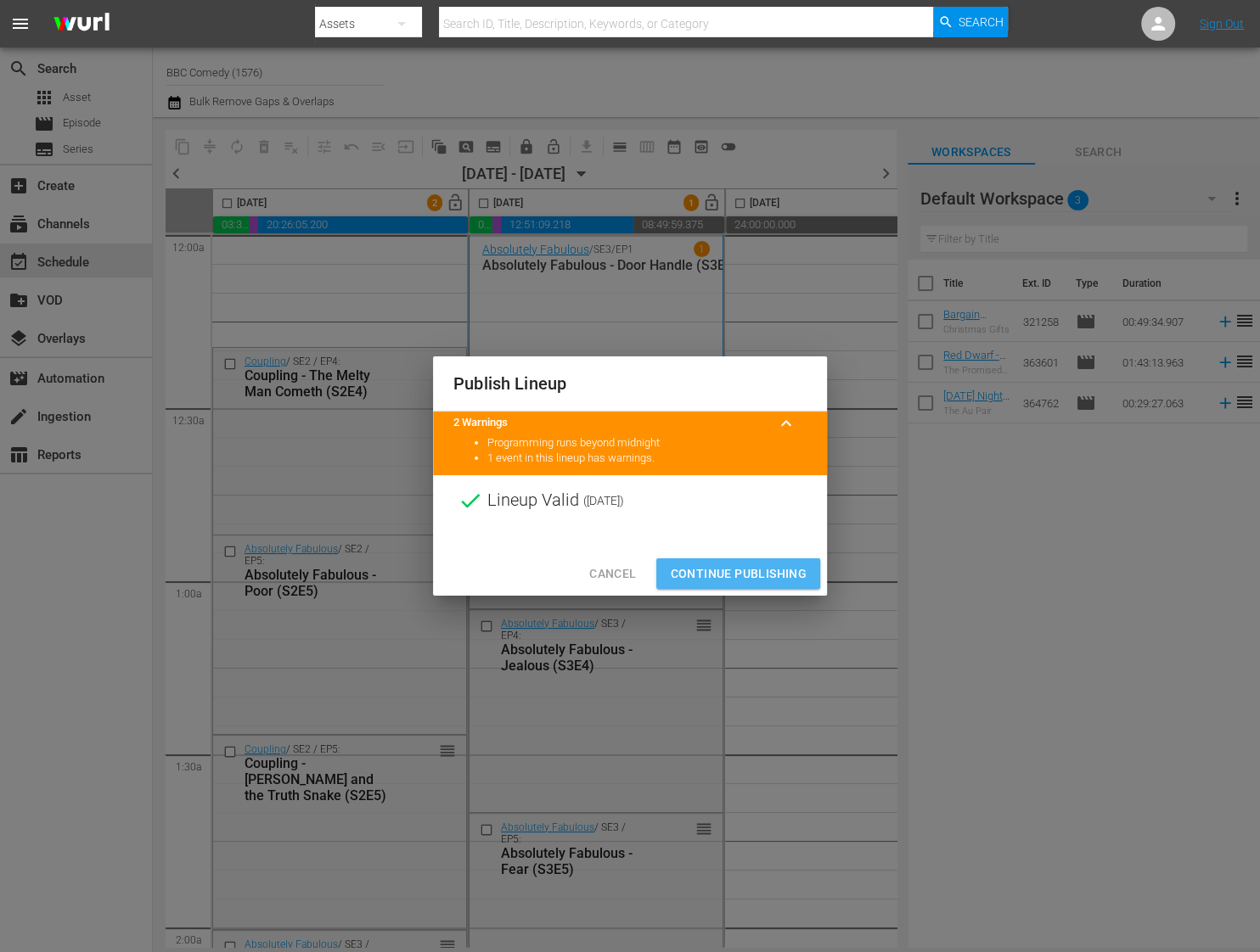
click at [691, 580] on span "Continue Publishing" at bounding box center [738, 575] width 137 height 21
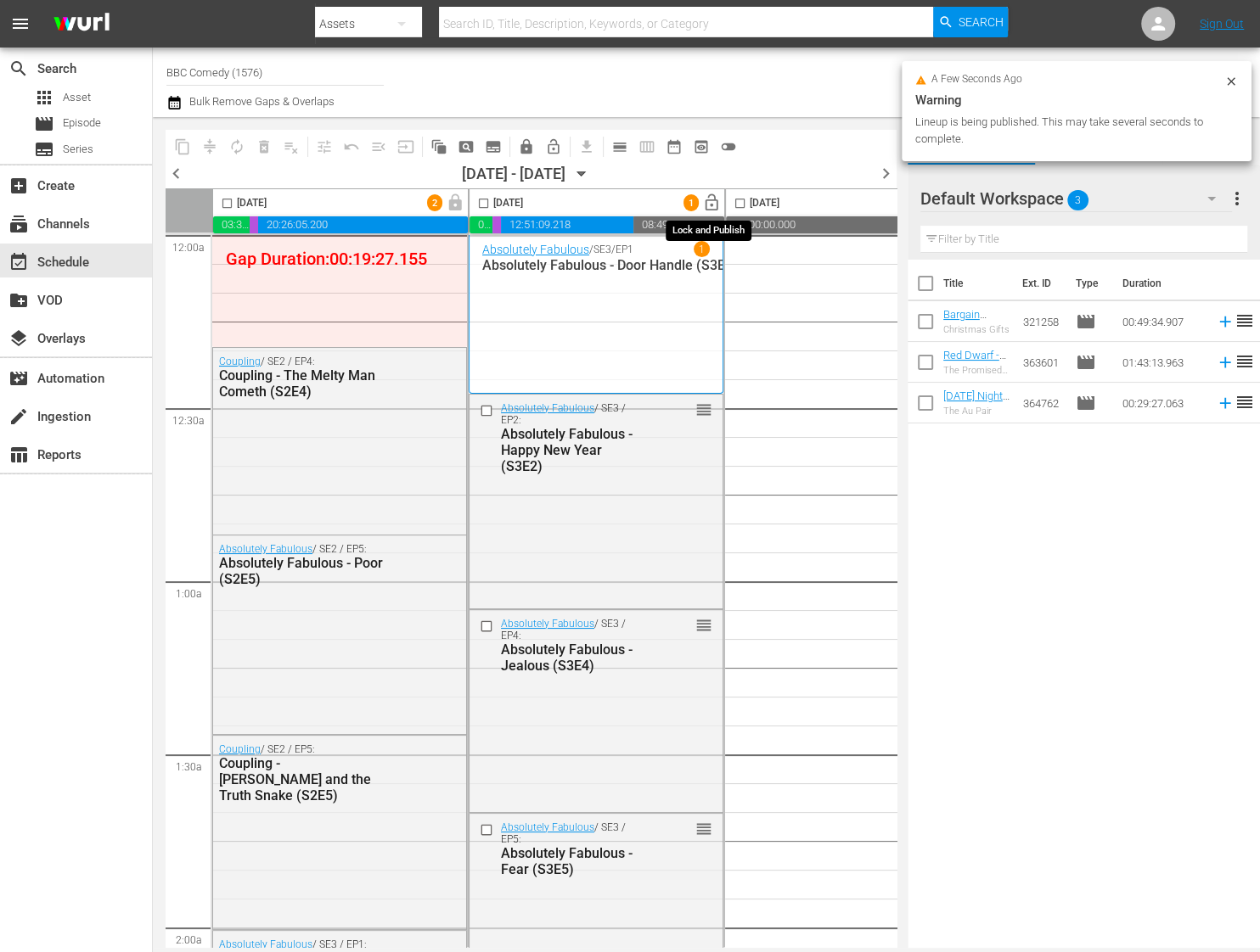
click at [709, 210] on span "lock_open" at bounding box center [711, 203] width 19 height 19
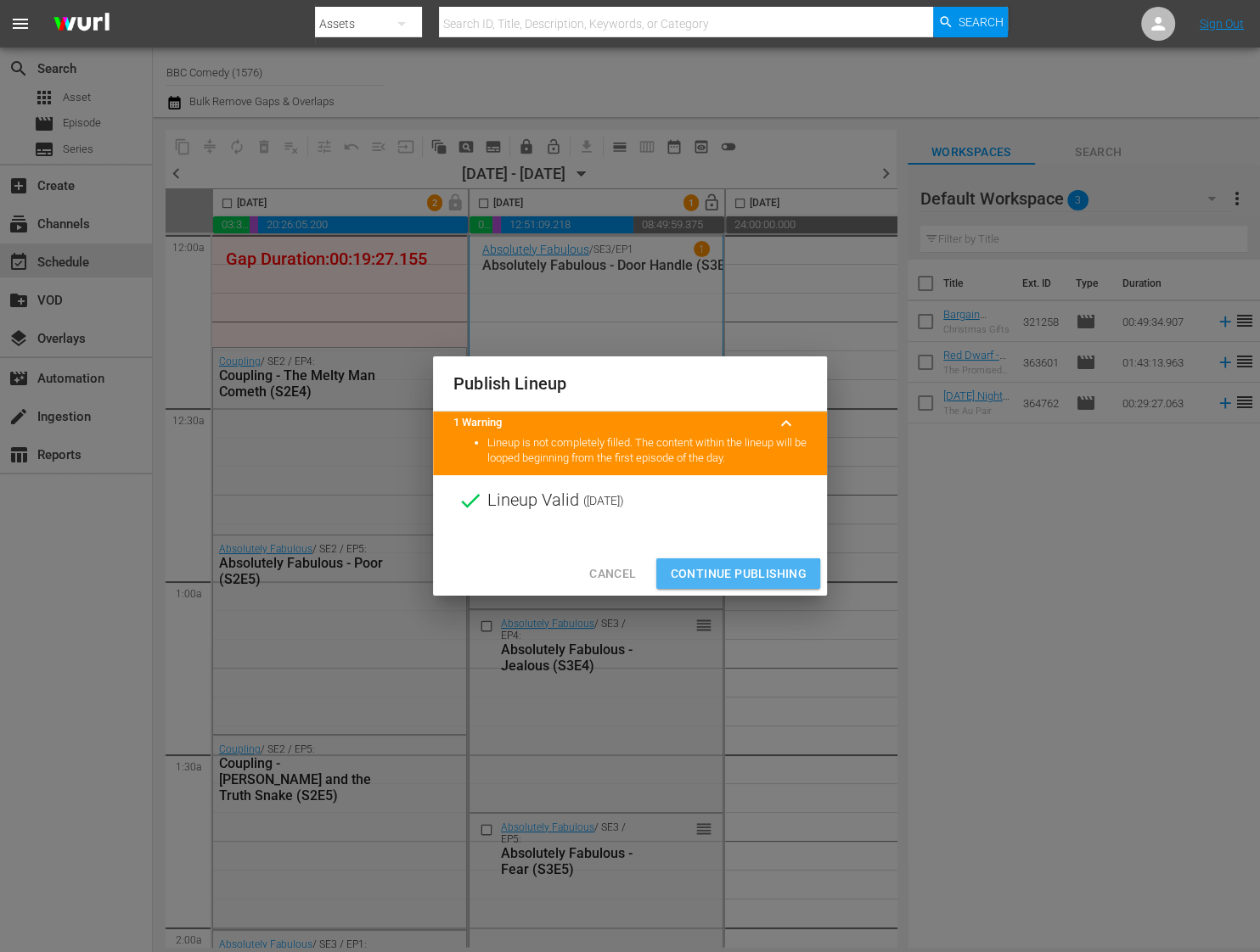
click at [717, 577] on span "Continue Publishing" at bounding box center [738, 575] width 137 height 21
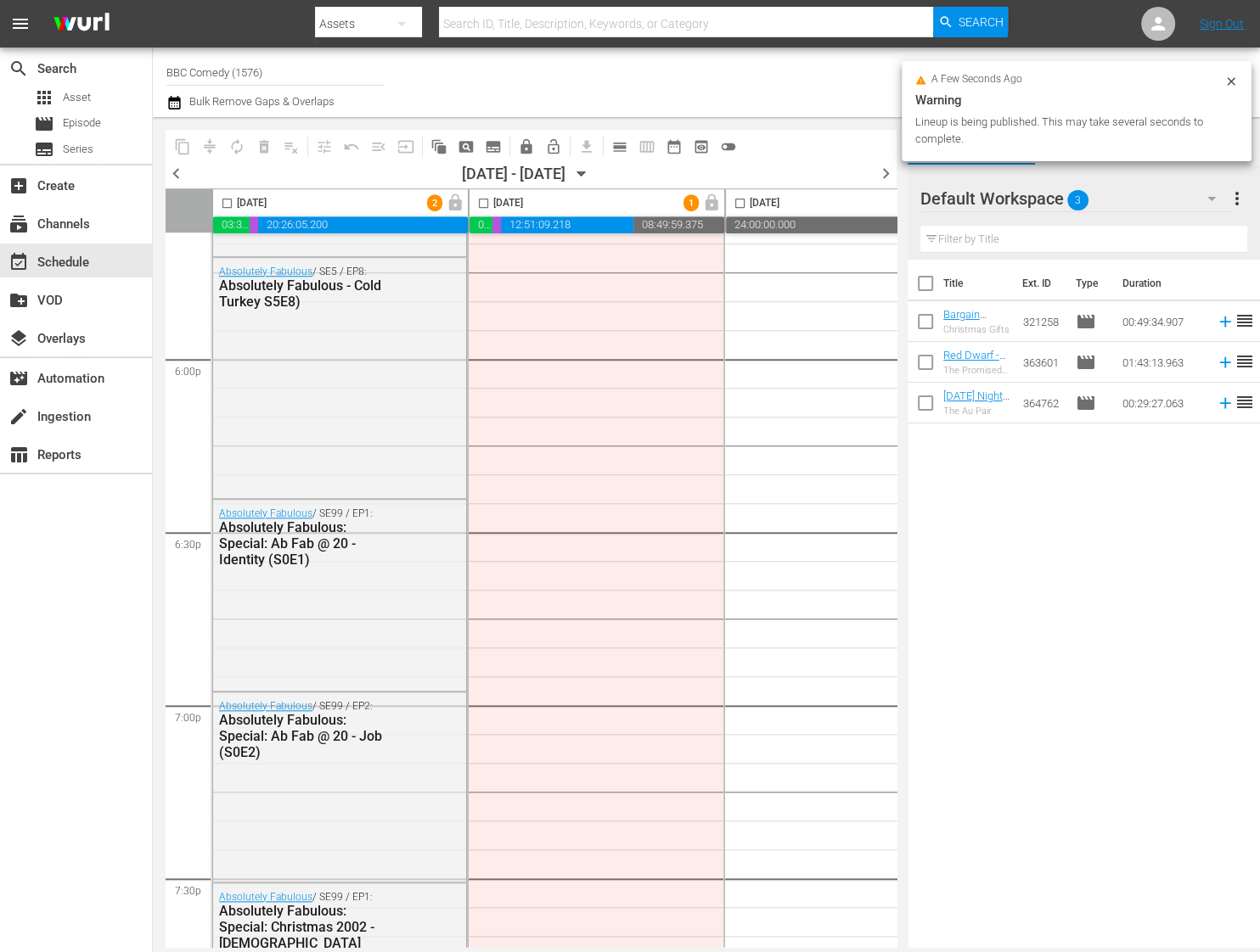
scroll to position [7608, 0]
